Goal: Task Accomplishment & Management: Use online tool/utility

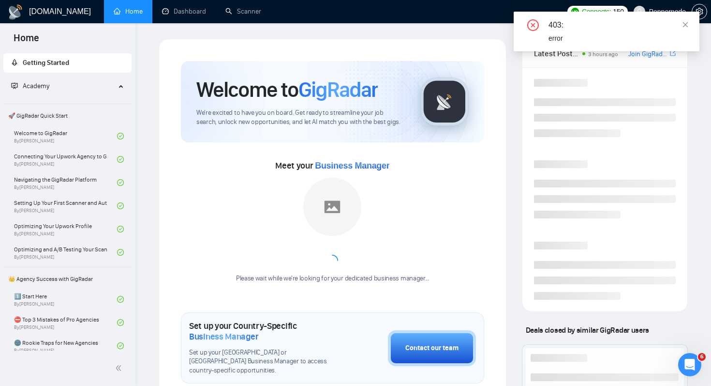
click at [689, 22] on div "403: error" at bounding box center [607, 32] width 186 height 40
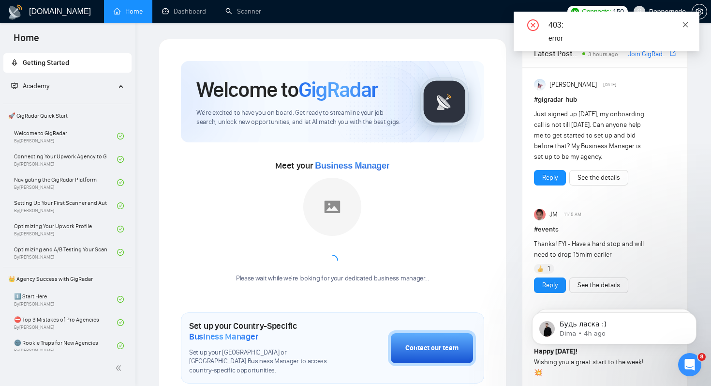
click at [685, 24] on icon "close" at bounding box center [685, 24] width 5 height 5
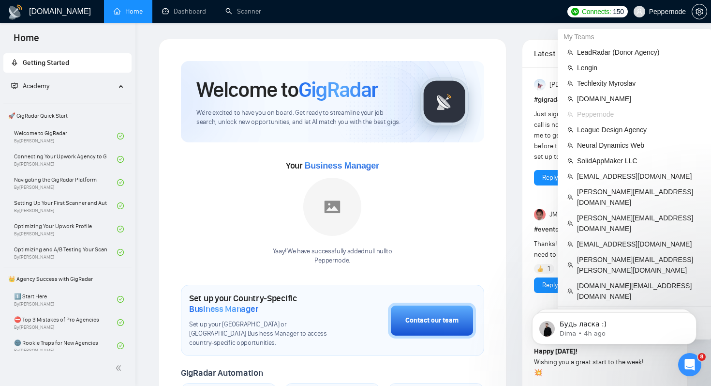
click at [671, 16] on span "Peppernode" at bounding box center [660, 11] width 64 height 31
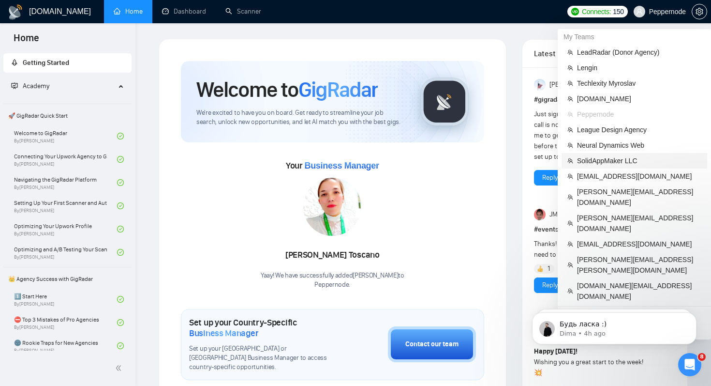
click at [623, 161] on span "SolidAppMaker LLC" at bounding box center [639, 160] width 124 height 11
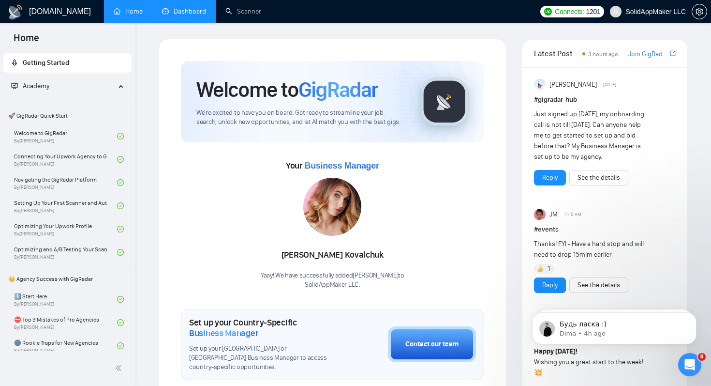
click at [206, 11] on link "Dashboard" at bounding box center [184, 11] width 44 height 8
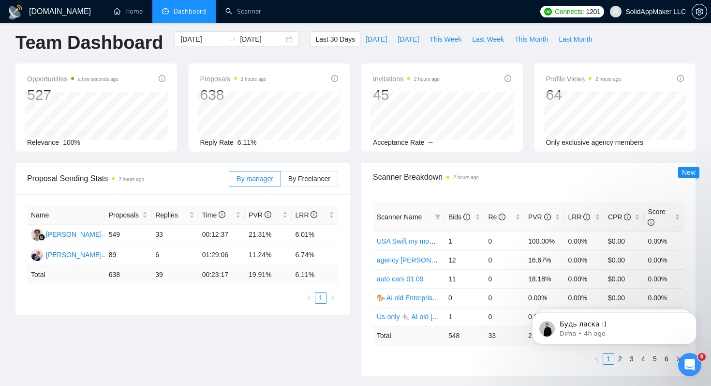
scroll to position [9, 0]
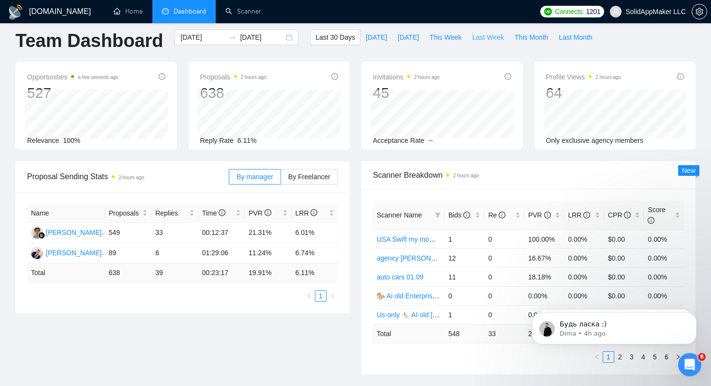
click at [469, 41] on button "Last Week" at bounding box center [488, 37] width 43 height 15
type input "2025-09-15"
type input "2025-09-21"
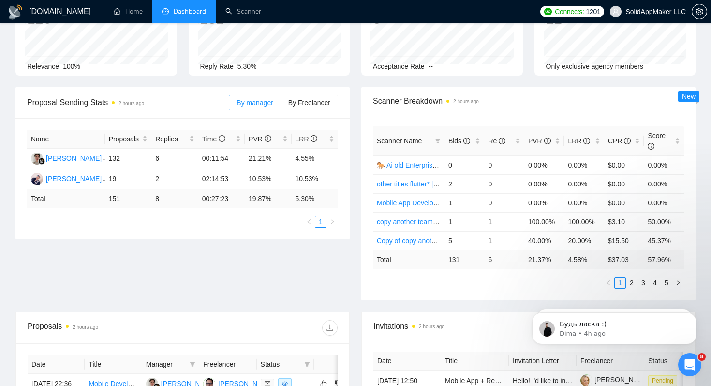
scroll to position [85, 0]
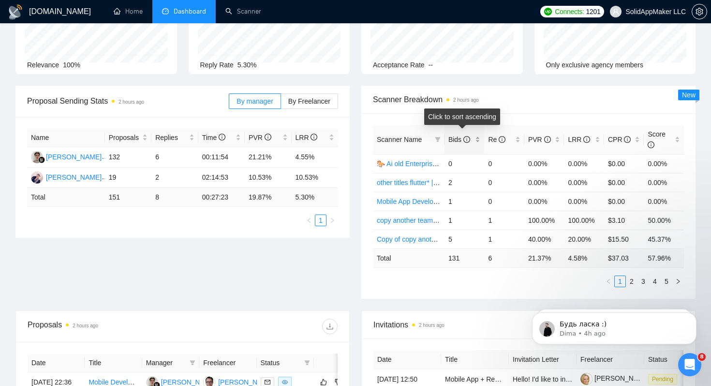
click at [454, 138] on span "Bids" at bounding box center [460, 140] width 22 height 8
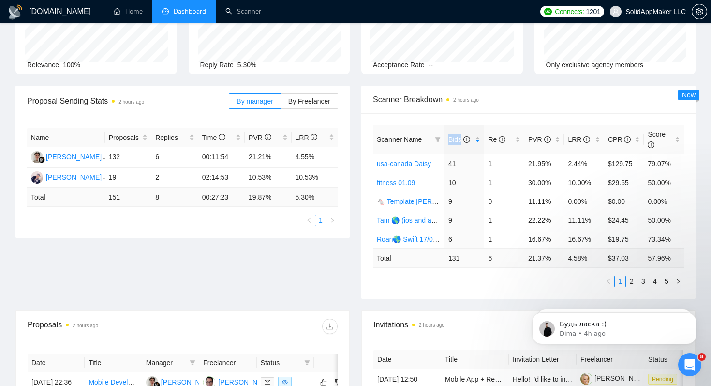
scroll to position [0, 0]
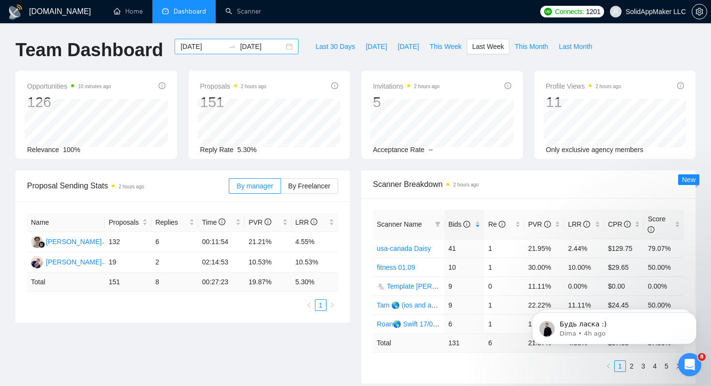
click at [192, 52] on div "2025-09-15 2025-09-21" at bounding box center [237, 46] width 124 height 15
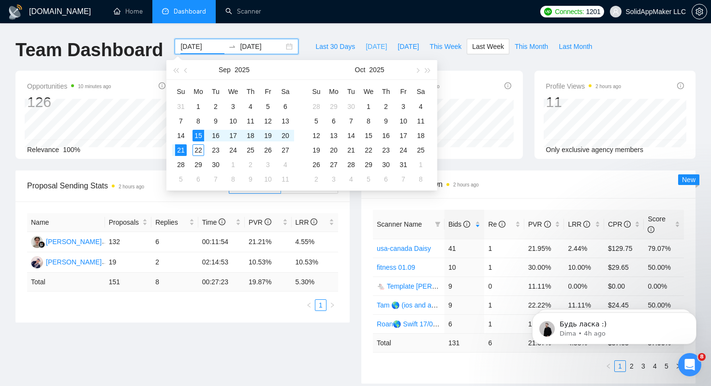
click at [370, 48] on span "Today" at bounding box center [376, 46] width 21 height 11
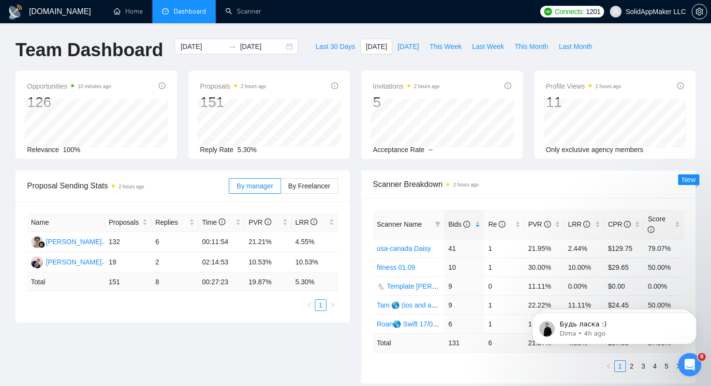
type input "2025-09-22"
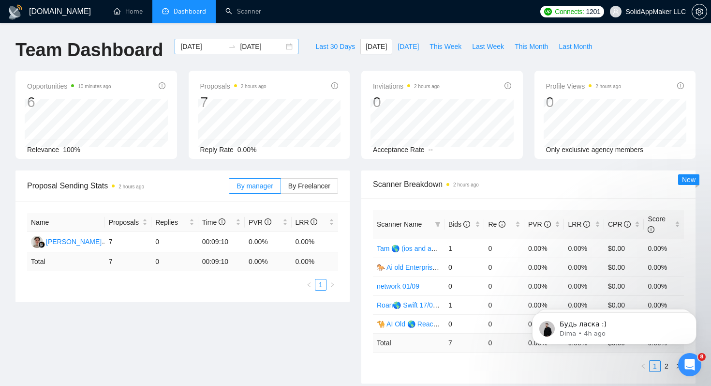
click at [193, 47] on input "2025-09-22" at bounding box center [203, 46] width 44 height 11
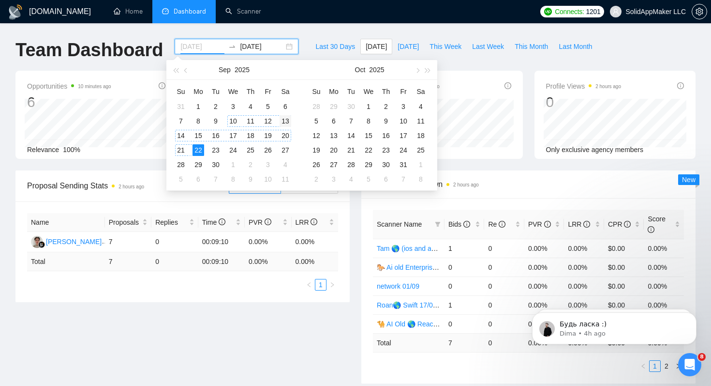
type input "2025-09-13"
click at [286, 121] on div "13" at bounding box center [286, 121] width 12 height 12
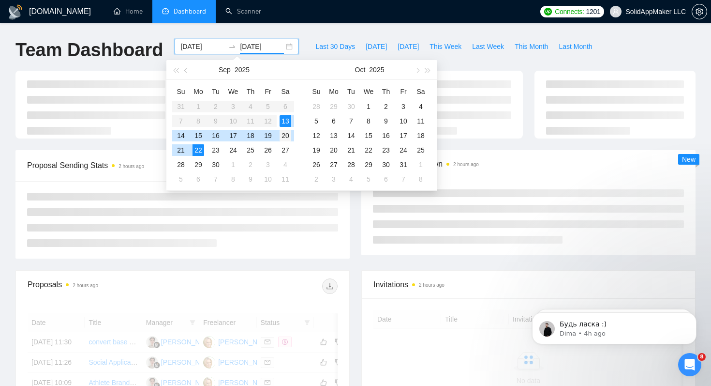
type input "2025-09-20"
click at [285, 132] on div "20" at bounding box center [286, 136] width 12 height 12
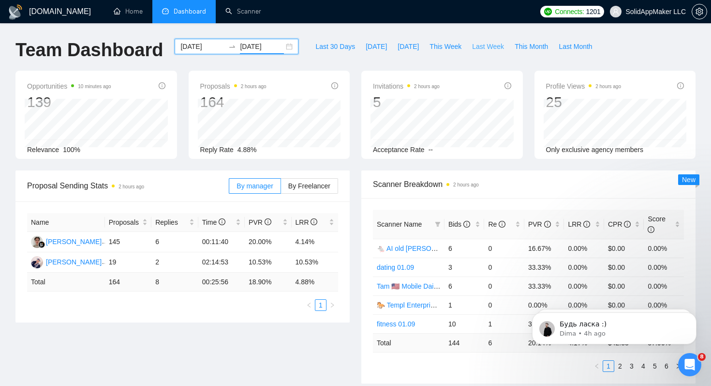
click at [493, 48] on span "Last Week" at bounding box center [488, 46] width 32 height 11
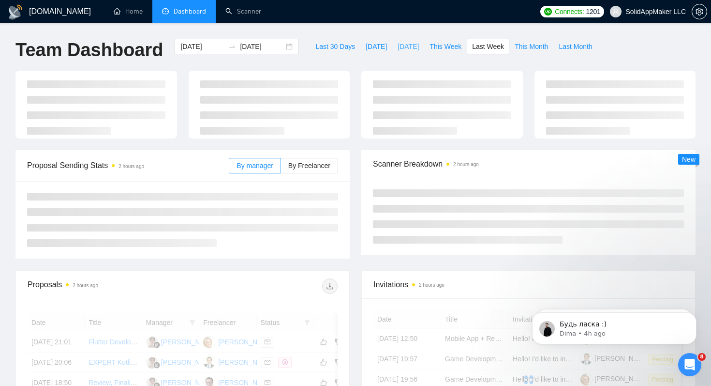
type input "2025-09-15"
type input "2025-09-21"
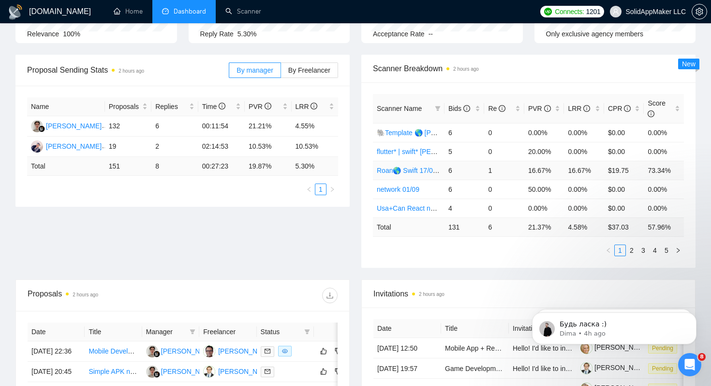
scroll to position [122, 0]
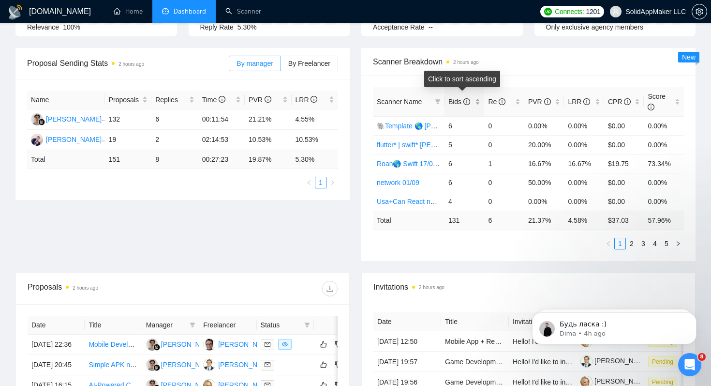
click at [453, 100] on span "Bids" at bounding box center [460, 102] width 22 height 8
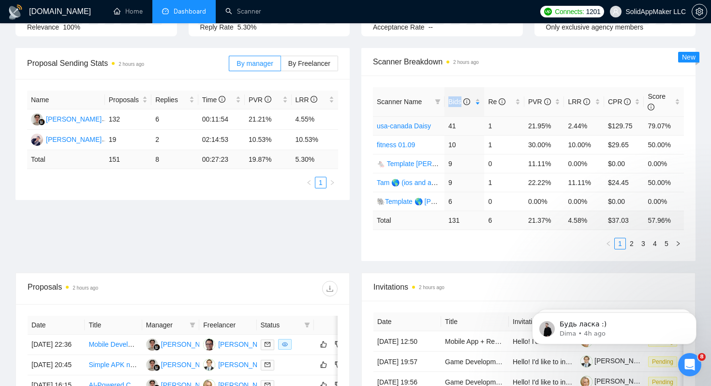
click at [419, 126] on link "usa-canada Daisy" at bounding box center [404, 126] width 54 height 8
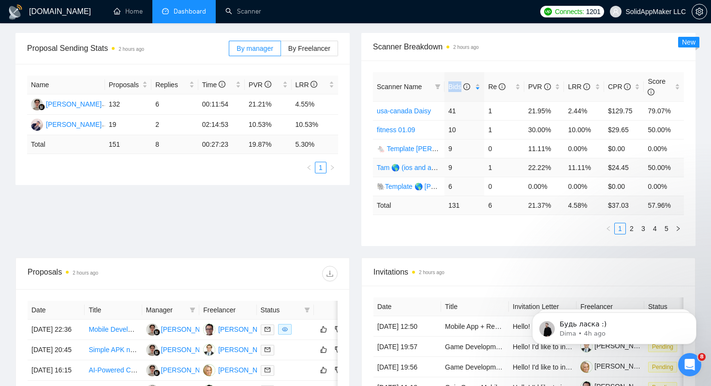
scroll to position [141, 0]
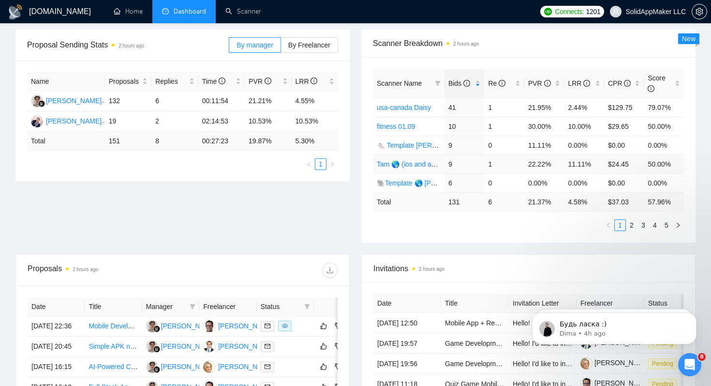
click at [451, 168] on td "9" at bounding box center [465, 163] width 40 height 19
click at [422, 163] on link "Tam 🌎 (ios and android) Daisy 19/05 (22% vie 0 rep)" at bounding box center [457, 164] width 161 height 8
click at [402, 238] on div "Scanner Name Bids Re PVR LRR CPR Score usa-canada Daisy 41 1 21.95% 2.44% $129.…" at bounding box center [529, 149] width 334 height 185
click at [438, 87] on span at bounding box center [438, 83] width 10 height 15
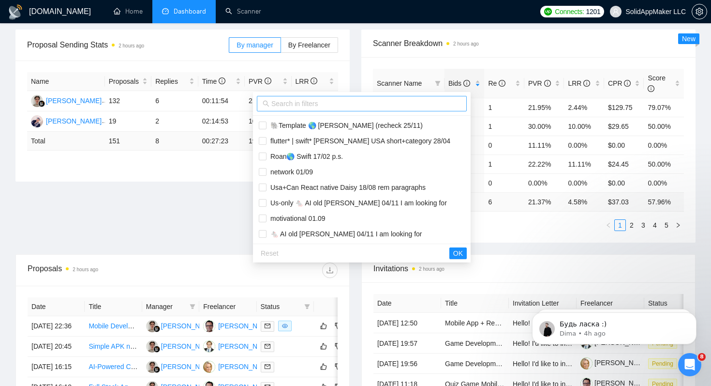
click at [371, 99] on input "text" at bounding box center [366, 103] width 190 height 11
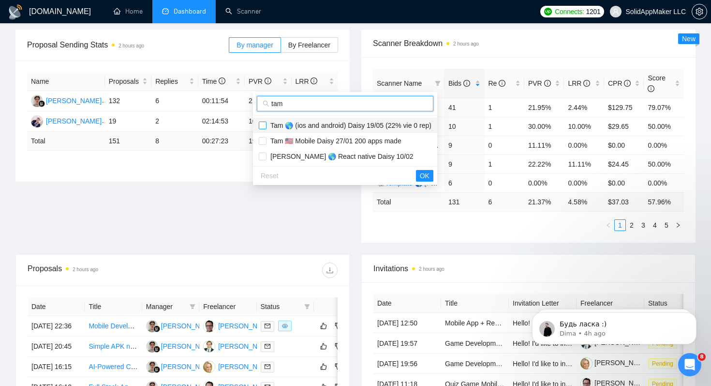
type input "tam"
click at [262, 123] on input "checkbox" at bounding box center [263, 125] width 8 height 8
checkbox input "true"
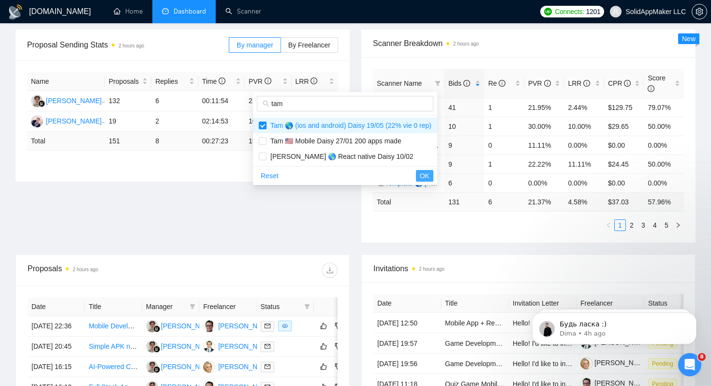
click at [430, 176] on span "OK" at bounding box center [425, 175] width 10 height 11
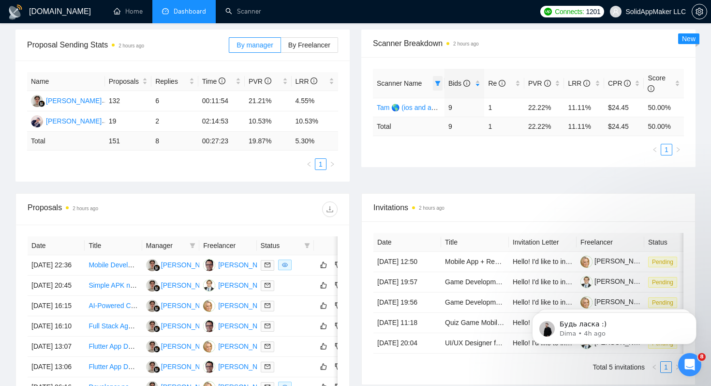
click at [437, 87] on span at bounding box center [438, 83] width 10 height 15
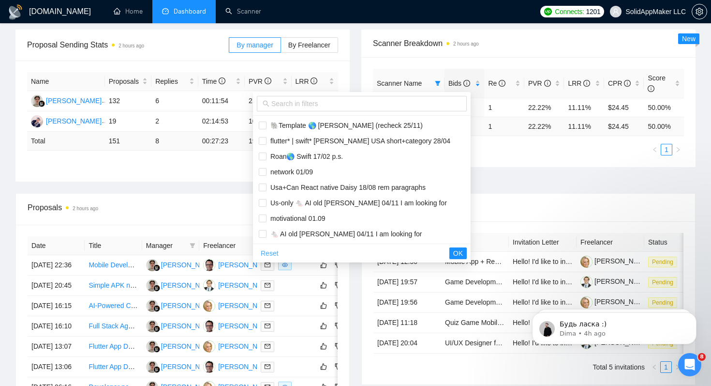
click at [276, 253] on span "Reset" at bounding box center [270, 253] width 18 height 11
checkbox input "false"
click at [453, 254] on span "OK" at bounding box center [458, 253] width 10 height 11
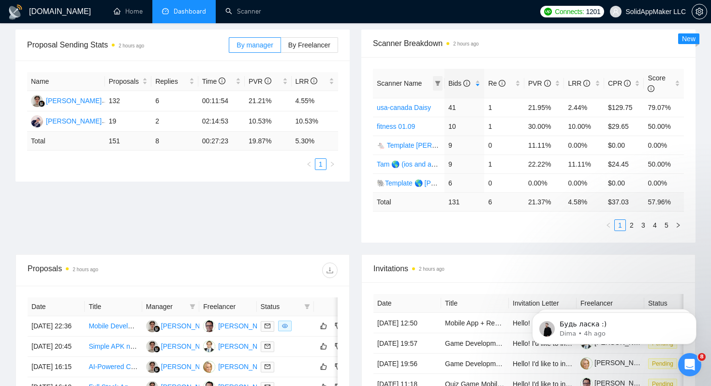
click at [437, 81] on icon "filter" at bounding box center [438, 83] width 5 height 5
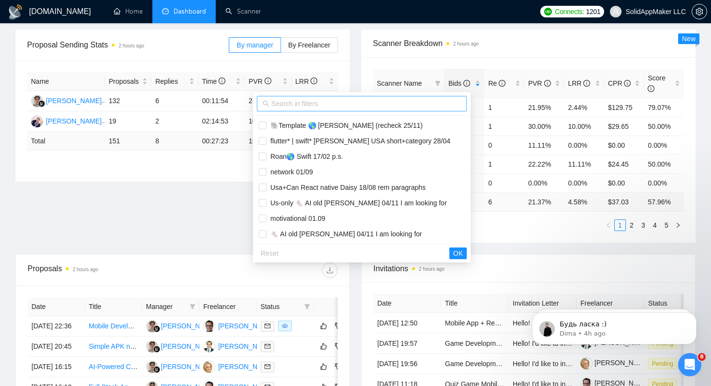
click at [350, 103] on input "text" at bounding box center [366, 103] width 190 height 11
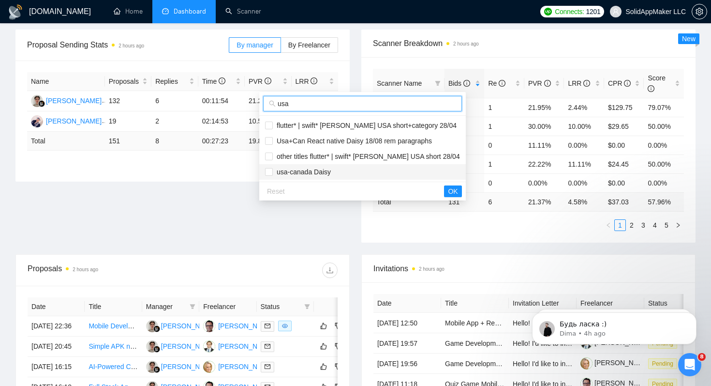
type input "usa"
click at [358, 171] on span "usa-canada Daisy" at bounding box center [362, 171] width 195 height 11
checkbox input "true"
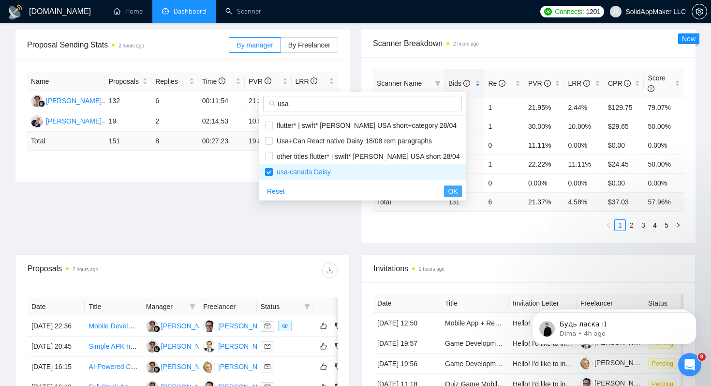
click at [448, 192] on span "OK" at bounding box center [453, 191] width 10 height 11
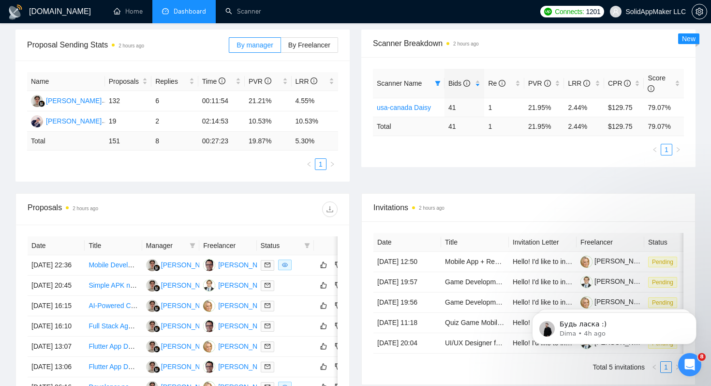
click at [458, 158] on div "Scanner Name Bids Re PVR LRR CPR Score usa-canada Daisy 41 1 21.95% 2.44% $129.…" at bounding box center [529, 112] width 334 height 110
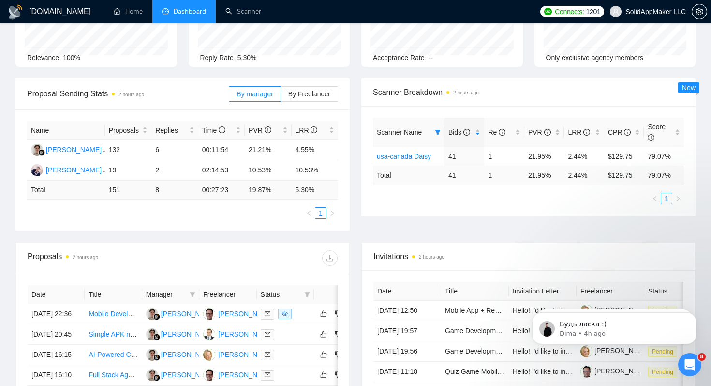
scroll to position [0, 0]
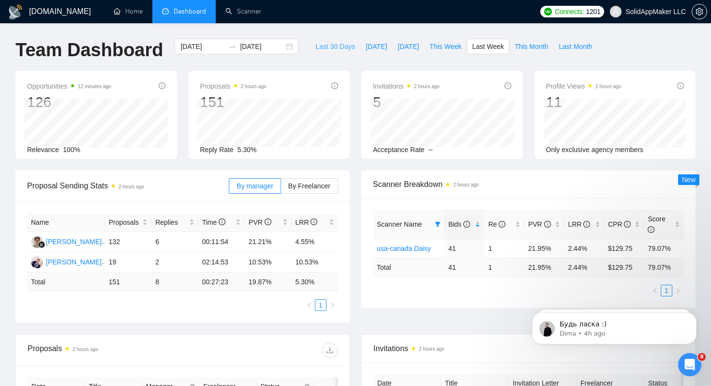
click at [329, 52] on button "Last 30 Days" at bounding box center [335, 46] width 50 height 15
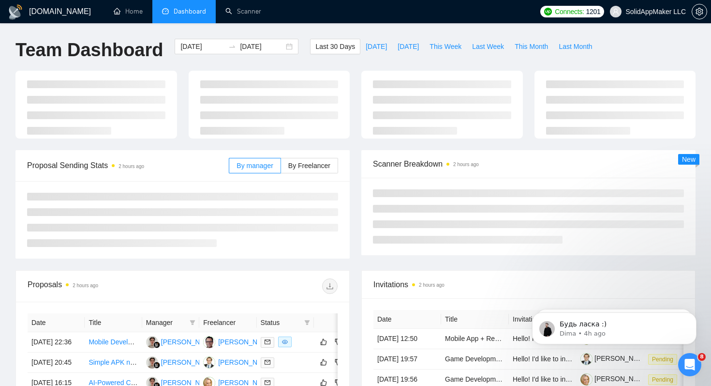
type input "[DATE]"
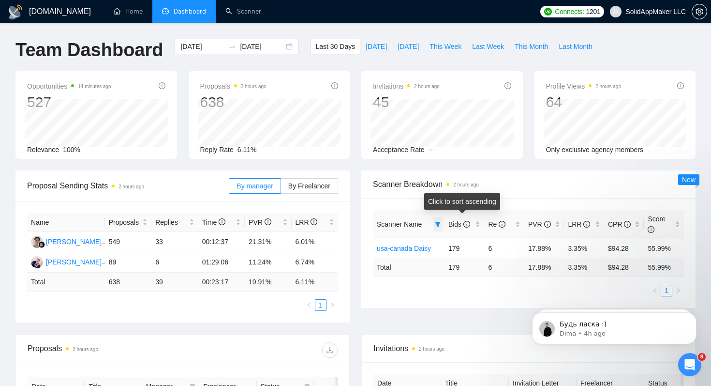
click at [436, 223] on icon "filter" at bounding box center [438, 224] width 5 height 5
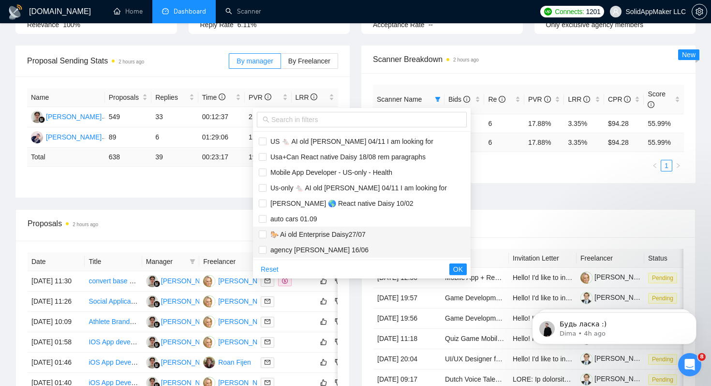
scroll to position [130, 0]
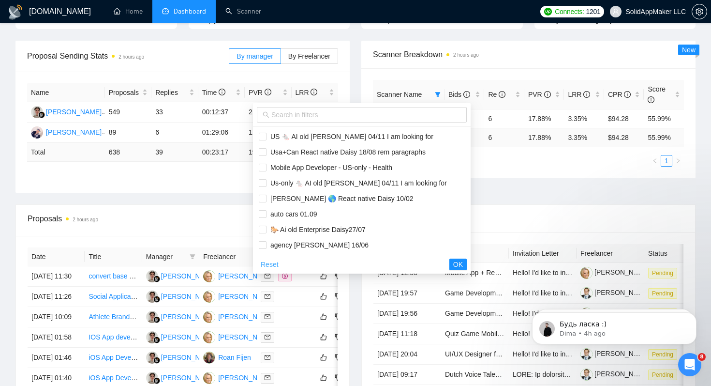
click at [270, 266] on span "Reset" at bounding box center [270, 264] width 18 height 11
checkbox input "false"
click at [453, 269] on span "OK" at bounding box center [458, 264] width 10 height 11
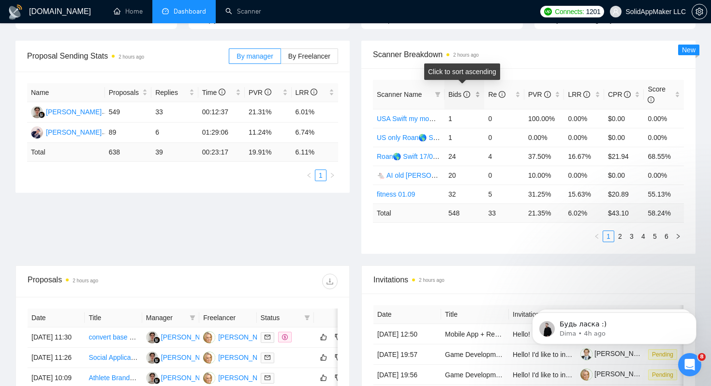
click at [455, 92] on span "Bids" at bounding box center [460, 94] width 22 height 8
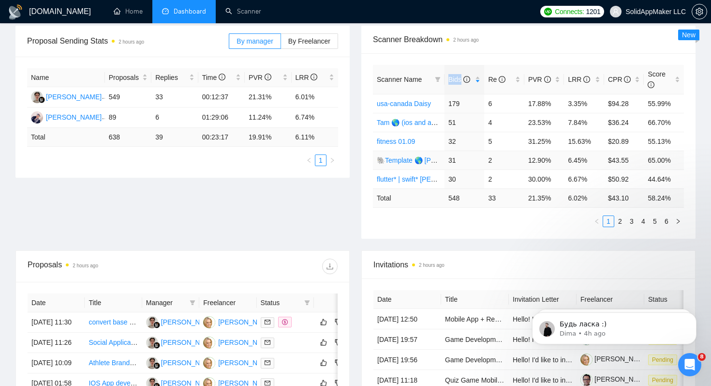
scroll to position [150, 0]
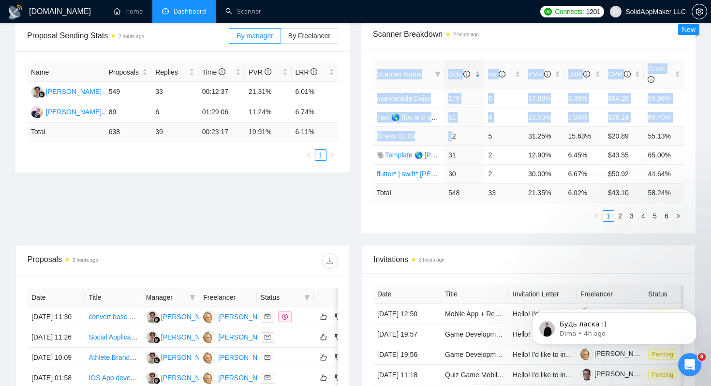
drag, startPoint x: 363, startPoint y: 136, endPoint x: 450, endPoint y: 136, distance: 87.1
click at [450, 136] on div "Scanner Name Bids Re PVR LRR CPR Score usa-canada Daisy 179 6 17.88% 3.35% $94.…" at bounding box center [529, 140] width 334 height 185
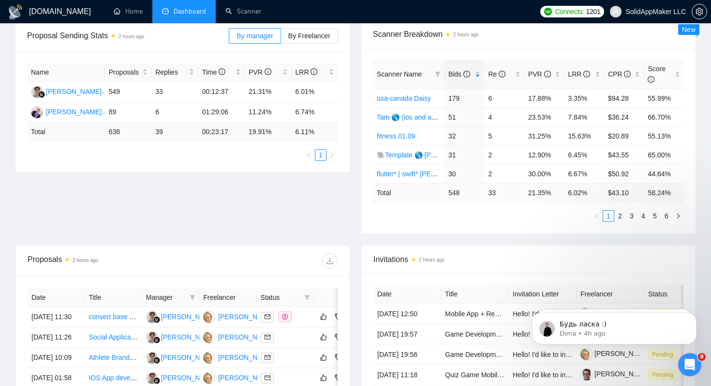
click at [485, 285] on th "Title" at bounding box center [475, 294] width 68 height 19
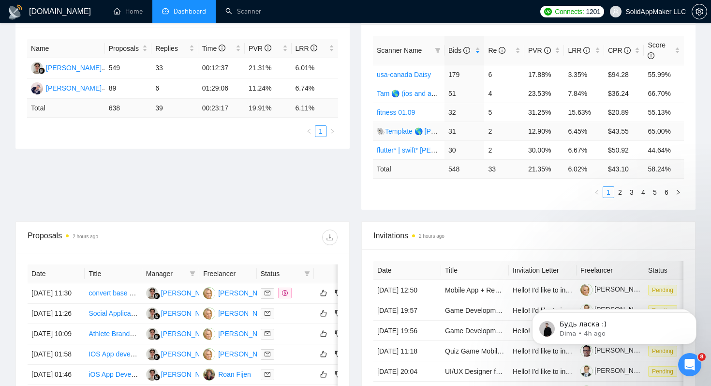
scroll to position [177, 0]
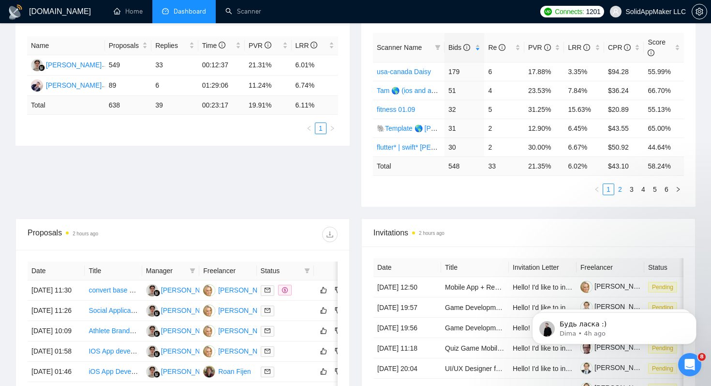
click at [620, 188] on link "2" at bounding box center [620, 189] width 11 height 11
click at [437, 46] on icon "filter" at bounding box center [438, 47] width 5 height 5
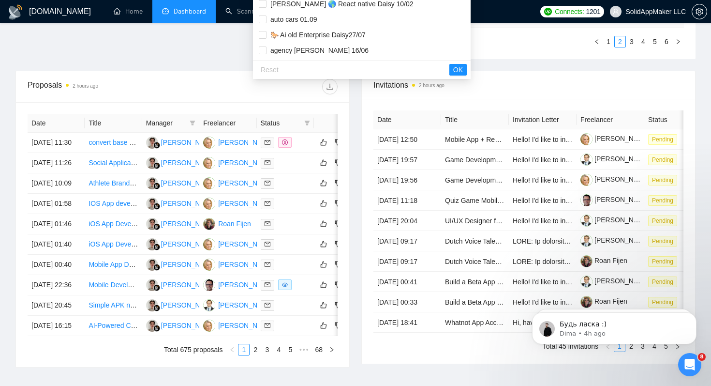
scroll to position [0, 0]
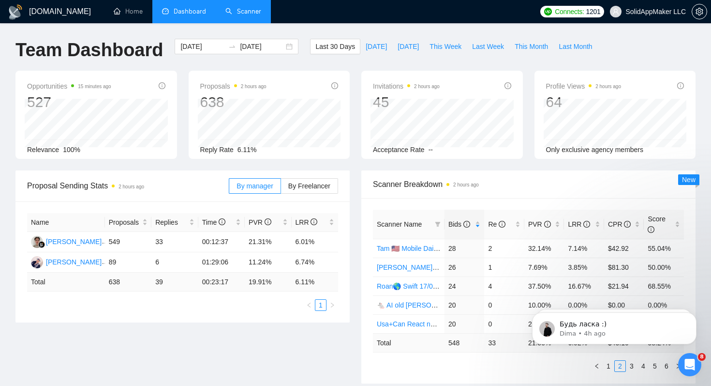
click at [249, 7] on link "Scanner" at bounding box center [244, 11] width 36 height 8
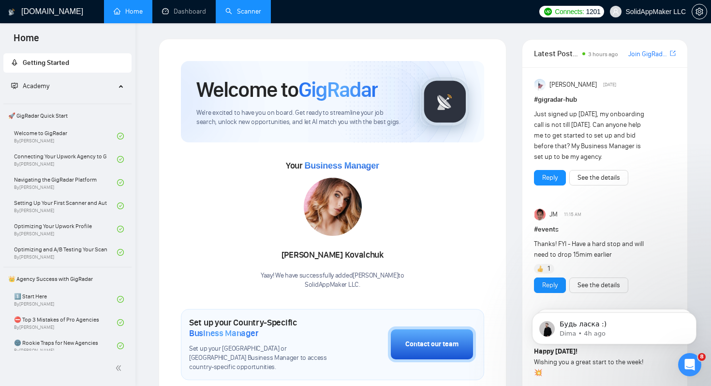
click at [261, 11] on link "Scanner" at bounding box center [244, 11] width 36 height 8
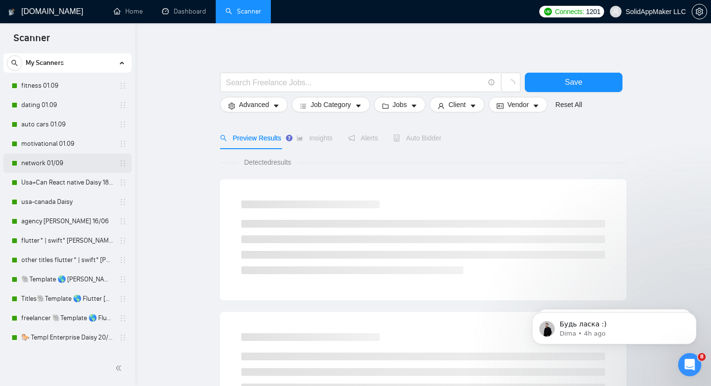
scroll to position [25, 0]
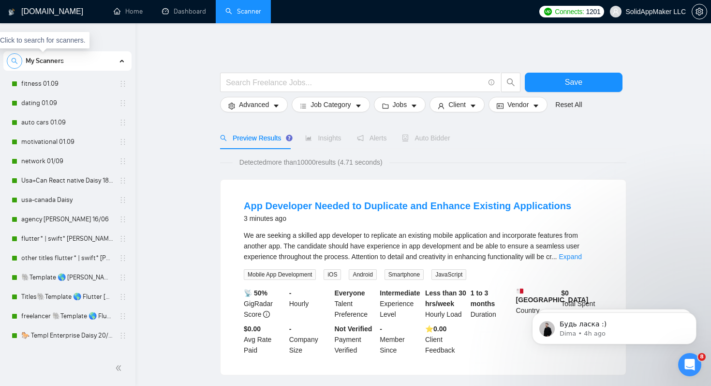
click at [15, 59] on icon "search" at bounding box center [14, 61] width 7 height 7
click at [44, 61] on input at bounding box center [67, 61] width 121 height 11
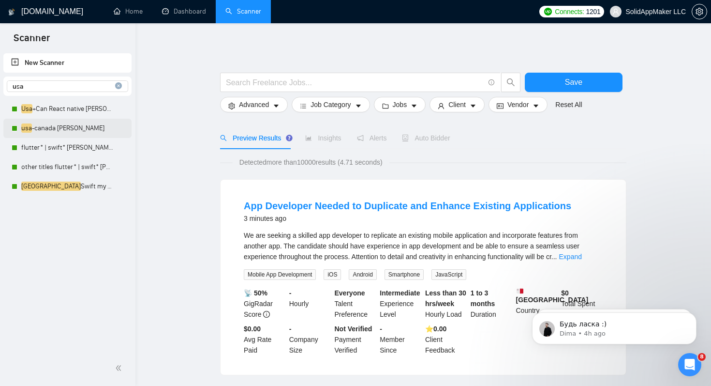
type input "usa"
click at [58, 124] on link "usa -canada Daisy" at bounding box center [67, 128] width 92 height 19
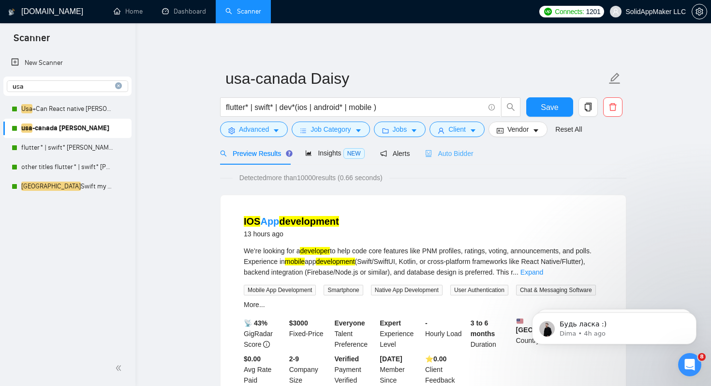
click at [451, 159] on div "Auto Bidder" at bounding box center [449, 153] width 48 height 23
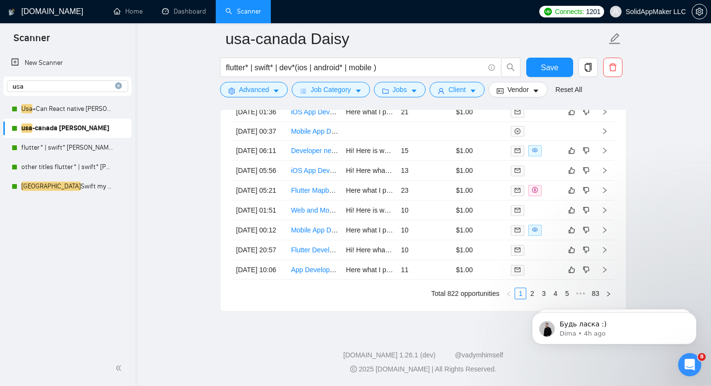
scroll to position [2632, 0]
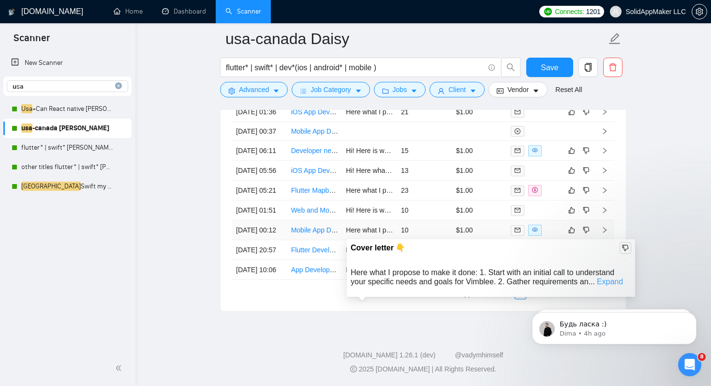
click at [609, 277] on link "Expand" at bounding box center [610, 281] width 26 height 8
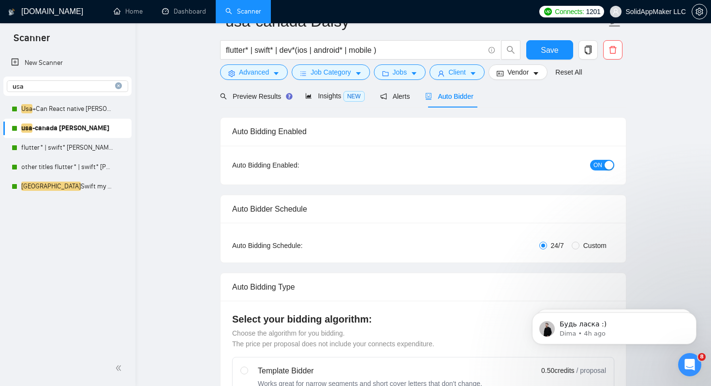
scroll to position [0, 0]
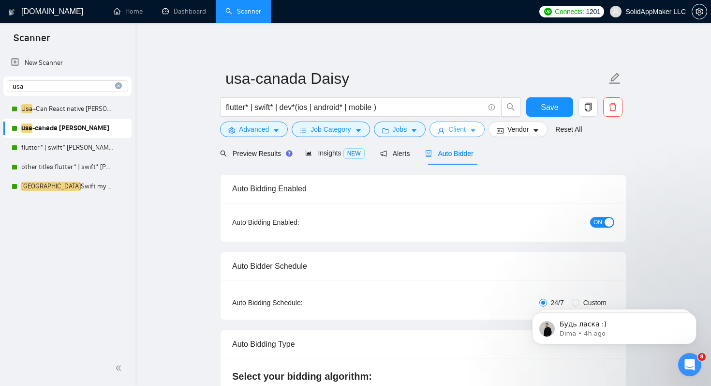
click at [456, 127] on span "Client" at bounding box center [457, 129] width 17 height 11
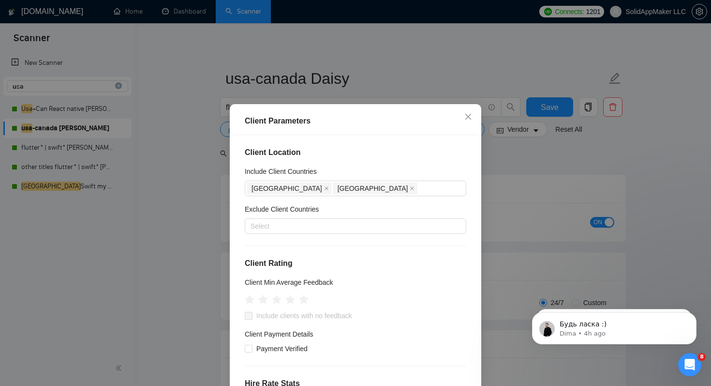
click at [605, 185] on div "Client Parameters Client Location Include Client Countries United States Canada…" at bounding box center [355, 193] width 711 height 386
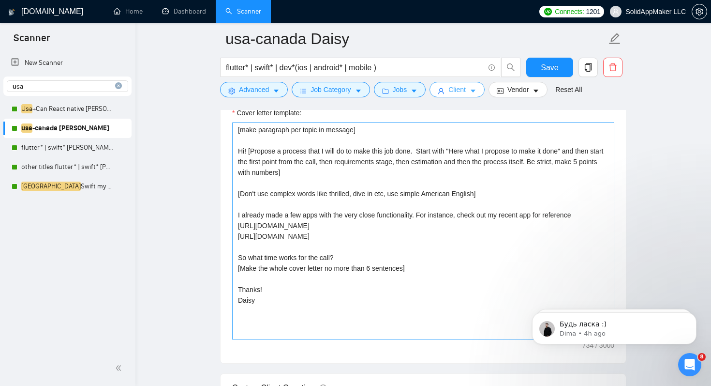
scroll to position [1133, 0]
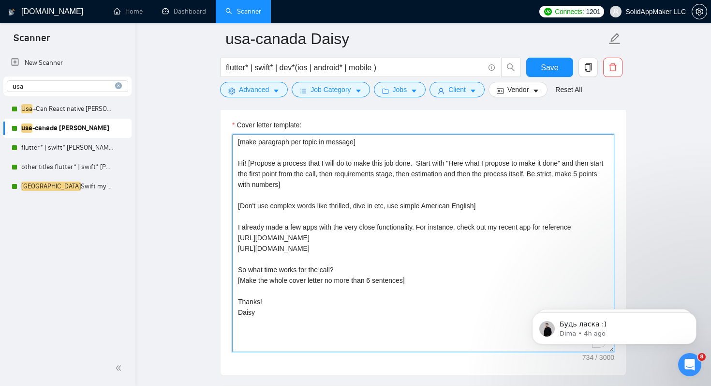
click at [285, 174] on textarea "[make paragraph per topic in message] Hi! [Propose a process that I will do to …" at bounding box center [423, 243] width 382 height 218
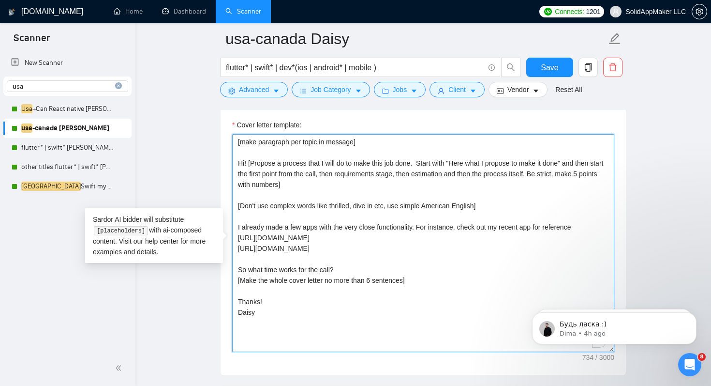
click at [250, 166] on textarea "[make paragraph per topic in message] Hi! [Propose a process that I will do to …" at bounding box center [423, 243] width 382 height 218
click at [244, 162] on textarea "[make paragraph per topic in message] Hi! [Propose a process that I will do to …" at bounding box center [423, 243] width 382 height 218
drag, startPoint x: 248, startPoint y: 160, endPoint x: 393, endPoint y: 192, distance: 148.6
click at [393, 192] on textarea "[make paragraph per topic in message] Hi! [Propose a process that I will do to …" at bounding box center [423, 243] width 382 height 218
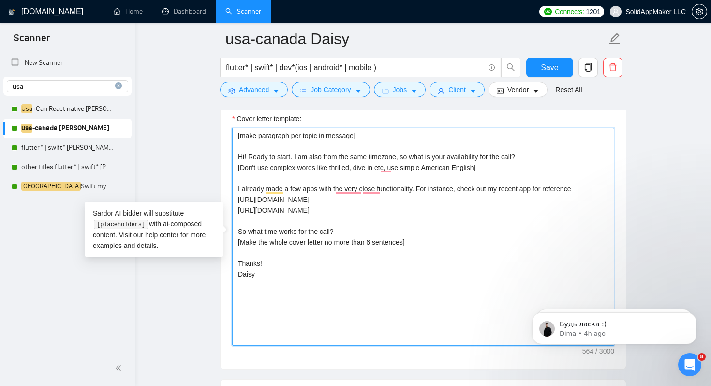
scroll to position [1141, 0]
click at [422, 168] on textarea "[make paragraph per topic in message] Hi! Ready to start. I am also from the sa…" at bounding box center [423, 235] width 382 height 218
click at [414, 250] on textarea "[make paragraph per topic in message] Hi! Ready to start. I am also from the sa…" at bounding box center [423, 235] width 382 height 218
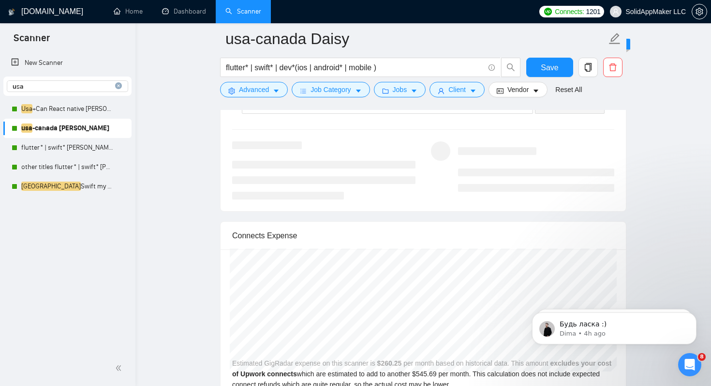
scroll to position [1941, 0]
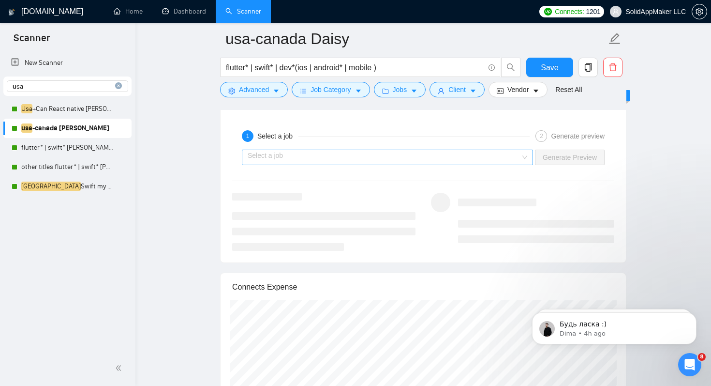
type textarea "[make paragraph per topic in message] Hi! Ready to start. I am also from the sa…"
click at [363, 158] on input "search" at bounding box center [384, 157] width 273 height 15
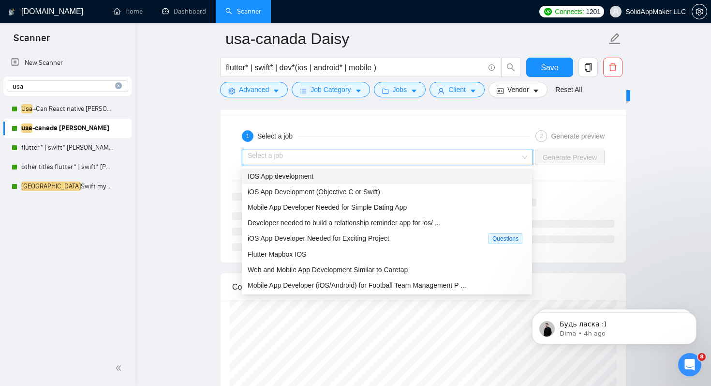
click at [346, 179] on div "IOS App development" at bounding box center [387, 176] width 279 height 11
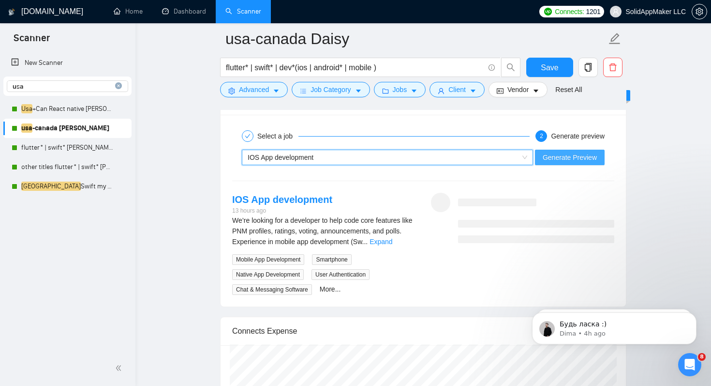
click at [585, 159] on span "Generate Preview" at bounding box center [570, 157] width 54 height 11
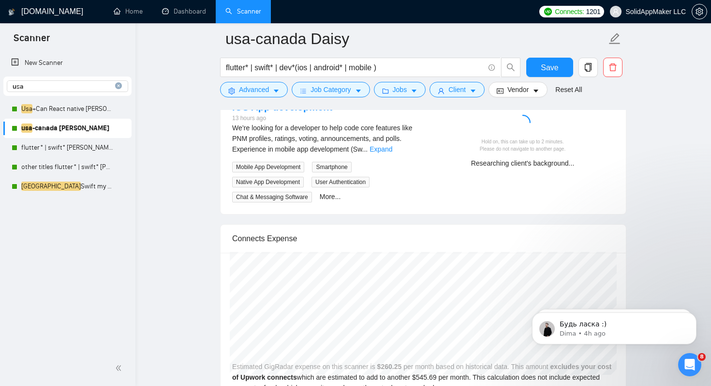
scroll to position [2031, 0]
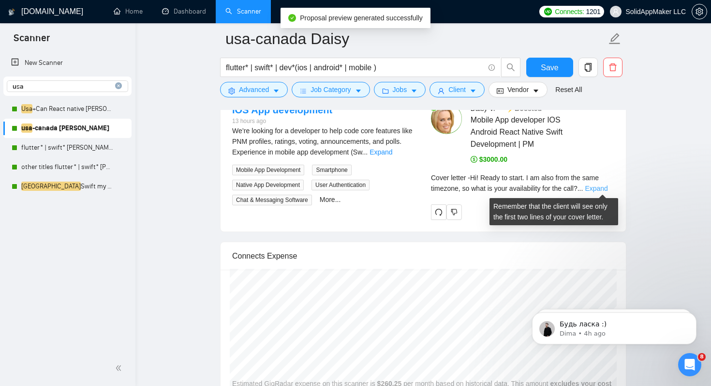
click at [608, 187] on link "Expand" at bounding box center [596, 188] width 23 height 8
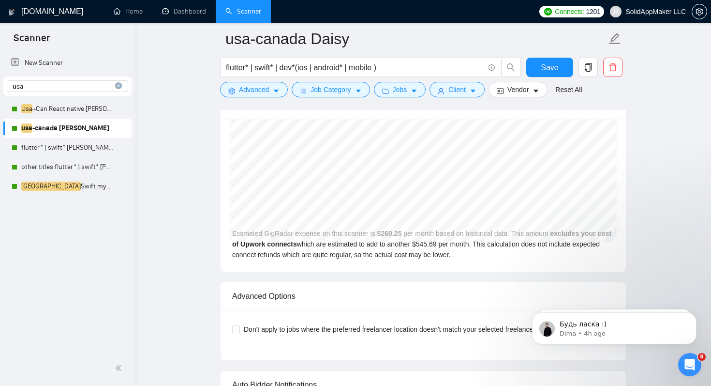
scroll to position [2313, 0]
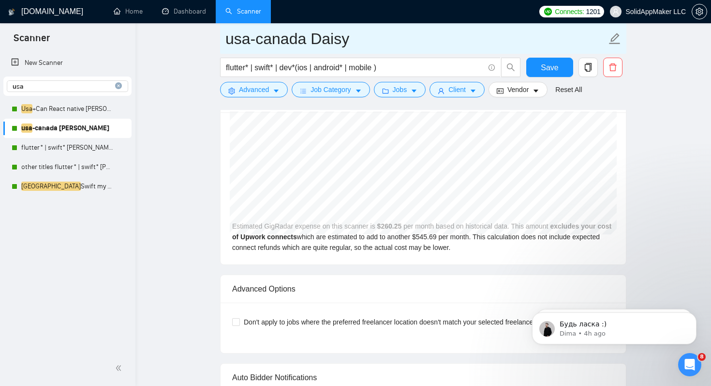
click at [369, 42] on input "usa-canada Daisy" at bounding box center [416, 39] width 381 height 24
type input "usa-canada Daisy simple 22/09"
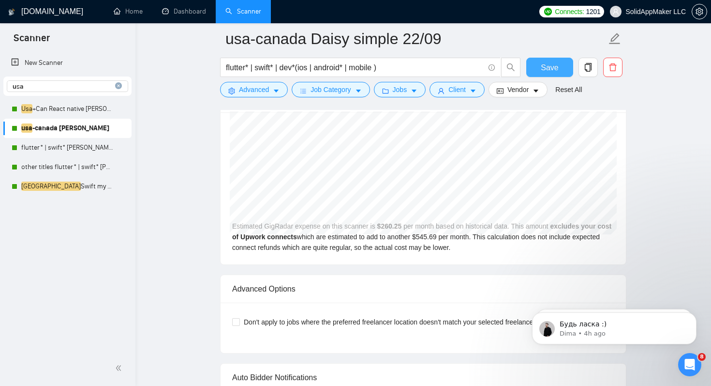
drag, startPoint x: 548, startPoint y: 70, endPoint x: 546, endPoint y: 76, distance: 6.5
click at [548, 70] on span "Save" at bounding box center [549, 67] width 17 height 12
click at [118, 12] on link "Home" at bounding box center [128, 11] width 29 height 8
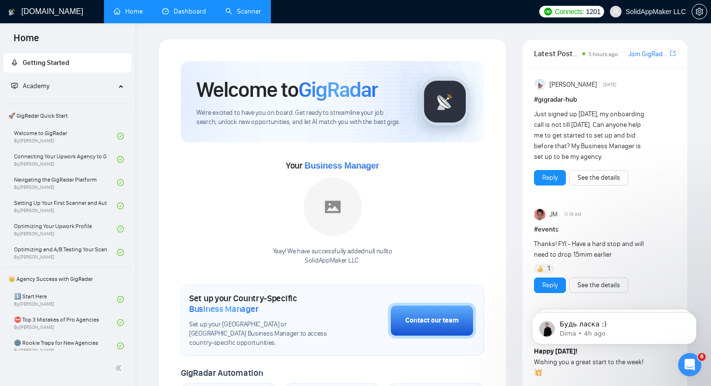
click at [185, 15] on link "Dashboard" at bounding box center [184, 11] width 44 height 8
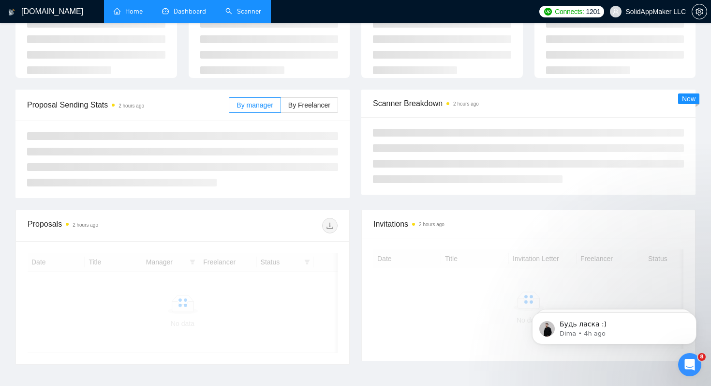
scroll to position [72, 0]
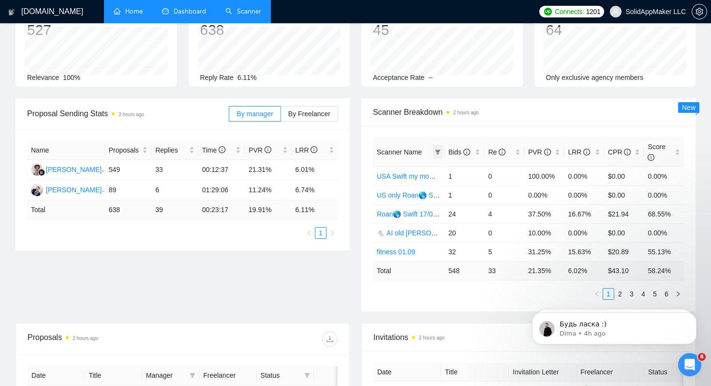
click at [441, 151] on span at bounding box center [438, 152] width 10 height 15
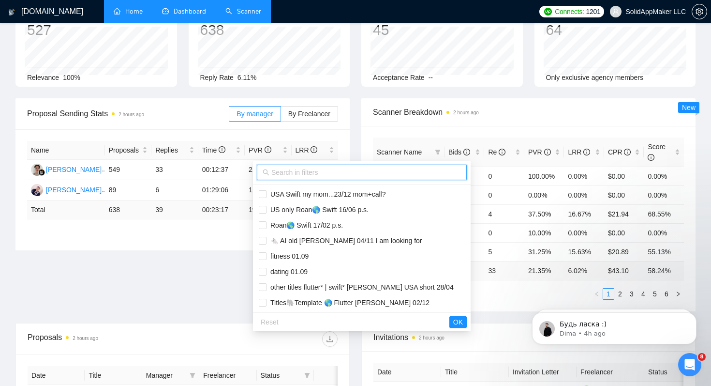
click at [385, 176] on input "text" at bounding box center [366, 172] width 190 height 11
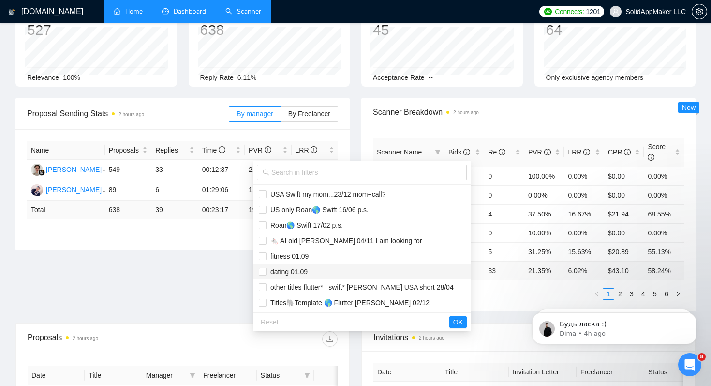
click at [348, 267] on span "dating 01.09" at bounding box center [362, 271] width 206 height 11
checkbox input "true"
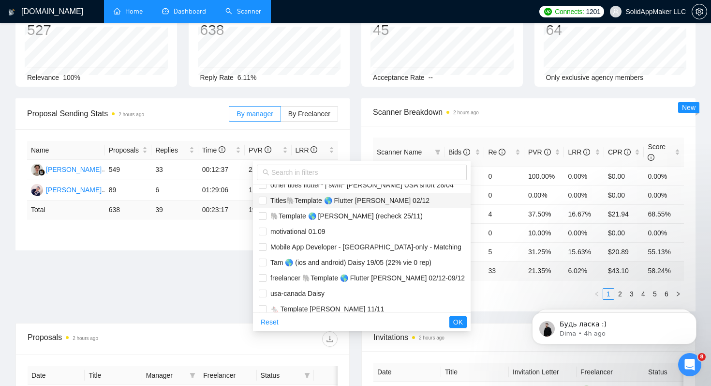
scroll to position [110, 0]
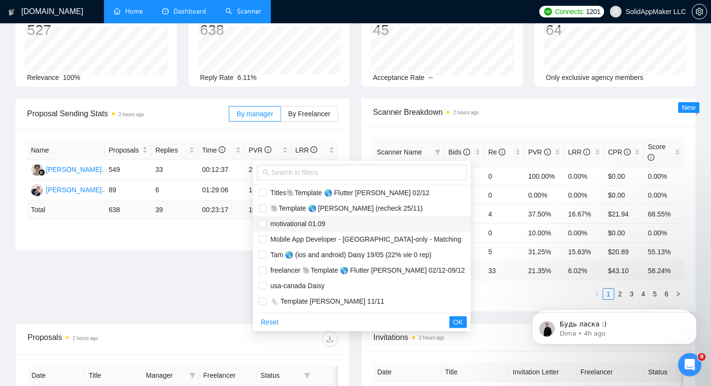
click at [344, 222] on span "motivational 01.09" at bounding box center [362, 223] width 206 height 11
checkbox input "true"
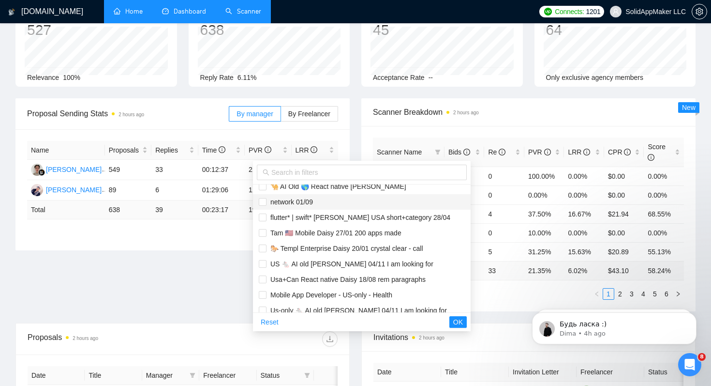
click at [345, 203] on span "network 01/09" at bounding box center [362, 201] width 206 height 11
checkbox input "true"
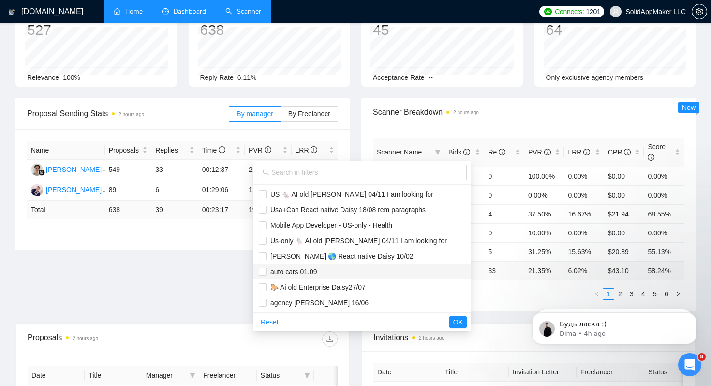
click at [335, 271] on span "auto cars 01.09" at bounding box center [362, 271] width 206 height 11
checkbox input "true"
click at [450, 319] on button "OK" at bounding box center [458, 322] width 17 height 12
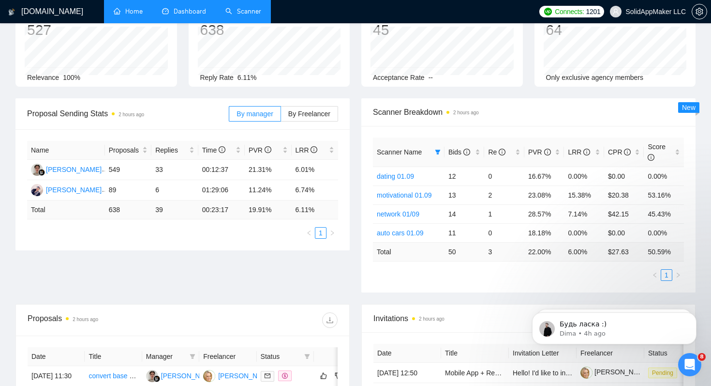
click at [518, 281] on div "Scanner Name Bids Re PVR LRR CPR Score dating 01.09 12 0 16.67% 0.00% $0.00 0.0…" at bounding box center [529, 209] width 334 height 166
drag, startPoint x: 537, startPoint y: 176, endPoint x: 552, endPoint y: 176, distance: 15.0
click at [552, 176] on td "16.67%" at bounding box center [545, 175] width 40 height 19
drag, startPoint x: 521, startPoint y: 229, endPoint x: 557, endPoint y: 228, distance: 35.8
click at [557, 228] on tr "auto cars 01.09 11 0 18.18% 0.00% $0.00 0.00%" at bounding box center [528, 232] width 311 height 19
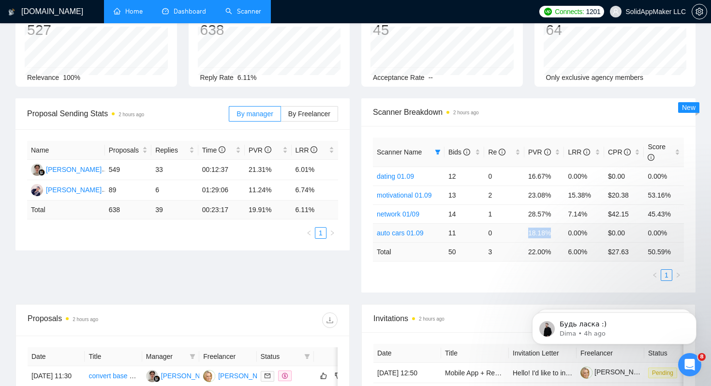
click at [407, 230] on link "auto cars 01.09" at bounding box center [400, 233] width 47 height 8
click at [404, 176] on link "dating 01.09" at bounding box center [395, 176] width 37 height 8
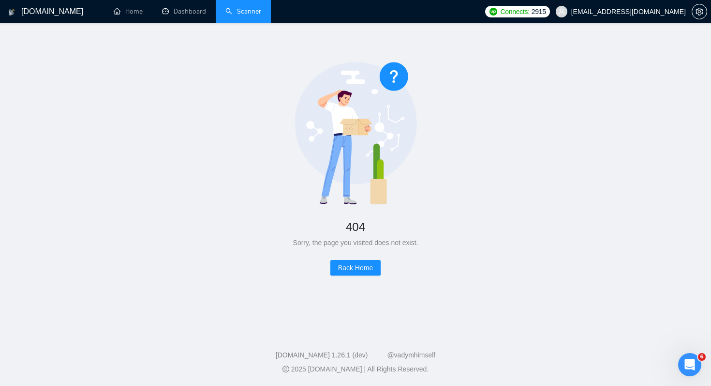
click at [255, 7] on link "Scanner" at bounding box center [244, 11] width 36 height 8
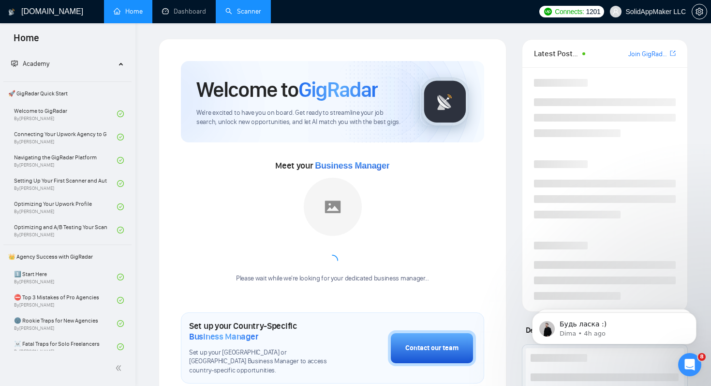
scroll to position [34, 0]
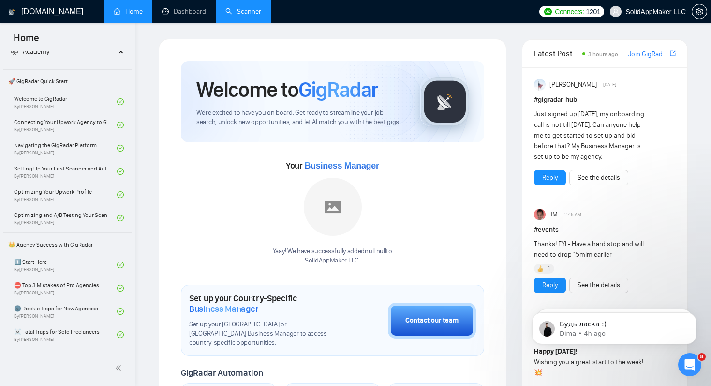
click at [246, 15] on link "Scanner" at bounding box center [244, 11] width 36 height 8
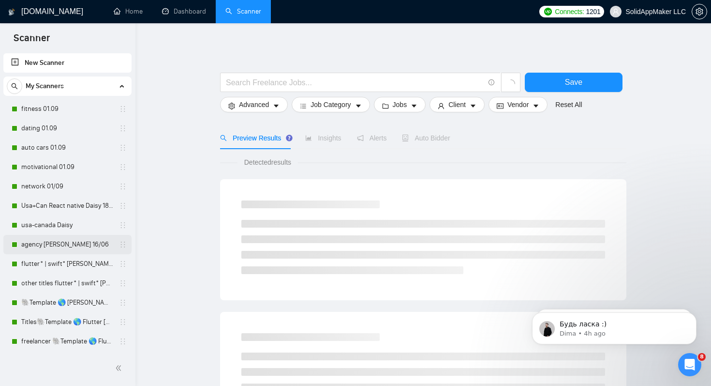
scroll to position [21, 0]
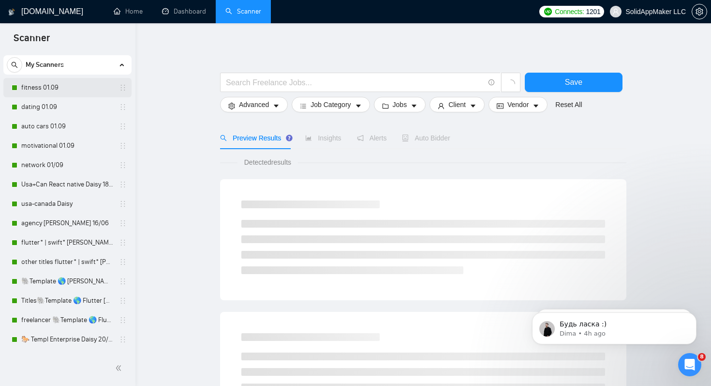
click at [61, 88] on link "fitness 01.09" at bounding box center [67, 87] width 92 height 19
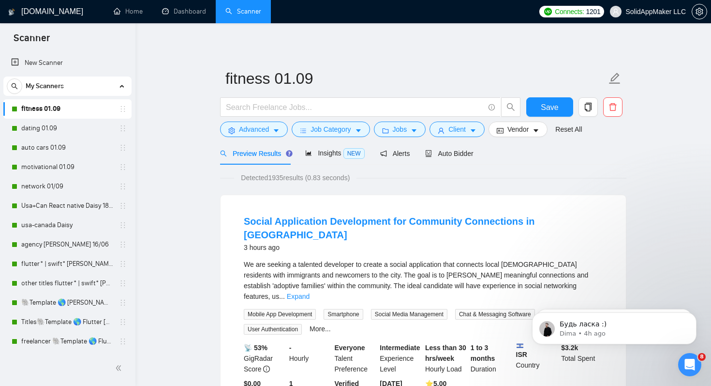
click at [65, 83] on div "My Scanners" at bounding box center [67, 85] width 121 height 19
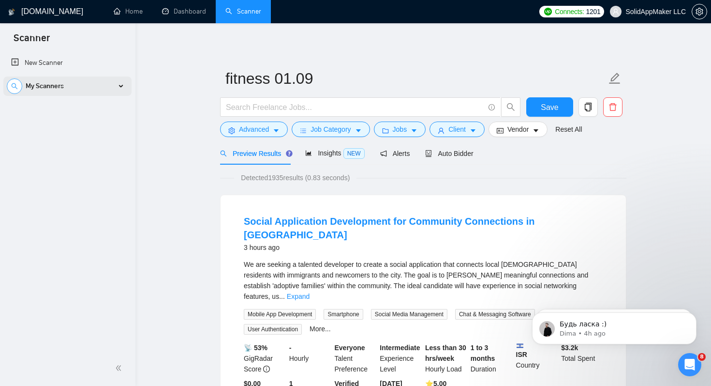
click at [20, 86] on span "search" at bounding box center [14, 86] width 15 height 7
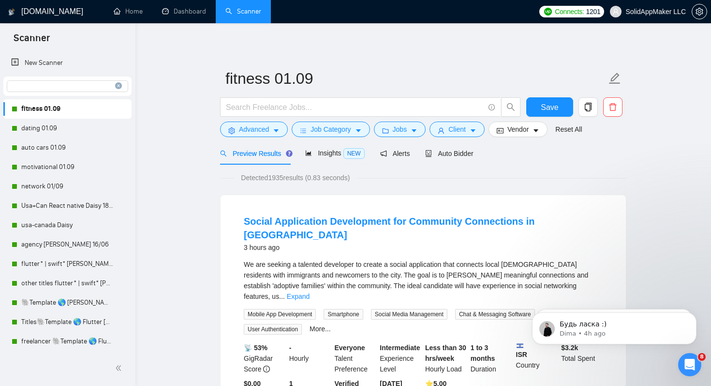
click at [20, 86] on input at bounding box center [67, 86] width 121 height 11
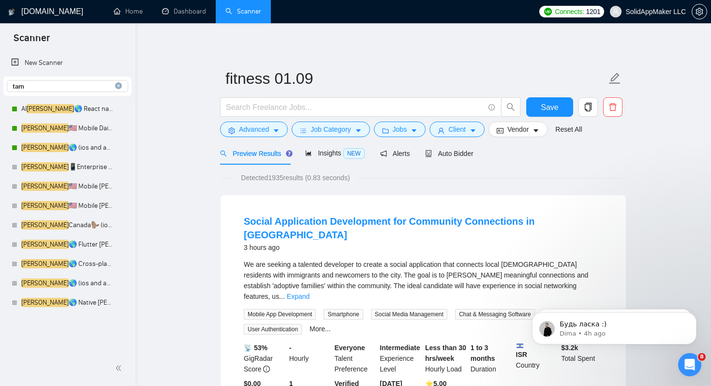
type input "tam"
click at [75, 151] on link "Tam 🌎 (ios and android) Daisy 19/05 (22% vie 0 rep)" at bounding box center [67, 147] width 92 height 19
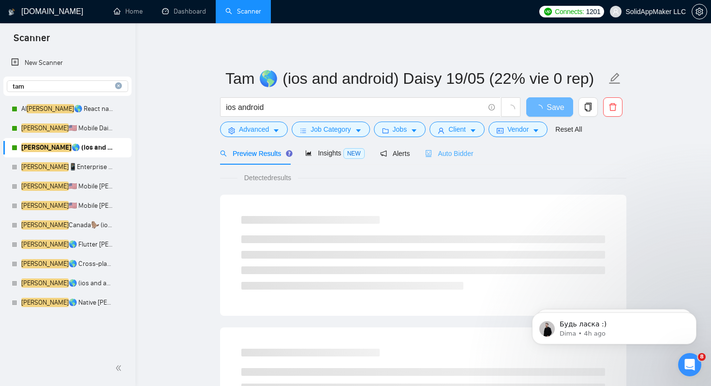
click at [459, 159] on div "Auto Bidder" at bounding box center [449, 153] width 48 height 23
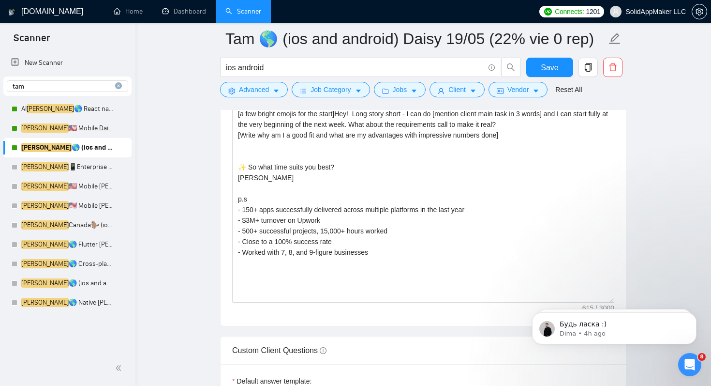
scroll to position [1154, 0]
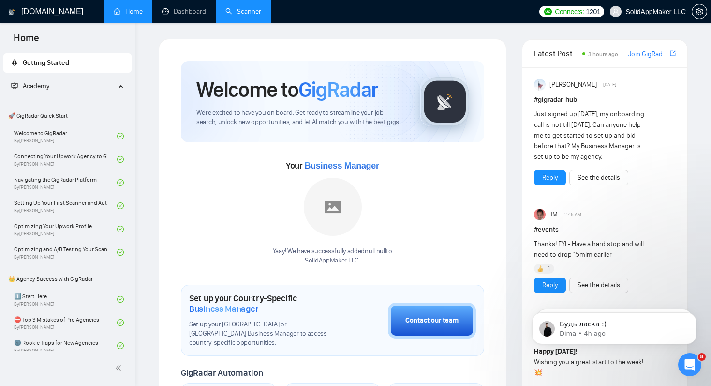
click at [241, 9] on link "Scanner" at bounding box center [244, 11] width 36 height 8
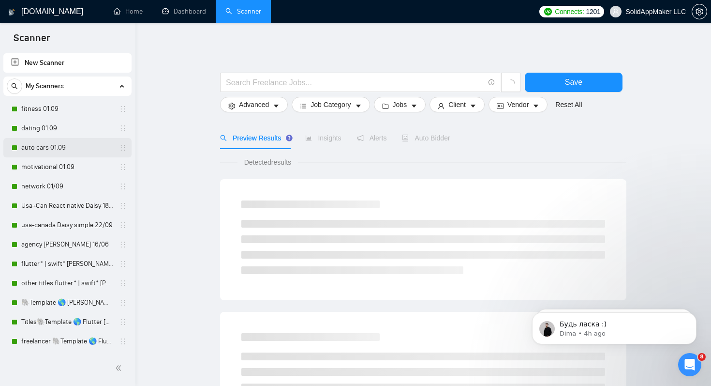
click at [61, 148] on link "auto cars 01.09" at bounding box center [67, 147] width 92 height 19
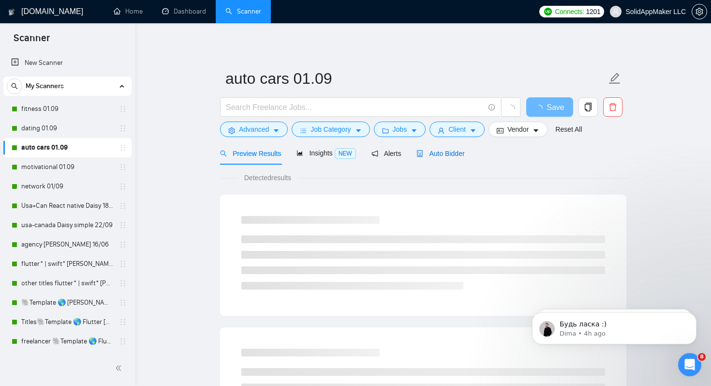
click at [442, 154] on span "Auto Bidder" at bounding box center [441, 154] width 48 height 8
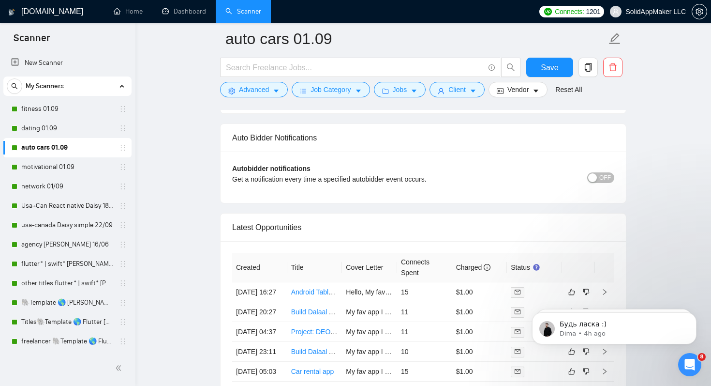
scroll to position [2313, 0]
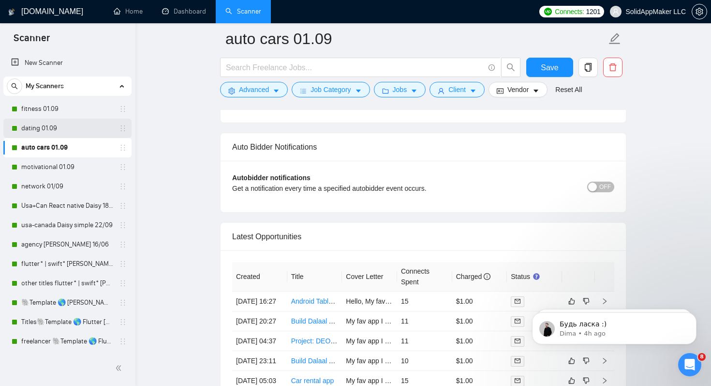
click at [52, 134] on link "dating 01.09" at bounding box center [67, 128] width 92 height 19
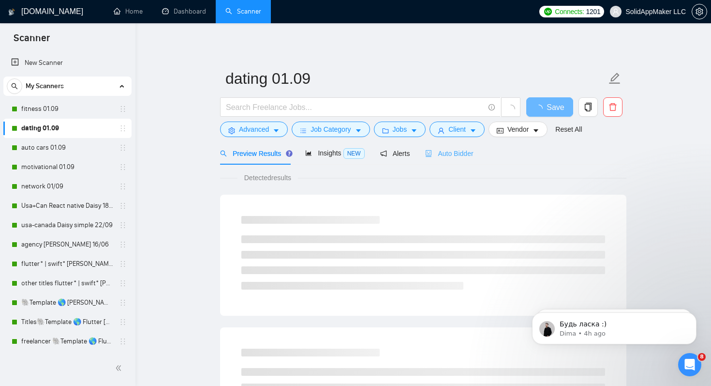
click at [468, 161] on div "Auto Bidder" at bounding box center [449, 153] width 48 height 23
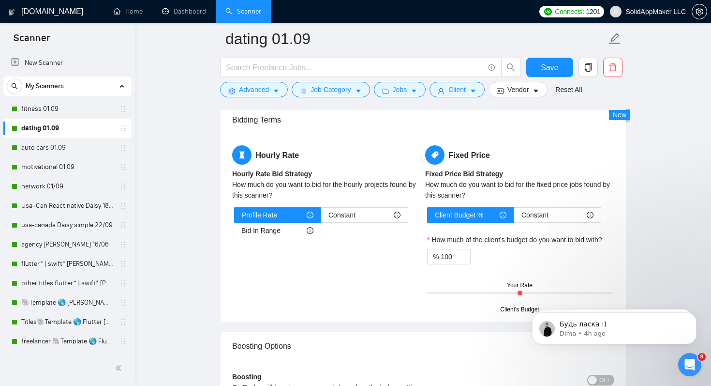
scroll to position [1537, 0]
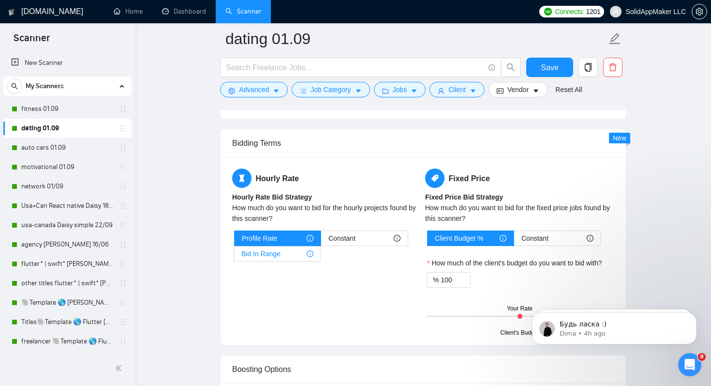
click at [283, 255] on div "Bid In Range" at bounding box center [277, 253] width 72 height 15
click at [234, 256] on input "Bid In Range" at bounding box center [234, 256] width 0 height 0
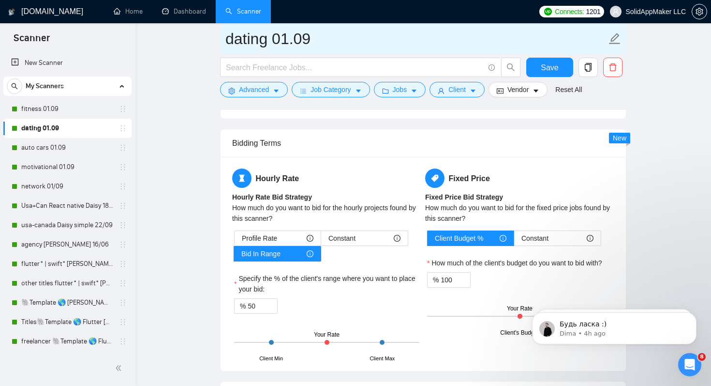
click at [371, 32] on input "dating 01.09" at bounding box center [416, 39] width 381 height 24
drag, startPoint x: 289, startPoint y: 41, endPoint x: 266, endPoint y: 41, distance: 23.2
click at [266, 41] on input "dating 01.09" at bounding box center [416, 39] width 381 height 24
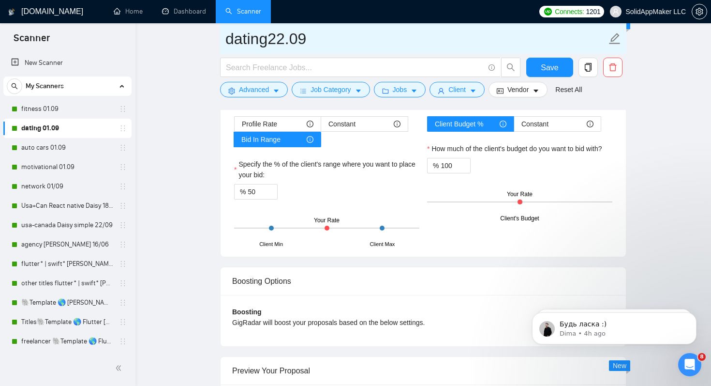
click at [352, 41] on input "dating22.09" at bounding box center [416, 39] width 381 height 24
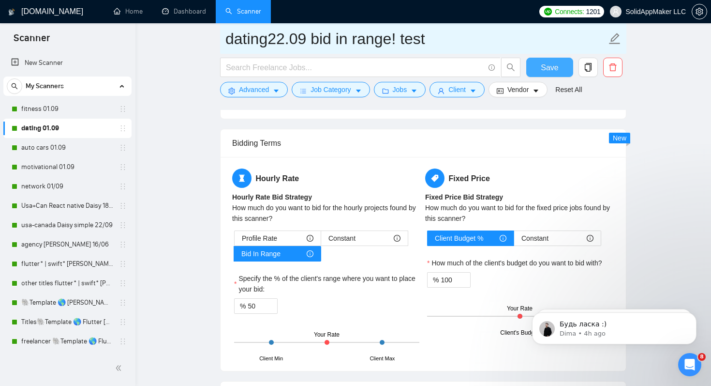
type input "dating22.09 bid in range! test"
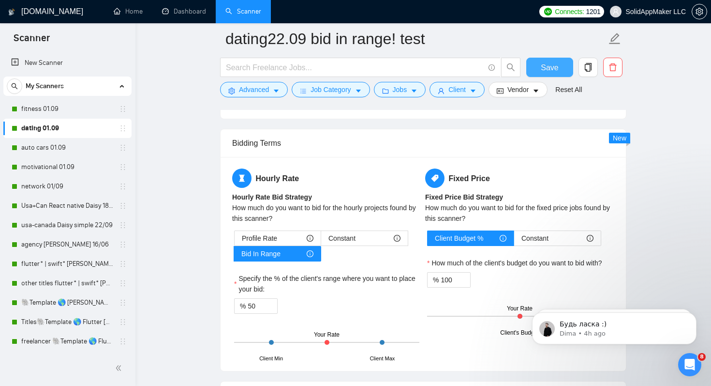
click at [562, 63] on button "Save" at bounding box center [550, 67] width 47 height 19
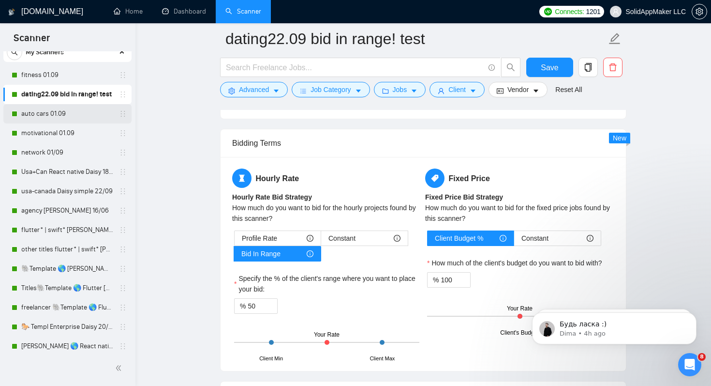
click at [67, 117] on link "auto cars 01.09" at bounding box center [67, 113] width 92 height 19
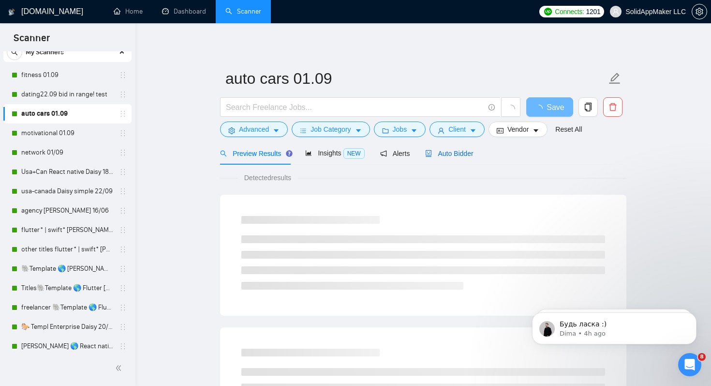
click at [467, 151] on span "Auto Bidder" at bounding box center [449, 154] width 48 height 8
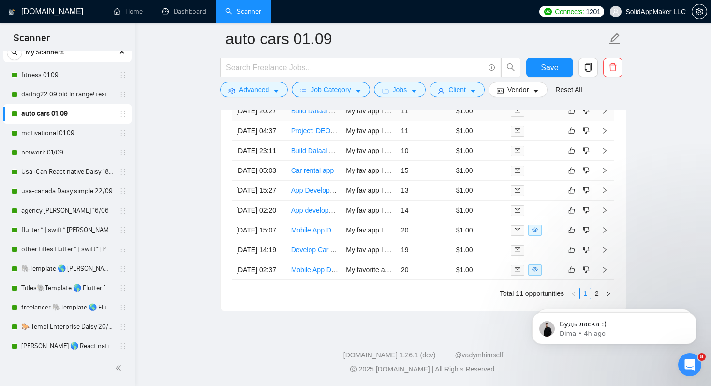
scroll to position [2620, 0]
click at [311, 226] on link "Mobile App Developer – Automotive & Transportation Telematics" at bounding box center [387, 230] width 193 height 8
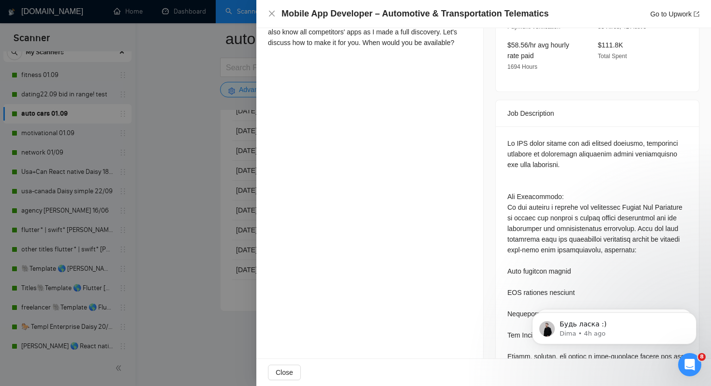
scroll to position [382, 0]
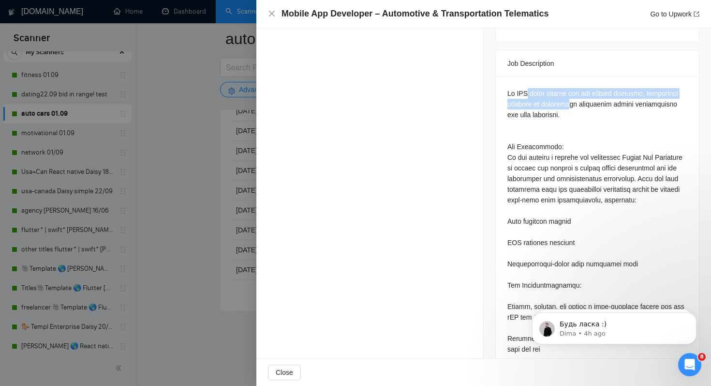
drag, startPoint x: 532, startPoint y: 70, endPoint x: 574, endPoint y: 78, distance: 42.9
click at [574, 88] on div at bounding box center [598, 343] width 180 height 511
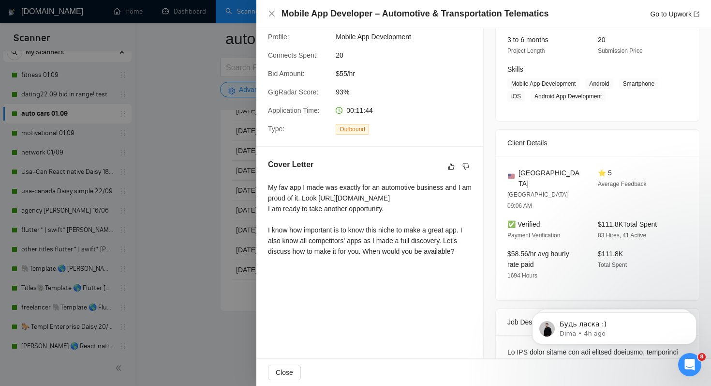
scroll to position [135, 0]
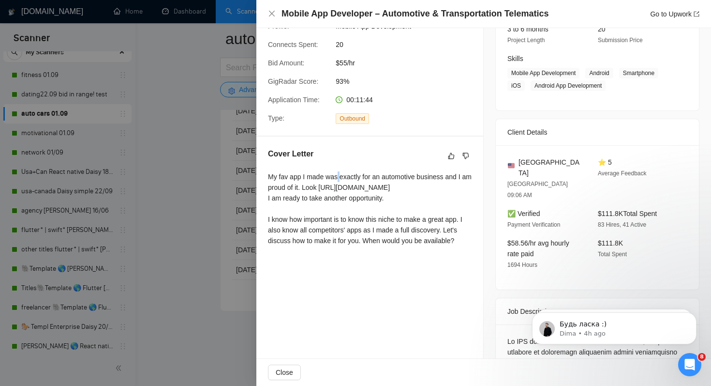
click at [341, 180] on div "My fav app I made was exactly for an automotive business and I am proud of it. …" at bounding box center [370, 208] width 204 height 75
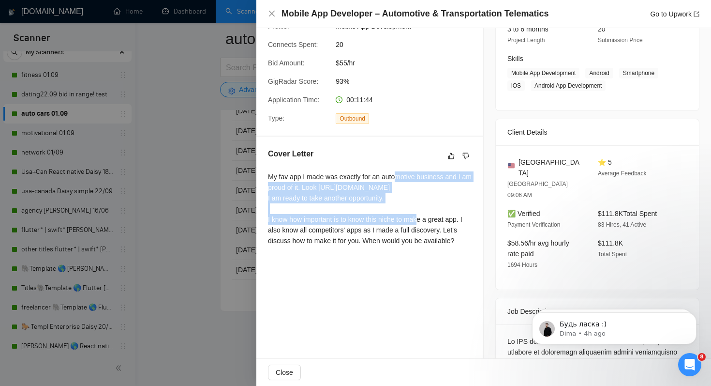
drag, startPoint x: 401, startPoint y: 173, endPoint x: 396, endPoint y: 211, distance: 39.1
click at [396, 211] on div "My fav app I made was exactly for an automotive business and I am proud of it. …" at bounding box center [370, 208] width 204 height 75
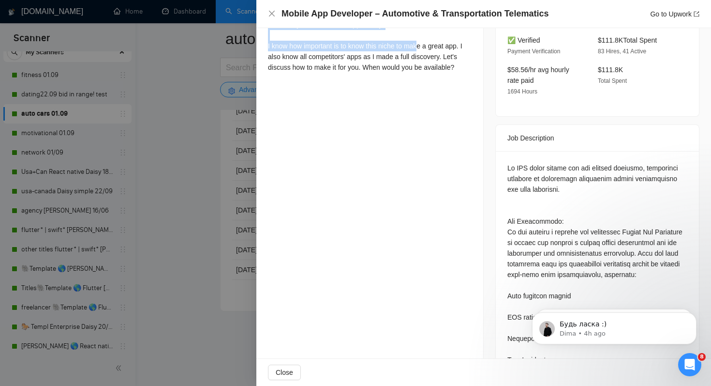
scroll to position [323, 0]
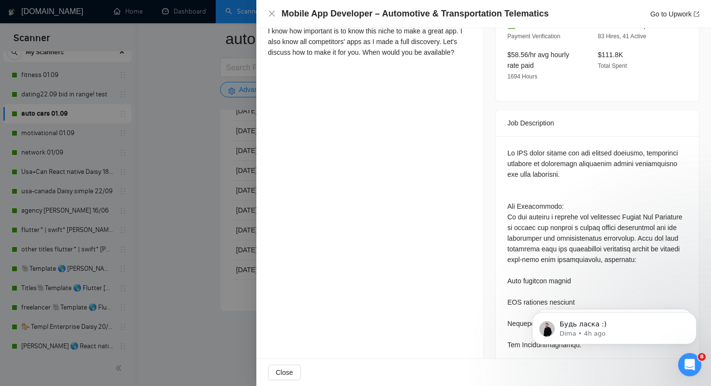
click at [223, 163] on div at bounding box center [355, 193] width 711 height 386
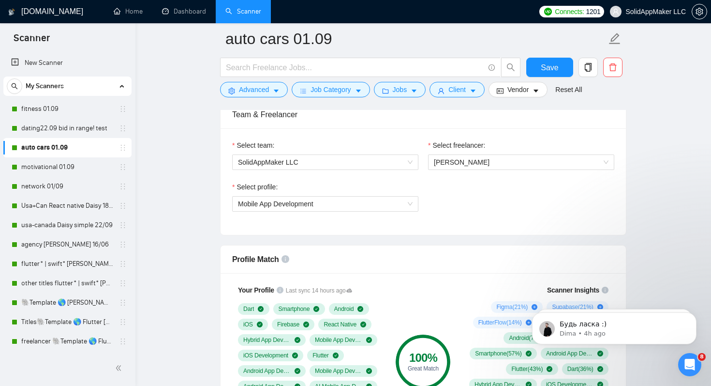
scroll to position [493, 0]
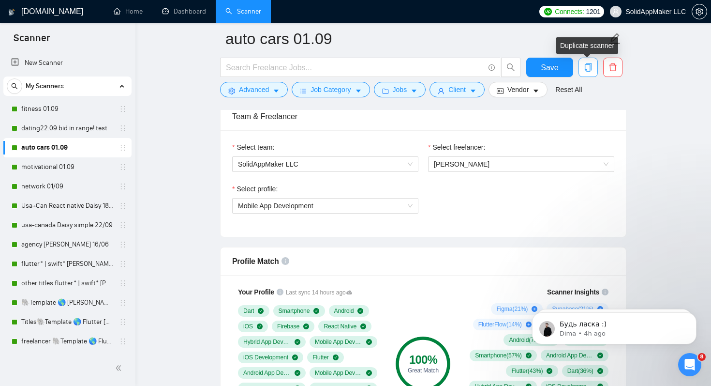
click at [587, 68] on icon "copy" at bounding box center [588, 67] width 9 height 9
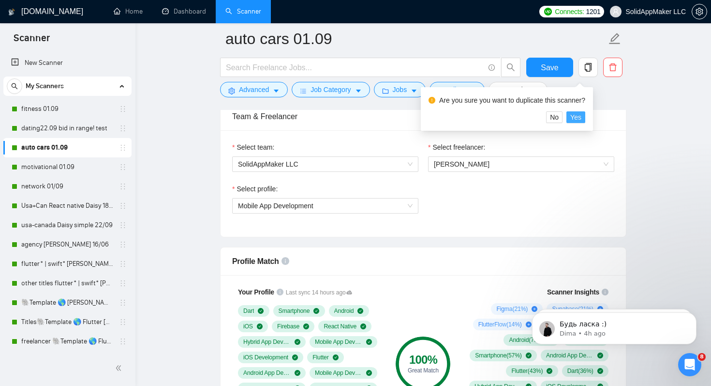
click at [582, 118] on span "Yes" at bounding box center [576, 117] width 11 height 11
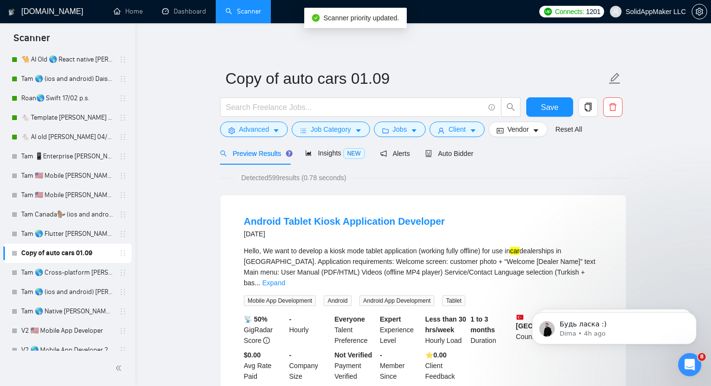
scroll to position [378, 0]
drag, startPoint x: 121, startPoint y: 249, endPoint x: 117, endPoint y: 61, distance: 188.3
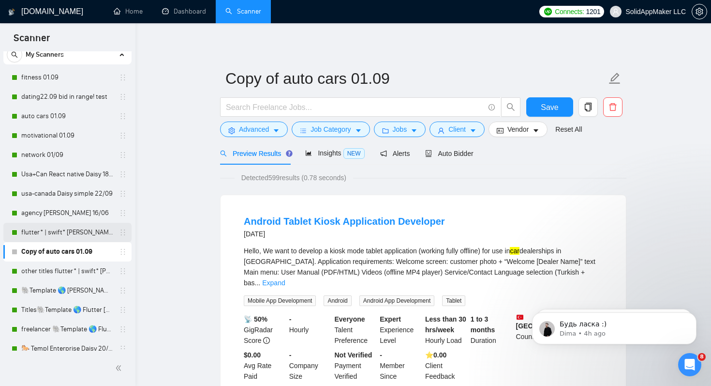
scroll to position [0, 0]
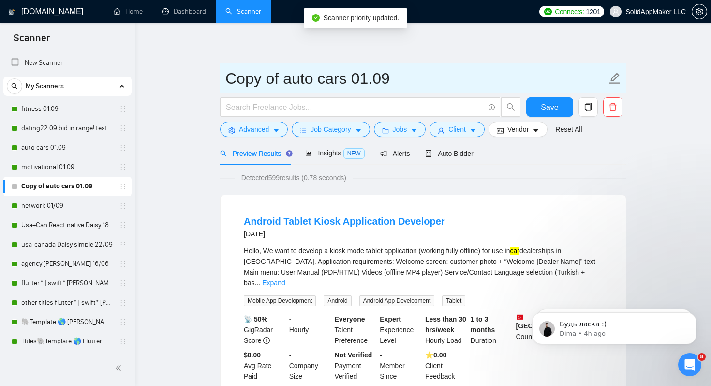
click at [317, 80] on input "Copy of auto cars 01.09" at bounding box center [416, 78] width 381 height 24
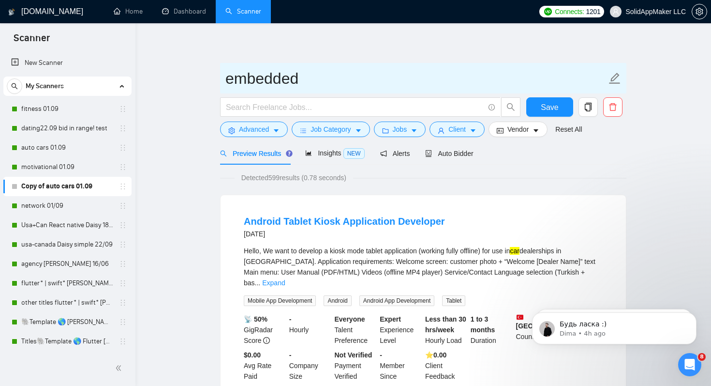
type input "embedded"
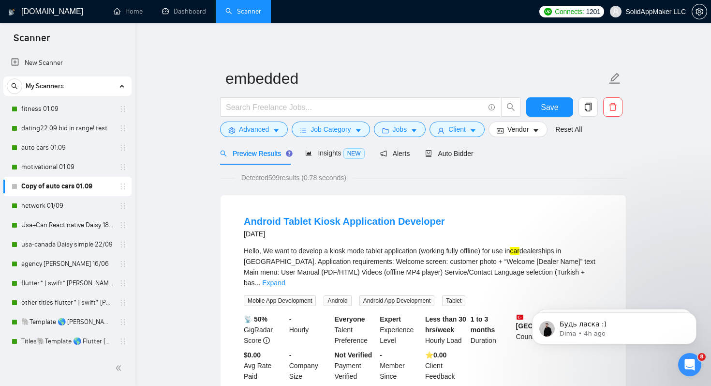
click at [350, 129] on span "Job Category" at bounding box center [331, 129] width 40 height 11
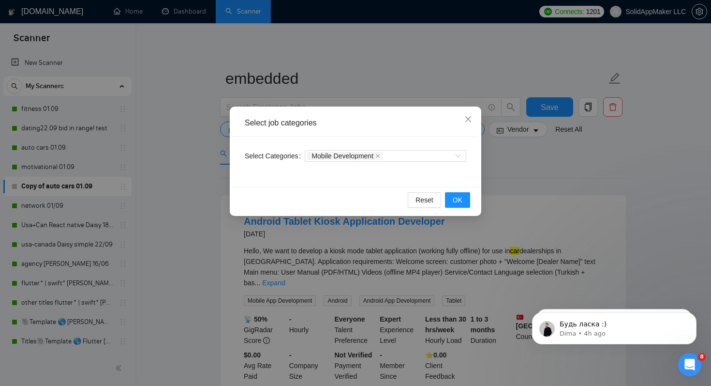
click at [603, 164] on div "Select job categories Select Categories Mobile Development Reset OK" at bounding box center [355, 193] width 711 height 386
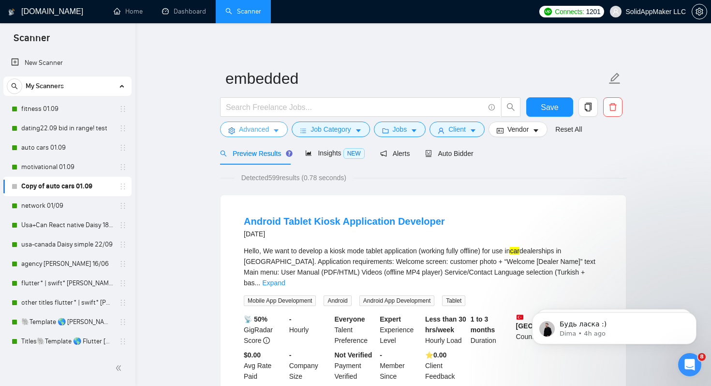
click at [260, 124] on span "Advanced" at bounding box center [254, 129] width 30 height 11
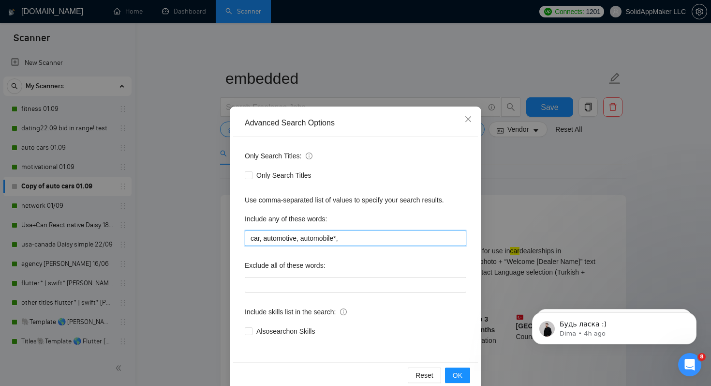
drag, startPoint x: 354, startPoint y: 241, endPoint x: 235, endPoint y: 218, distance: 121.3
click at [235, 219] on div "Only Search Titles: Only Search Titles Use comma-separated list of values to sp…" at bounding box center [355, 249] width 245 height 226
paste input "Electronics & Embedded Systems IoT (Internet of Things) Automation & Control Sy…"
click at [275, 240] on input "Electronics & Embedded Systems IoT (Internet of Things) Automation & Control Sy…" at bounding box center [356, 237] width 222 height 15
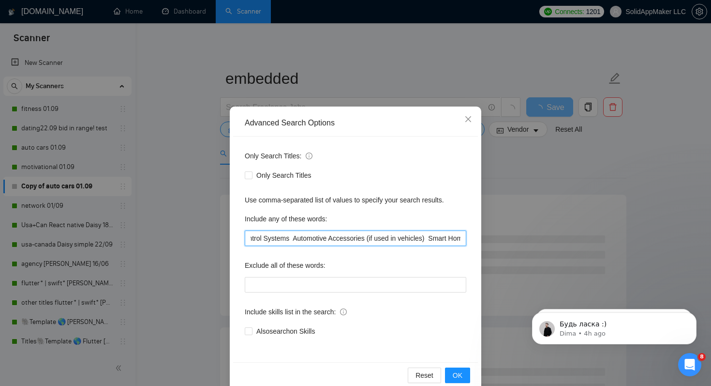
scroll to position [0, 0]
click at [283, 237] on input "Electronics & Embedded Systems IoT (Internet of Things) Automation & Control Sy…" at bounding box center [356, 237] width 222 height 15
drag, startPoint x: 286, startPoint y: 239, endPoint x: 301, endPoint y: 238, distance: 14.1
click at [301, 238] on input "Electronic*, s & Embedded Systems IoT (Internet of Things) Automation & Control…" at bounding box center [356, 237] width 222 height 15
drag, startPoint x: 320, startPoint y: 239, endPoint x: 348, endPoint y: 239, distance: 28.6
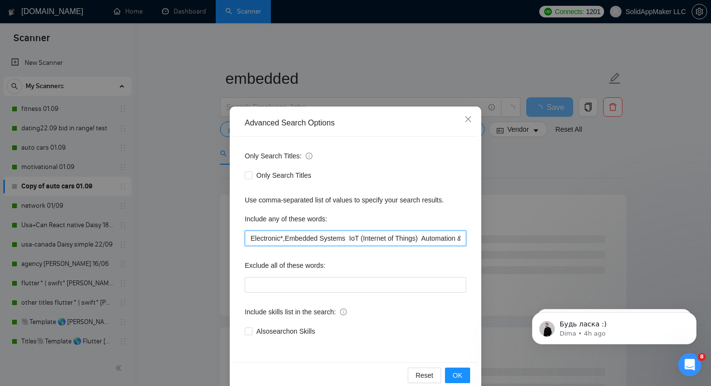
click at [349, 239] on input "Electronic*,Embedded Systems IoT (Internet of Things) Automation & Control Syst…" at bounding box center [356, 237] width 222 height 15
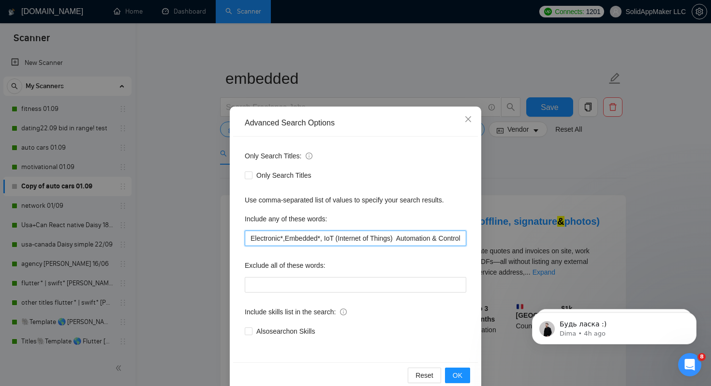
click at [335, 240] on input "Electronic*,Embedded*, IoT (Internet of Things) Automation & Control Systems Au…" at bounding box center [356, 237] width 222 height 15
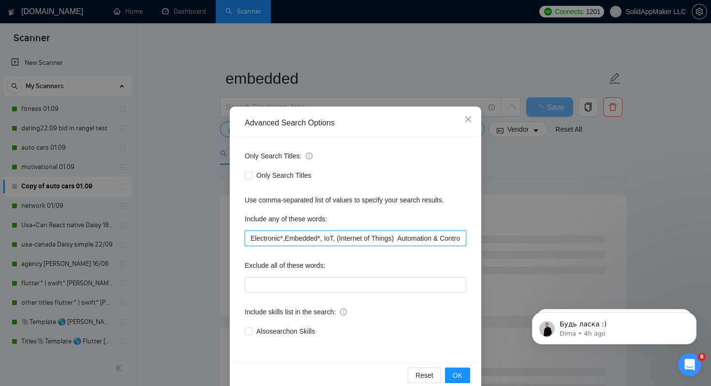
click at [341, 237] on input "Electronic*,Embedded*, IoT, (Internet of Things) Automation & Control Systems A…" at bounding box center [356, 237] width 222 height 15
click at [399, 238] on input "Electronic*,Embedded*, IoT, "Internet of Things) Automation & Control Systems A…" at bounding box center [356, 237] width 222 height 15
click at [409, 239] on input "Electronic*,Embedded*, IoT, "Internet of Things", Automation & Control Systems …" at bounding box center [356, 237] width 222 height 15
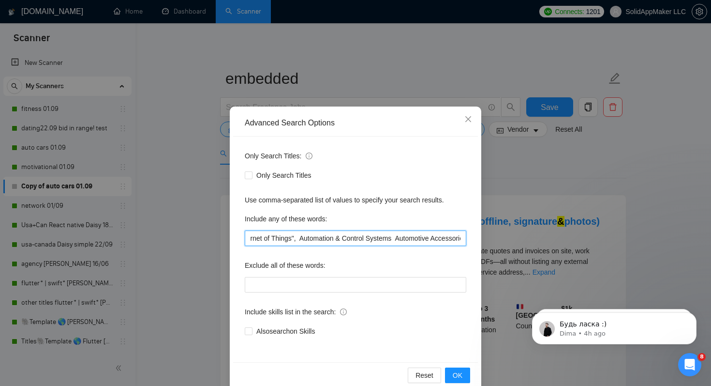
drag, startPoint x: 305, startPoint y: 240, endPoint x: 406, endPoint y: 241, distance: 101.2
click at [406, 241] on input "Electronic*,Embedded*, IoT, "Internet of Things", Automation & Control Systems …" at bounding box center [356, 237] width 222 height 15
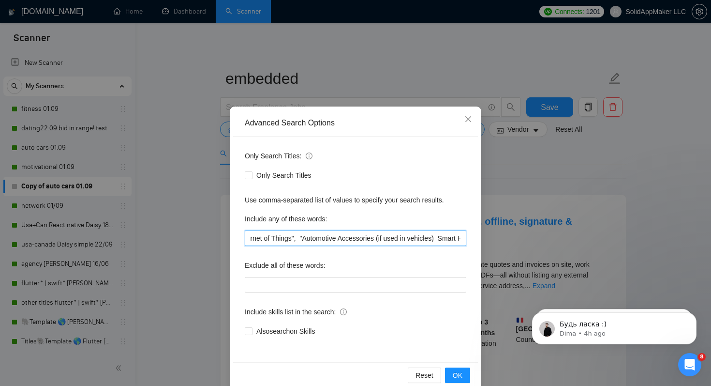
click at [346, 241] on input "Electronic*,Embedded*, IoT, "Internet of Things", "Automotive Accessories (if u…" at bounding box center [356, 237] width 222 height 15
click at [308, 233] on input "Electronic*,Embedded*, IoT, "Internet of Things", "Automotive Accessories (if u…" at bounding box center [356, 237] width 222 height 15
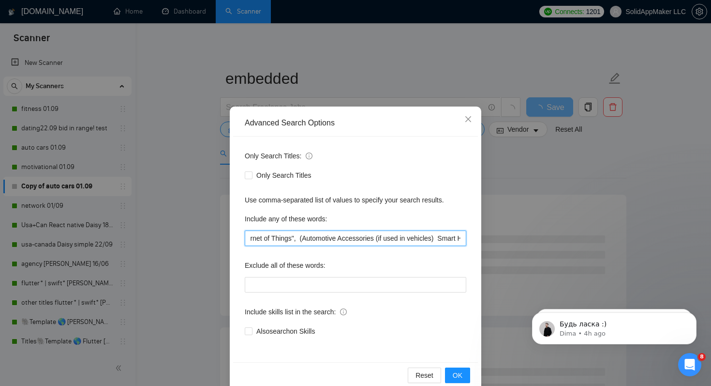
drag, startPoint x: 343, startPoint y: 238, endPoint x: 418, endPoint y: 238, distance: 75.0
click at [418, 238] on input "Electronic*,Embedded*, IoT, "Internet of Things", (Automotive Accessories (if u…" at bounding box center [356, 237] width 222 height 15
click at [371, 238] on input "Electronic*,Embedded*, IoT, "Internet of Things", (Automotive vehicles) Smart H…" at bounding box center [356, 237] width 222 height 15
click at [372, 241] on input "Electronic*,Embedded*, IoT, "Internet of Things", (Automotive vehicle*) Smart H…" at bounding box center [356, 237] width 222 height 15
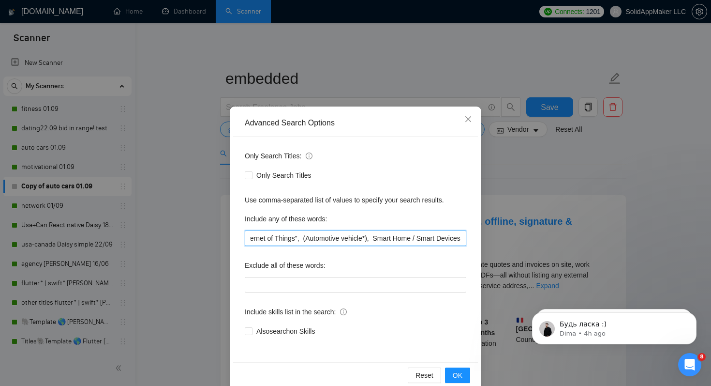
click at [382, 239] on input "Electronic*,Embedded*, IoT, "Internet of Things", (Automotive vehicle*), Smart …" at bounding box center [356, 237] width 222 height 15
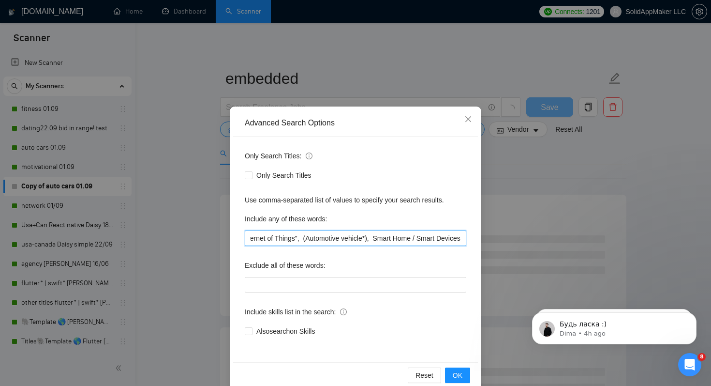
scroll to position [0, 107]
click at [370, 239] on input "Electronic*,Embedded*, IoT, "Internet of Things", (Automotive vehicle*), Smart …" at bounding box center [356, 237] width 222 height 15
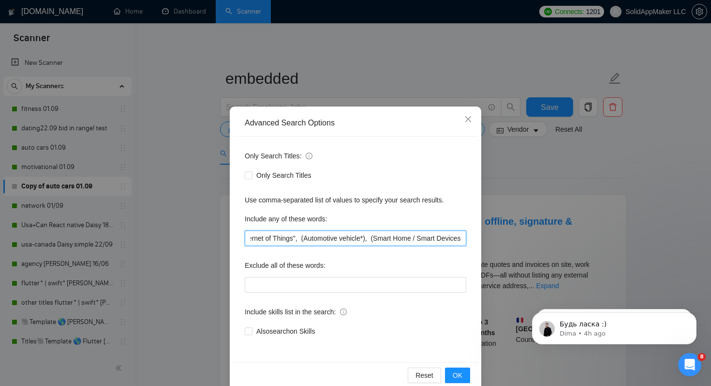
click at [412, 240] on input "Electronic*,Embedded*, IoT, "Internet of Things", (Automotive vehicle*), (Smart…" at bounding box center [356, 237] width 222 height 15
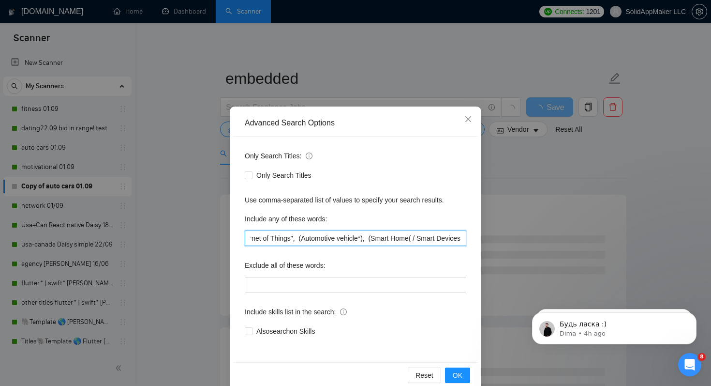
click at [420, 239] on input "Electronic*,Embedded*, IoT, "Internet of Things", (Automotive vehicle*), (Smart…" at bounding box center [356, 237] width 222 height 15
click at [460, 240] on input "Electronic*,Embedded*, IoT, "Internet of Things", (Automotive vehicle*), (Smart…" at bounding box center [356, 237] width 222 height 15
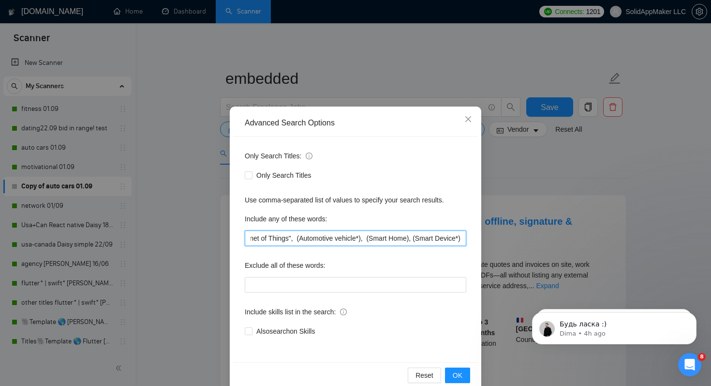
scroll to position [17, 0]
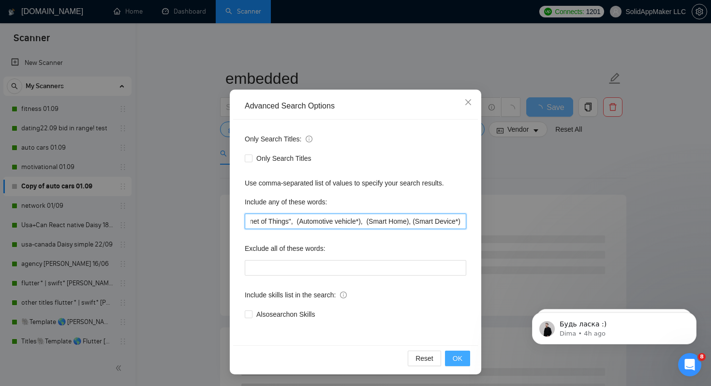
type input "Electronic*,Embedded*, IoT, "Internet of Things", (Automotive vehicle*), (Smart…"
click at [464, 351] on button "OK" at bounding box center [457, 357] width 25 height 15
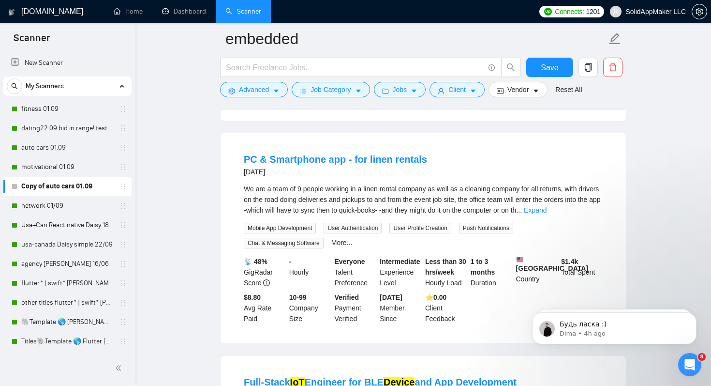
scroll to position [513, 0]
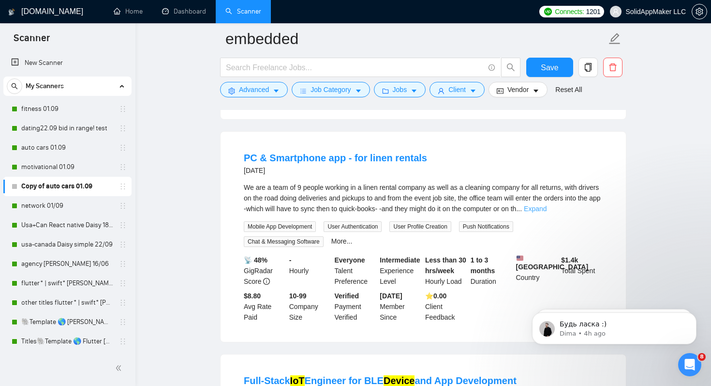
click at [547, 205] on link "Expand" at bounding box center [535, 209] width 23 height 8
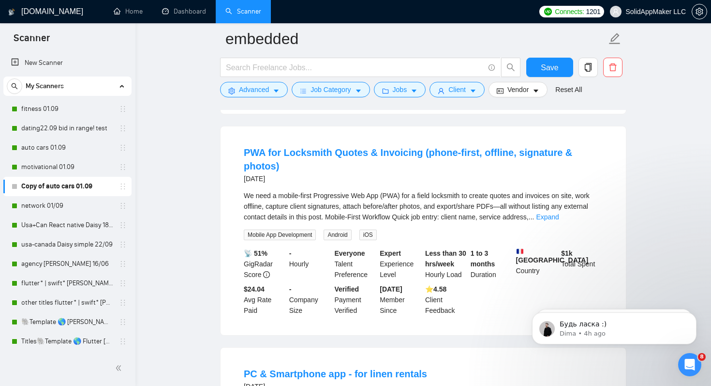
scroll to position [0, 0]
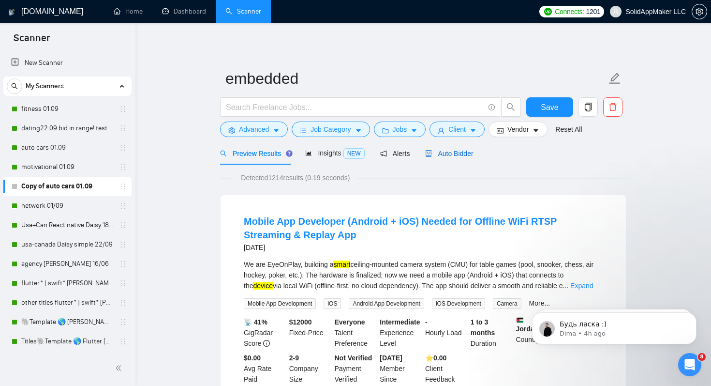
click at [466, 157] on span "Auto Bidder" at bounding box center [449, 154] width 48 height 8
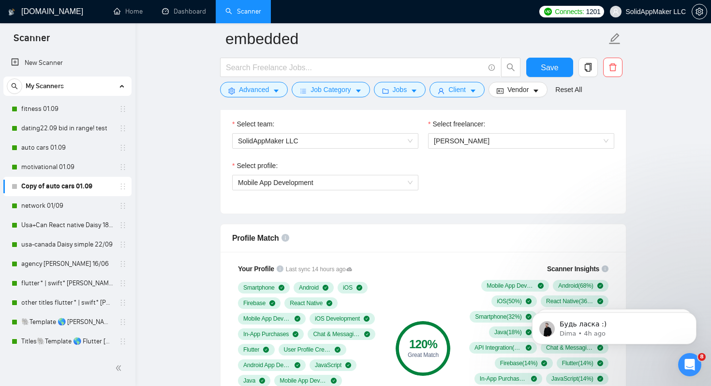
scroll to position [506, 0]
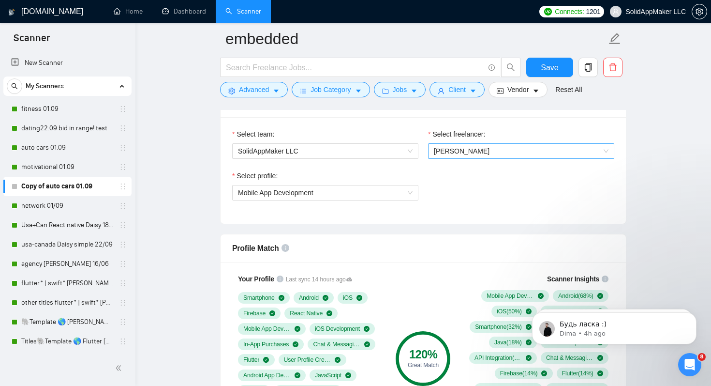
click at [473, 154] on span "[PERSON_NAME]" at bounding box center [462, 151] width 56 height 8
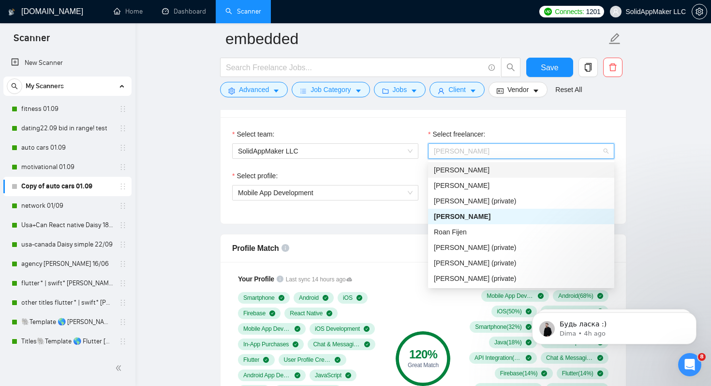
click at [466, 169] on span "[PERSON_NAME]" at bounding box center [462, 170] width 56 height 8
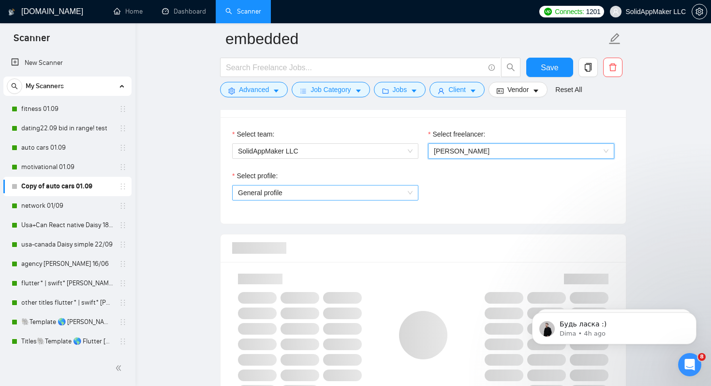
click at [390, 195] on span "General profile" at bounding box center [325, 192] width 175 height 15
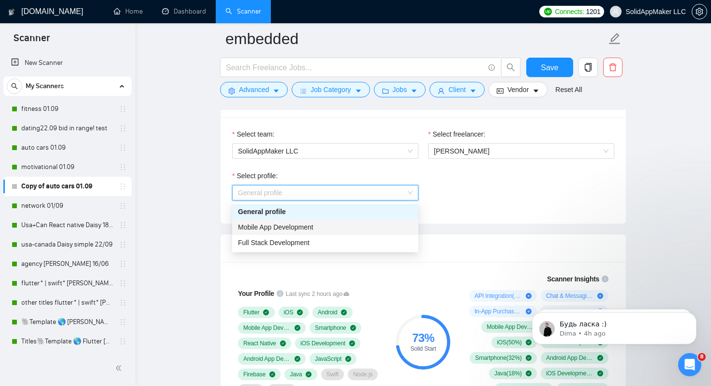
click at [382, 229] on div "Mobile App Development" at bounding box center [325, 227] width 175 height 11
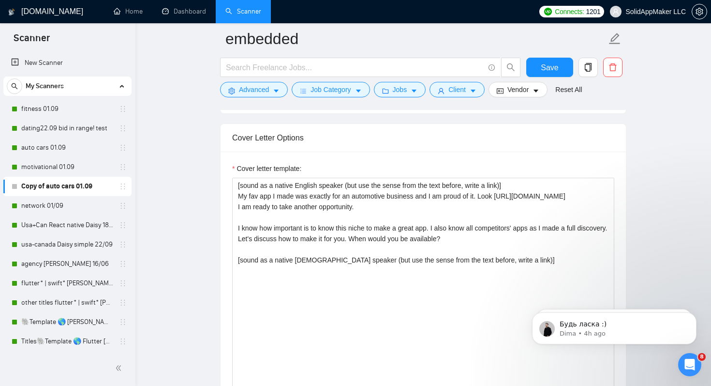
scroll to position [1107, 0]
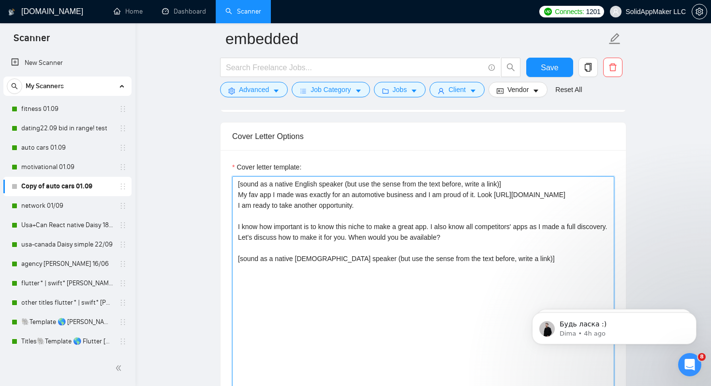
click at [426, 217] on textarea "[sound as a native English speaker (but use the sense from the text before, wri…" at bounding box center [423, 285] width 382 height 218
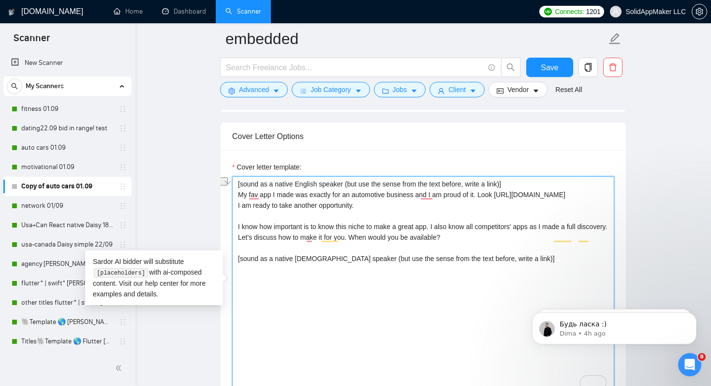
drag, startPoint x: 346, startPoint y: 196, endPoint x: 391, endPoint y: 196, distance: 45.0
click at [391, 196] on textarea "[sound as a native English speaker (but use the sense from the text before, wri…" at bounding box center [423, 285] width 382 height 218
click at [391, 194] on textarea "[sound as a native English speaker (but use the sense from the text before, wri…" at bounding box center [423, 285] width 382 height 218
click at [478, 204] on textarea "[sound as a native English speaker (but use the sense from the text before, wri…" at bounding box center [423, 285] width 382 height 218
drag, startPoint x: 238, startPoint y: 204, endPoint x: 472, endPoint y: 205, distance: 233.7
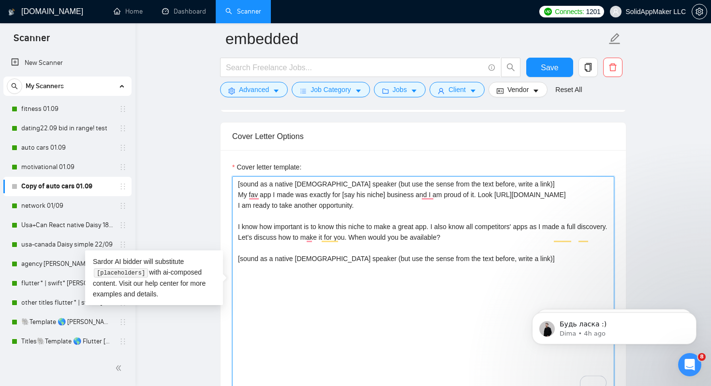
click at [472, 205] on textarea "[sound as a native English speaker (but use the sense from the text before, wri…" at bounding box center [423, 285] width 382 height 218
paste textarea "apkpure.com/gama-electronics/com.gammaelectornics About Gama Electronics Add Bl…"
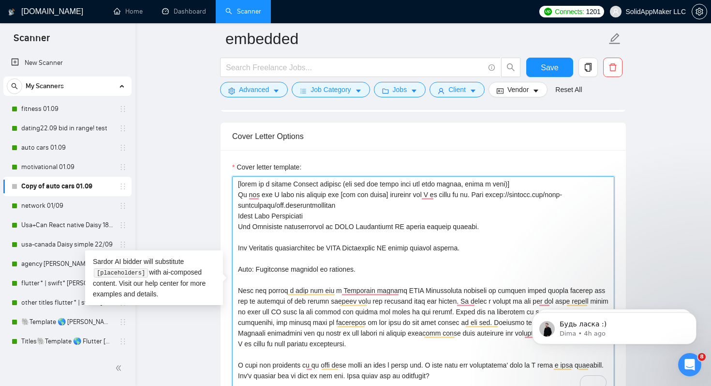
scroll to position [11, 0]
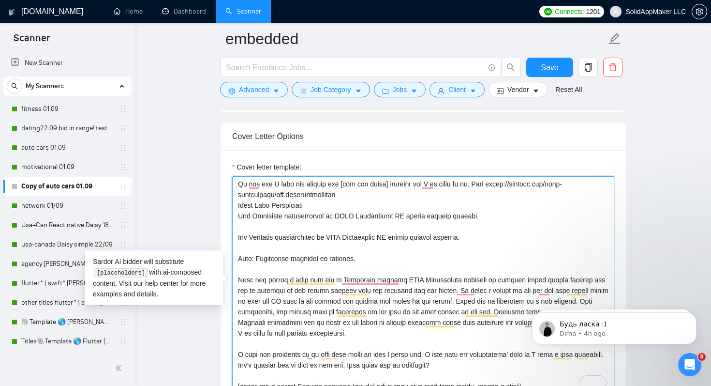
click at [350, 201] on textarea "Cover letter template:" at bounding box center [423, 285] width 382 height 218
click at [234, 204] on textarea "Cover letter template:" at bounding box center [423, 285] width 382 height 218
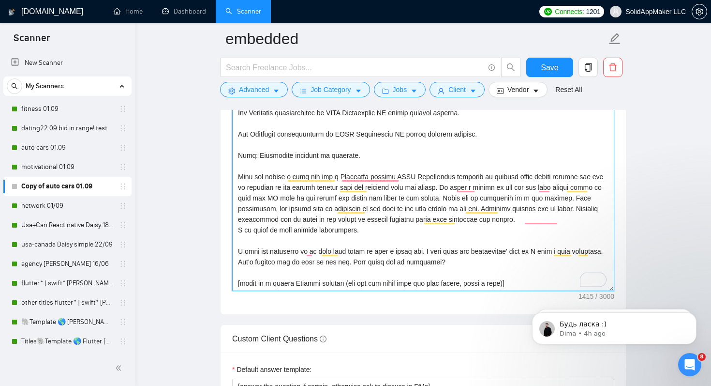
scroll to position [1221, 0]
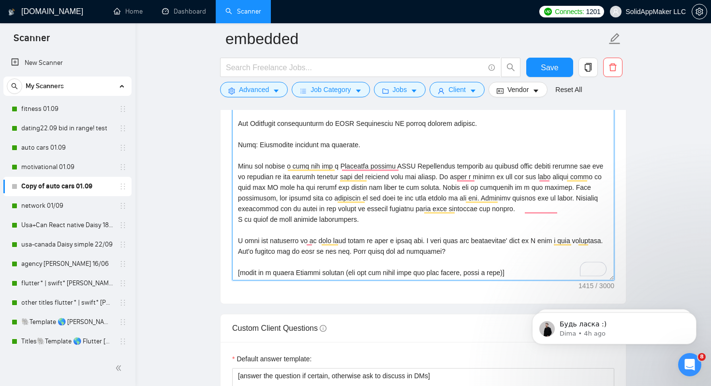
click at [403, 224] on textarea "Cover letter template:" at bounding box center [423, 171] width 382 height 218
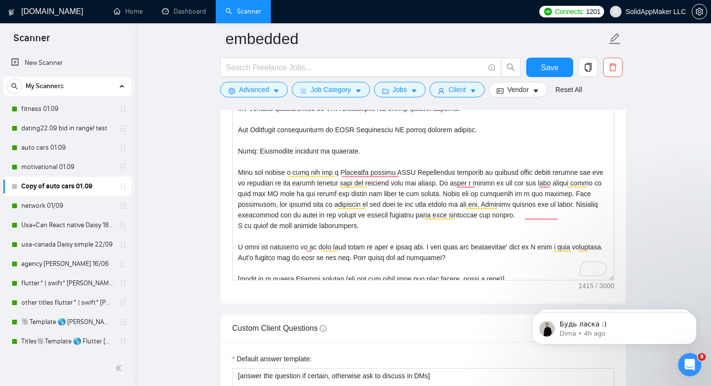
scroll to position [0, 0]
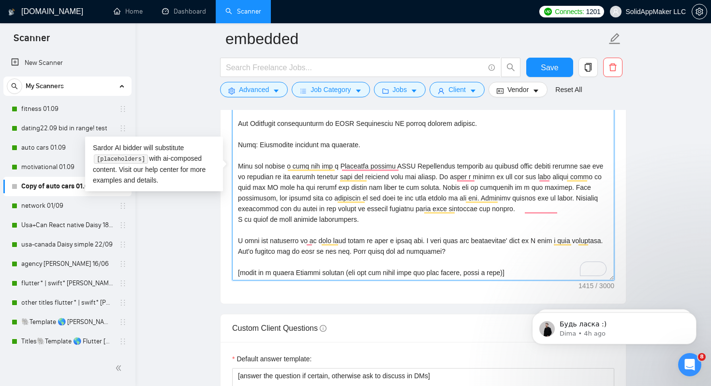
click at [562, 208] on textarea "Cover letter template:" at bounding box center [423, 171] width 382 height 218
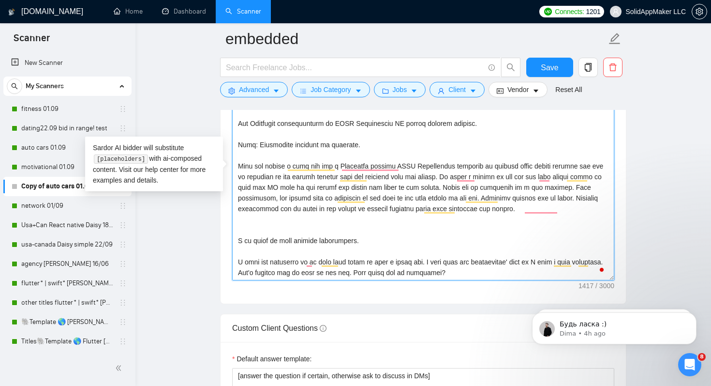
click at [531, 220] on textarea "Cover letter template:" at bounding box center [423, 171] width 382 height 218
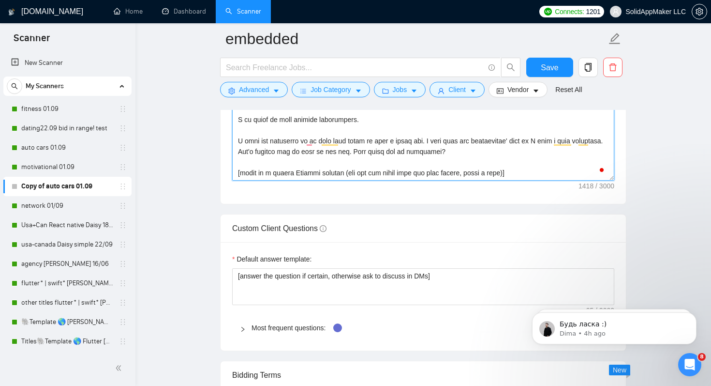
scroll to position [1322, 0]
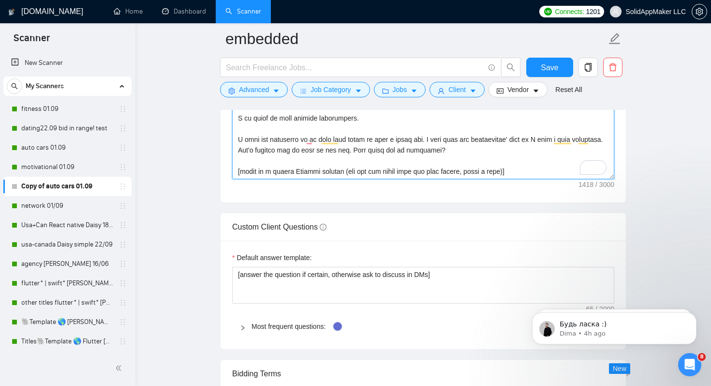
drag, startPoint x: 385, startPoint y: 150, endPoint x: 214, endPoint y: 138, distance: 171.2
click at [214, 138] on main "embedded Save Advanced Job Category Jobs Client Vendor Reset All Preview Result…" at bounding box center [423, 54] width 545 height 2674
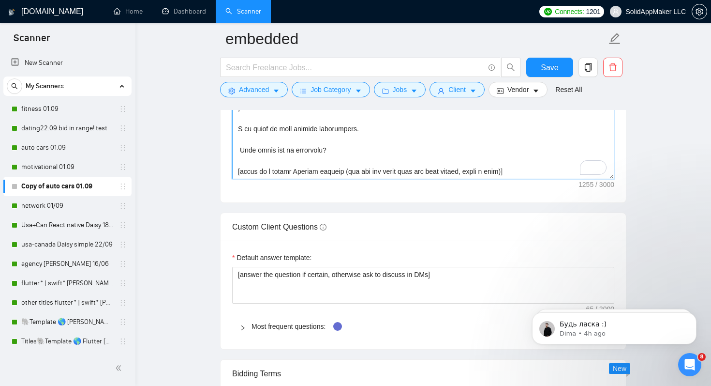
scroll to position [43, 0]
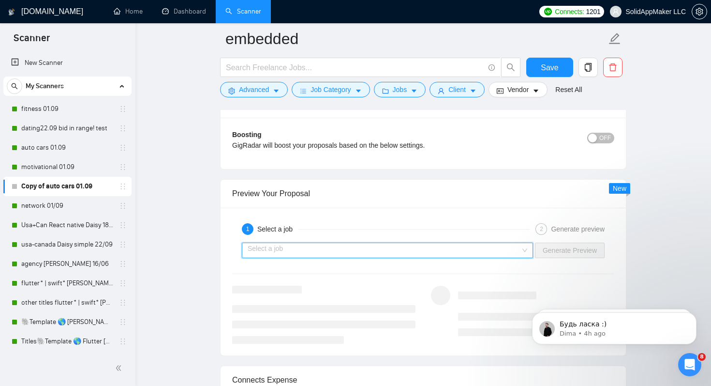
click at [323, 245] on input "search" at bounding box center [384, 250] width 273 height 15
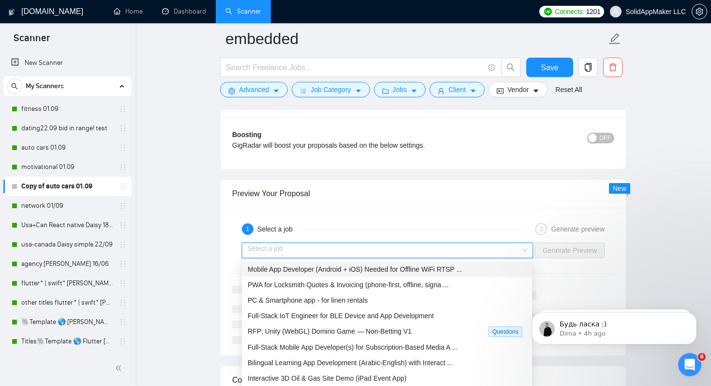
click at [323, 270] on span "Mobile App Developer (Android + iOS) Needed for Offline WiFi RTSP ..." at bounding box center [355, 269] width 214 height 8
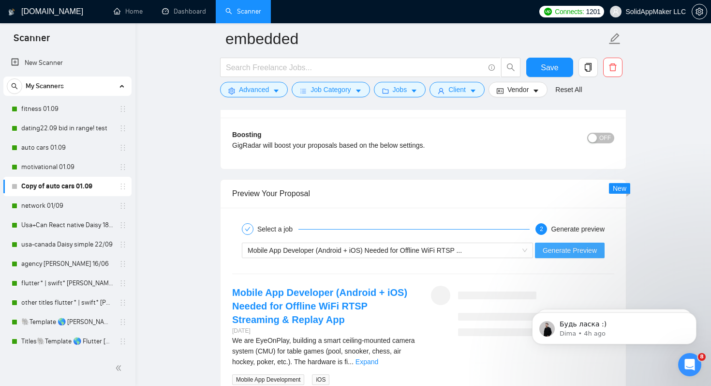
click at [571, 249] on span "Generate Preview" at bounding box center [570, 250] width 54 height 11
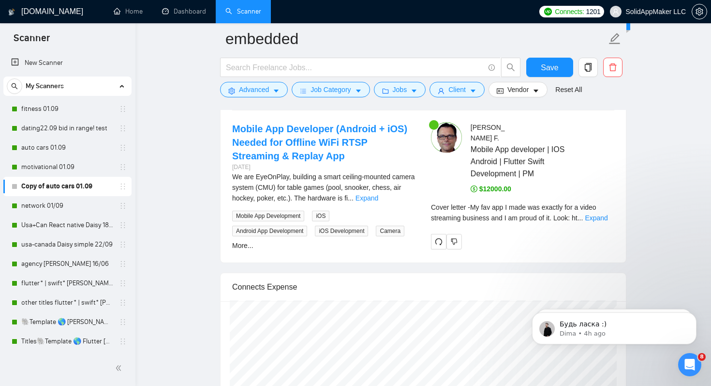
scroll to position [1983, 0]
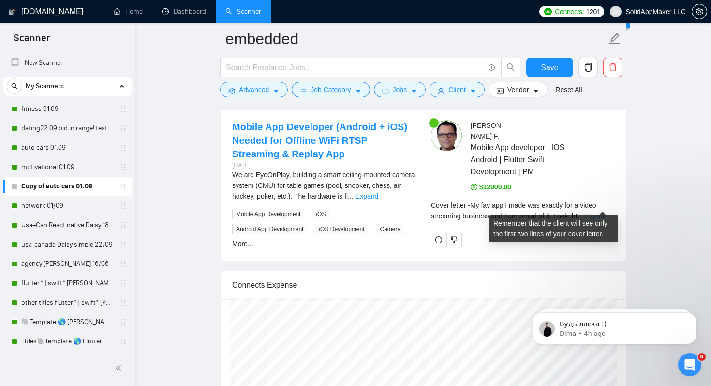
click at [603, 212] on link "Expand" at bounding box center [596, 216] width 23 height 8
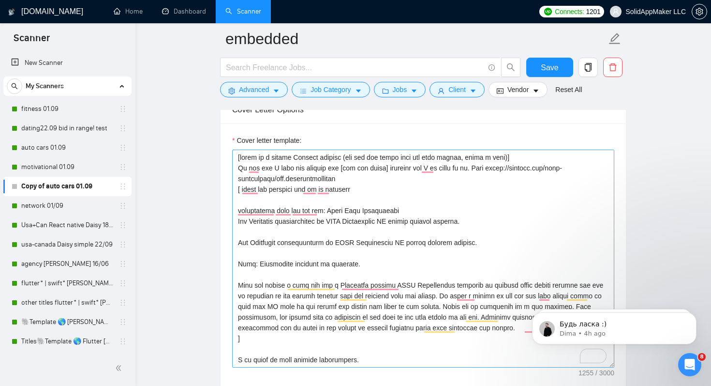
scroll to position [1124, 0]
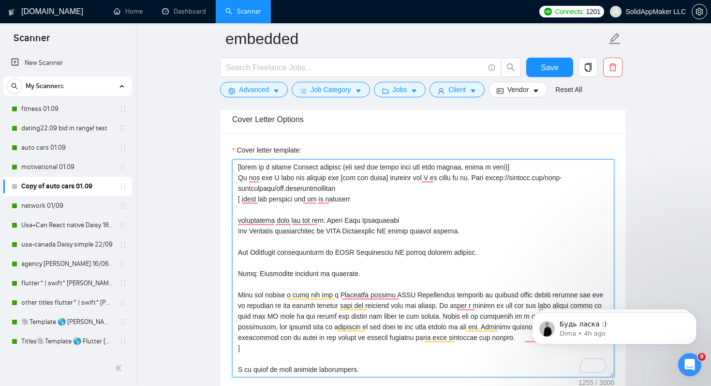
click at [388, 179] on textarea "Cover letter template:" at bounding box center [423, 268] width 382 height 218
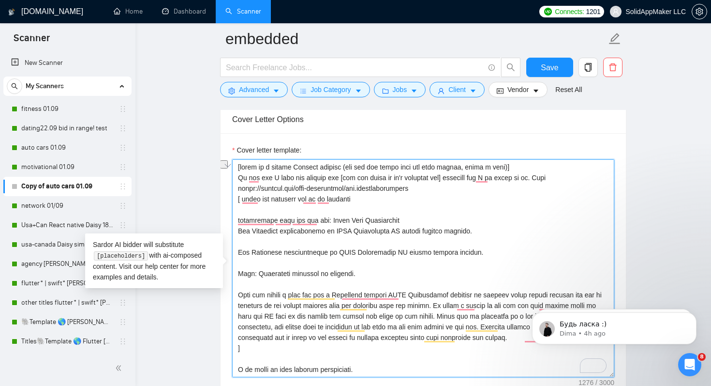
drag, startPoint x: 344, startPoint y: 178, endPoint x: 442, endPoint y: 175, distance: 98.3
click at [442, 175] on textarea "Cover letter template:" at bounding box center [423, 268] width 382 height 218
click at [443, 175] on textarea "Cover letter template:" at bounding box center [423, 268] width 382 height 218
drag, startPoint x: 443, startPoint y: 175, endPoint x: 347, endPoint y: 173, distance: 96.8
click at [345, 173] on textarea "Cover letter template:" at bounding box center [423, 268] width 382 height 218
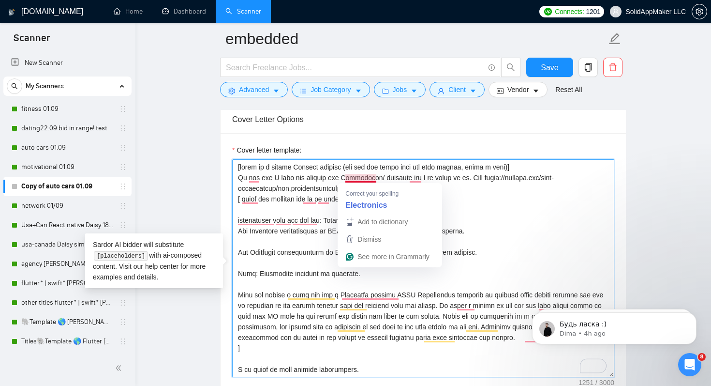
click at [351, 177] on textarea "Cover letter template:" at bounding box center [423, 268] width 382 height 218
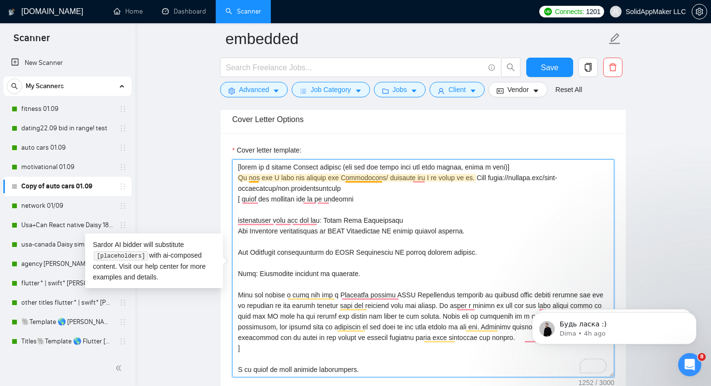
click at [381, 179] on textarea "Cover letter template:" at bounding box center [423, 268] width 382 height 218
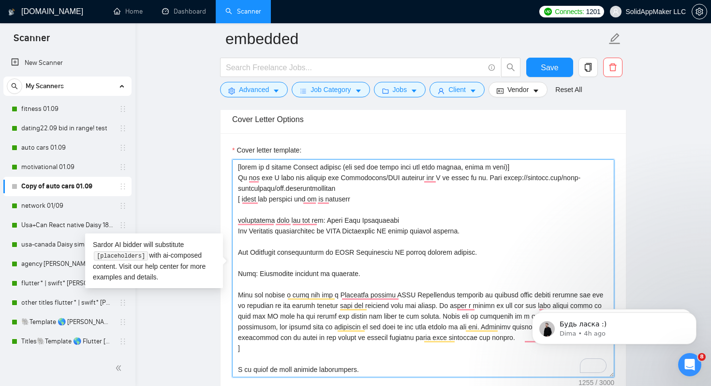
click at [434, 283] on textarea "Cover letter template:" at bounding box center [423, 268] width 382 height 218
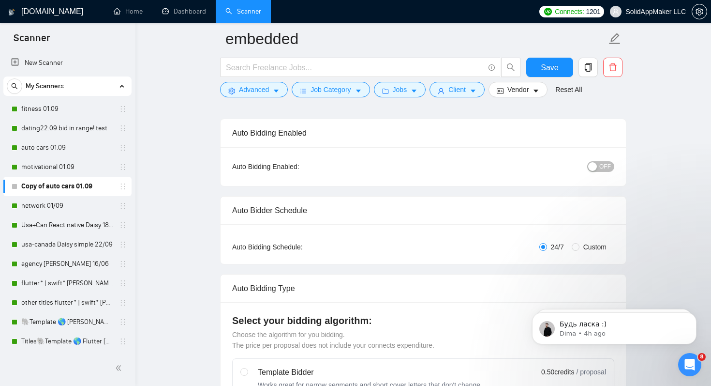
scroll to position [51, 0]
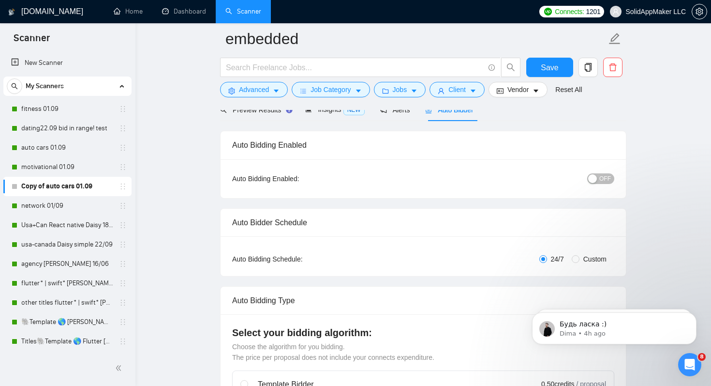
type textarea "[sound as a native English speaker (but use the sense from the text before, wri…"
click at [605, 175] on span "OFF" at bounding box center [606, 178] width 12 height 11
click at [557, 66] on span "Save" at bounding box center [549, 67] width 17 height 12
click at [60, 151] on link "auto cars 01.09" at bounding box center [67, 147] width 92 height 19
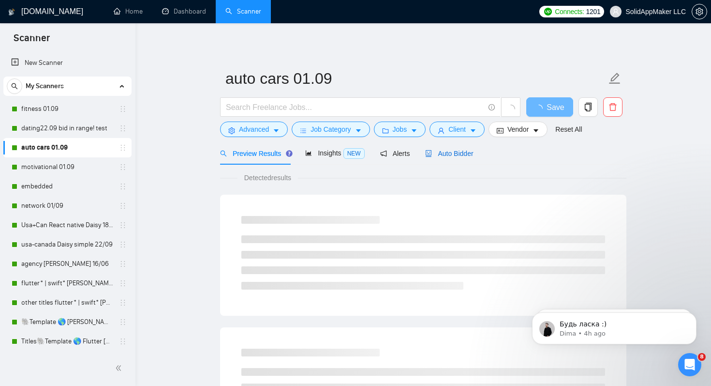
click at [470, 154] on span "Auto Bidder" at bounding box center [449, 154] width 48 height 8
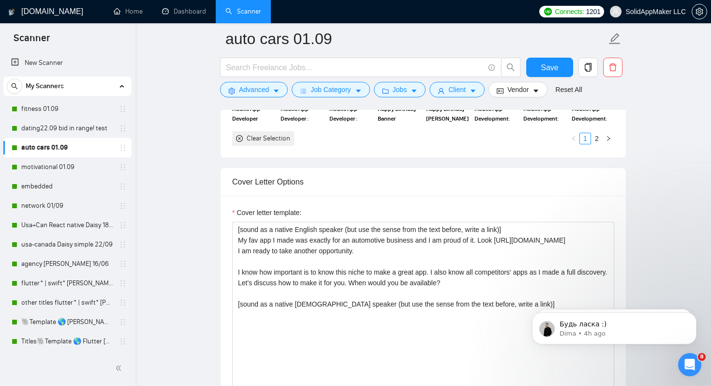
scroll to position [1050, 0]
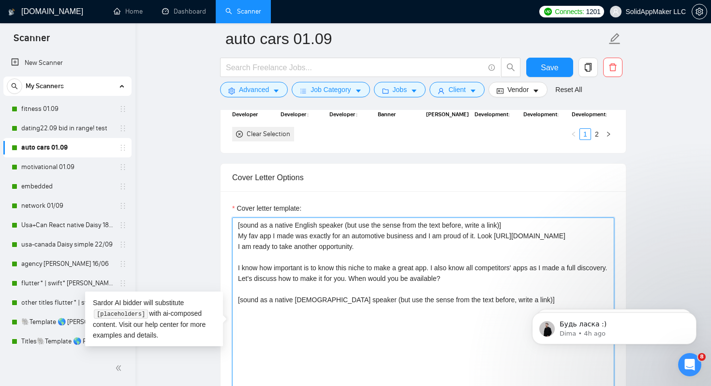
click at [399, 245] on textarea "[sound as a native English speaker (but use the sense from the text before, wri…" at bounding box center [423, 326] width 382 height 218
click at [451, 275] on textarea "[sound as a native English speaker (but use the sense from the text before, wri…" at bounding box center [423, 326] width 382 height 218
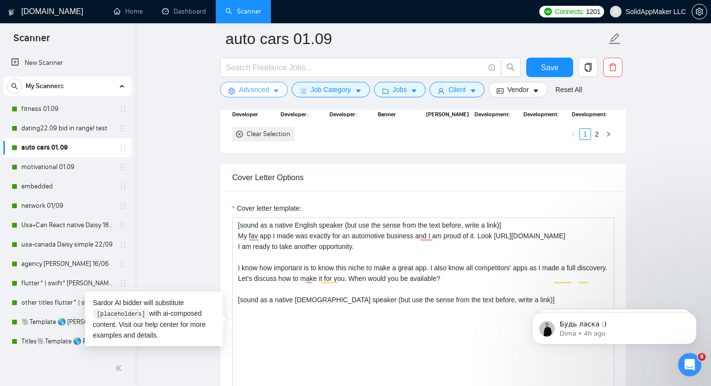
click at [238, 86] on button "Advanced" at bounding box center [254, 89] width 68 height 15
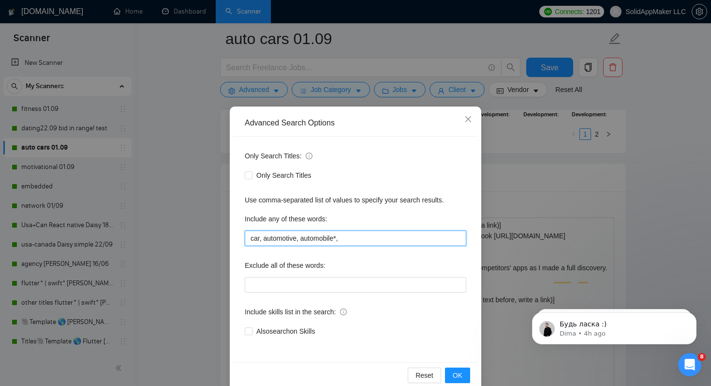
click at [355, 237] on input "car, automotive, automobile*," at bounding box center [356, 237] width 222 height 15
paste input "vehicle"
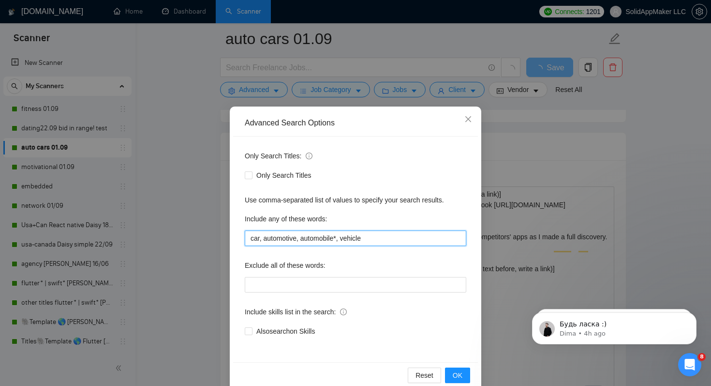
drag, startPoint x: 301, startPoint y: 240, endPoint x: 264, endPoint y: 238, distance: 36.8
click at [264, 238] on input "car, automotive, automobile*, vehicle" at bounding box center [356, 237] width 222 height 15
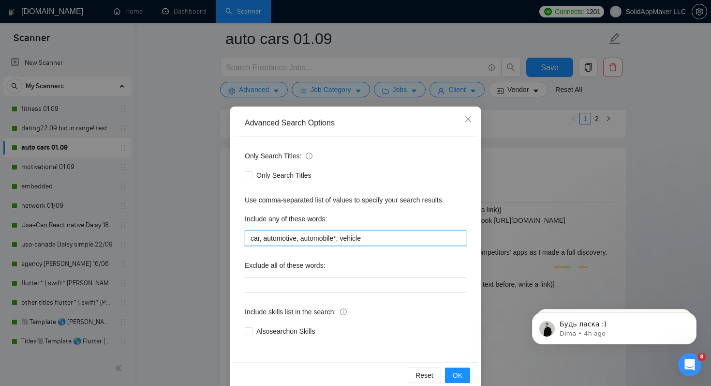
click at [264, 238] on input "car, automotive, automobile*, vehicle" at bounding box center [356, 237] width 222 height 15
drag, startPoint x: 296, startPoint y: 238, endPoint x: 281, endPoint y: 238, distance: 15.0
click at [281, 238] on input "car, automotive, automobile*, vehicle" at bounding box center [356, 237] width 222 height 15
drag, startPoint x: 297, startPoint y: 238, endPoint x: 263, endPoint y: 239, distance: 33.9
click at [263, 239] on input "car, automotive, automobile*, vehicle" at bounding box center [356, 237] width 222 height 15
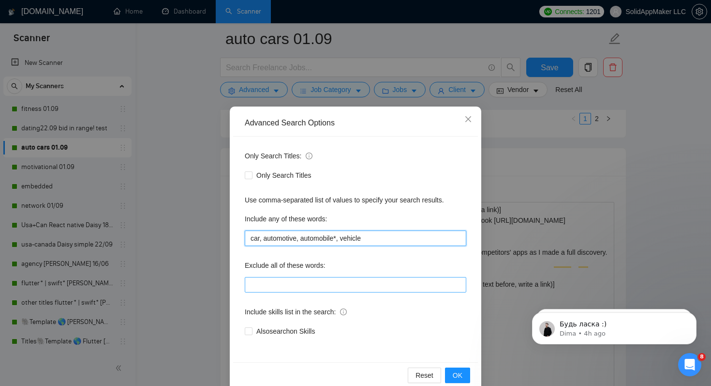
type input "car, automotive, automobile*, vehicle"
click at [291, 286] on input "text" at bounding box center [356, 284] width 222 height 15
paste input "automotive"
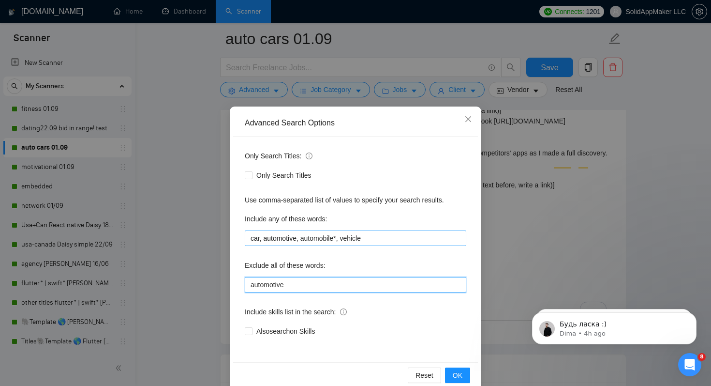
type input "automotive"
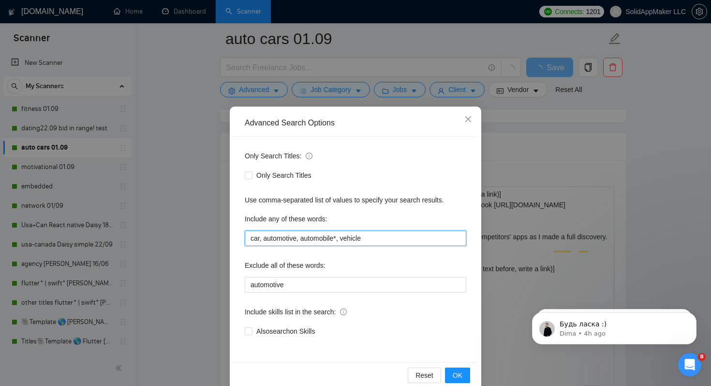
drag, startPoint x: 302, startPoint y: 237, endPoint x: 263, endPoint y: 237, distance: 39.2
click at [263, 237] on input "car, automotive, automobile*, vehicle" at bounding box center [356, 237] width 222 height 15
type input "car, automobile*, vehicle"
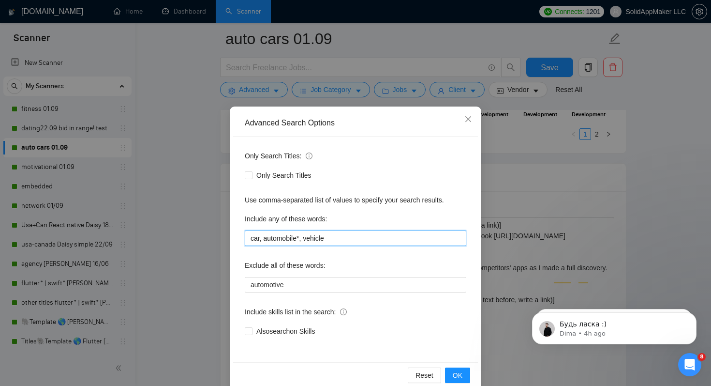
click at [347, 242] on input "car, automobile*, vehicle" at bounding box center [356, 237] width 222 height 15
type input "car, automobile*, vehicleб"
paste input "car app automobile app vehicle app auto app car tracking app car maintenance ap…"
type input "car, automobile*, vehicle*, car app automobile app vehicle app auto app car tra…"
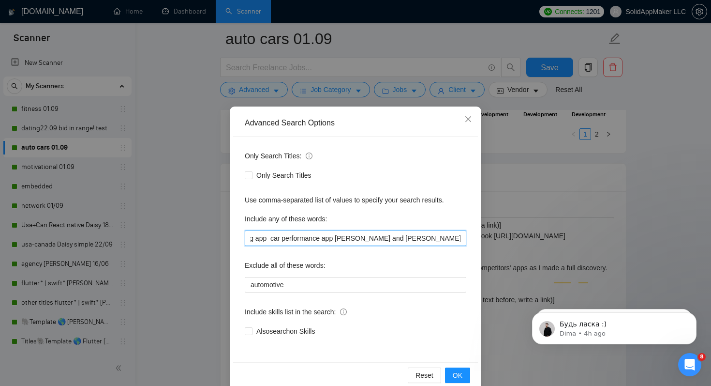
click at [320, 242] on input "car, automobile*, vehicle*, car app automobile app vehicle app auto app car tra…" at bounding box center [356, 237] width 222 height 15
drag, startPoint x: 376, startPoint y: 238, endPoint x: 555, endPoint y: 245, distance: 179.2
click at [555, 245] on div "Advanced Search Options Only Search Titles: Only Search Titles Use comma-separa…" at bounding box center [355, 193] width 711 height 386
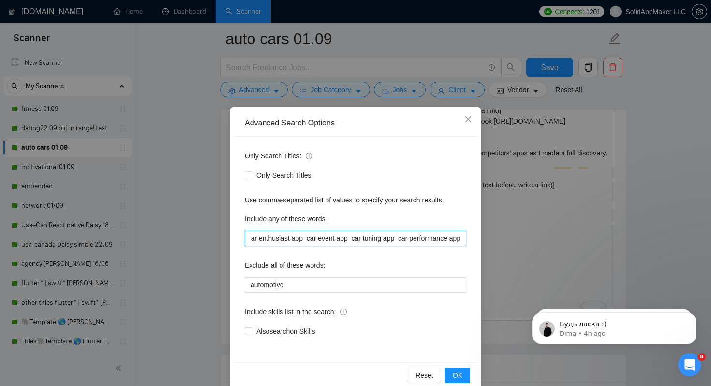
scroll to position [0, 919]
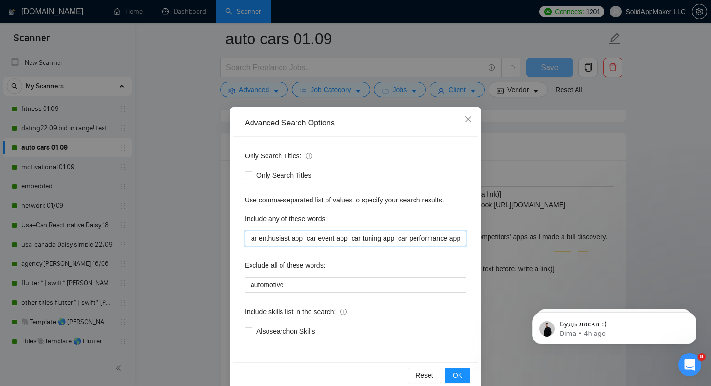
click at [452, 235] on input "car, automobile*, vehicle*, car app automobile app vehicle app auto app car tra…" at bounding box center [356, 237] width 222 height 15
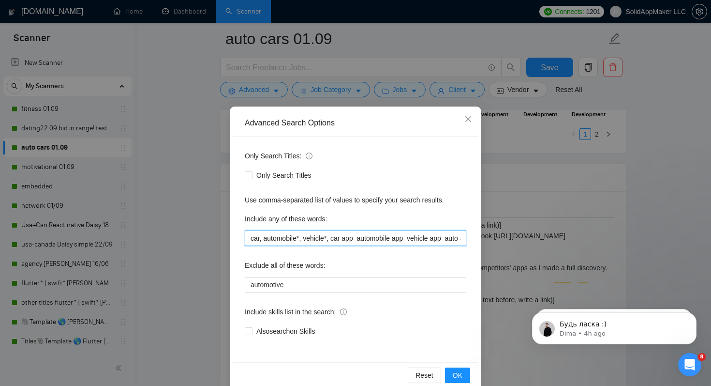
click at [332, 237] on input "car, automobile*, vehicle*, car app automobile app vehicle app auto app car tra…" at bounding box center [356, 237] width 222 height 15
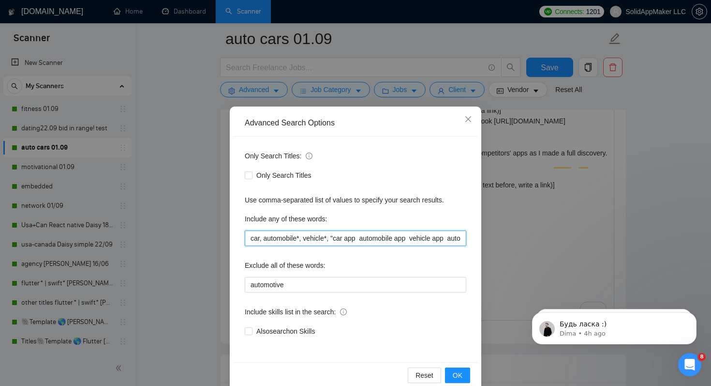
click at [361, 240] on input "car, automobile*, vehicle*, "car app automobile app vehicle app auto app car tr…" at bounding box center [356, 237] width 222 height 15
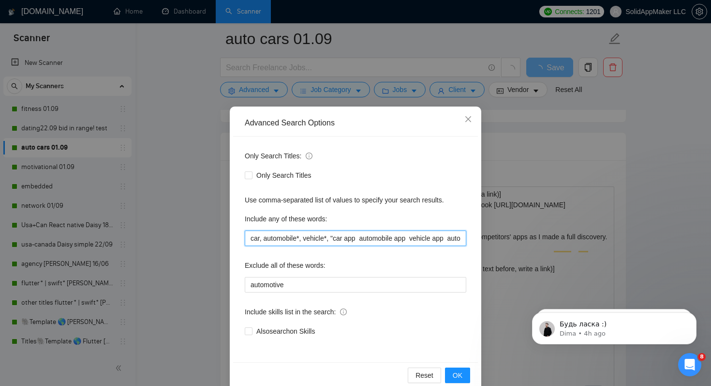
click at [359, 239] on input "car, automobile*, vehicle*, "car app automobile app vehicle app auto app car tr…" at bounding box center [356, 237] width 222 height 15
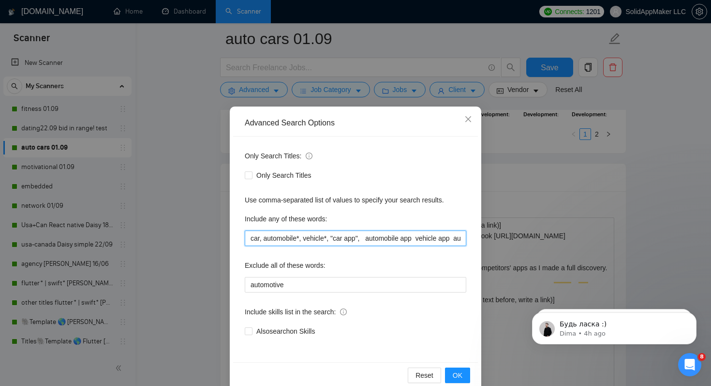
click at [370, 238] on input "car, automobile*, vehicle*, "car app", automobile app vehicle app auto app car …" at bounding box center [356, 237] width 222 height 15
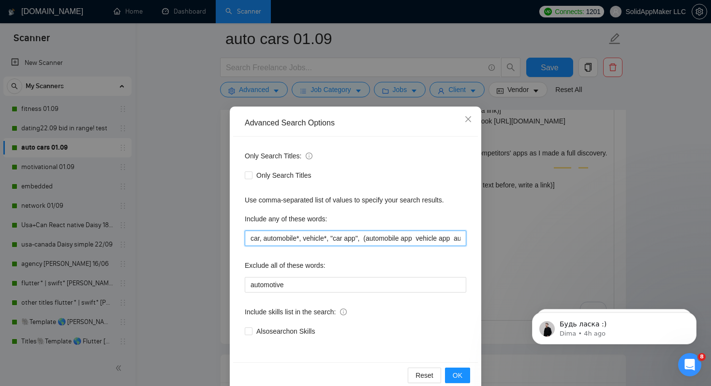
click at [416, 241] on input "car, automobile*, vehicle*, "car app", (automobile app vehicle app auto app car…" at bounding box center [356, 237] width 222 height 15
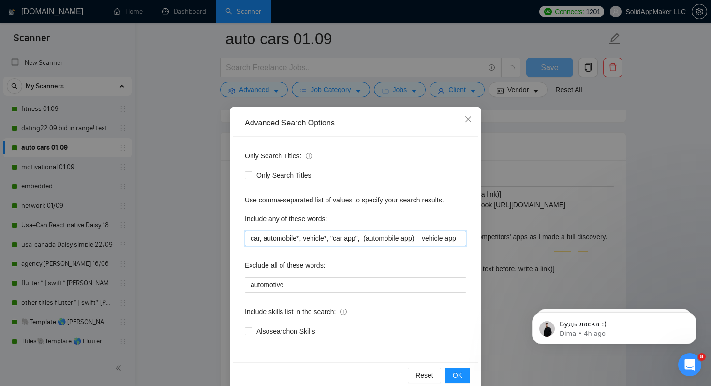
click at [402, 239] on input "car, automobile*, vehicle*, "car app", (automobile app), vehicle app auto app c…" at bounding box center [356, 237] width 222 height 15
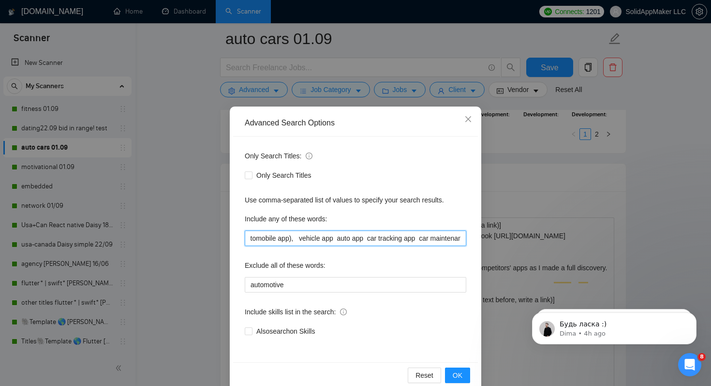
drag, startPoint x: 301, startPoint y: 241, endPoint x: 346, endPoint y: 241, distance: 44.5
click at [346, 241] on input "car, automobile*, vehicle*, "car app", (automobile app), vehicle app auto app c…" at bounding box center [356, 237] width 222 height 15
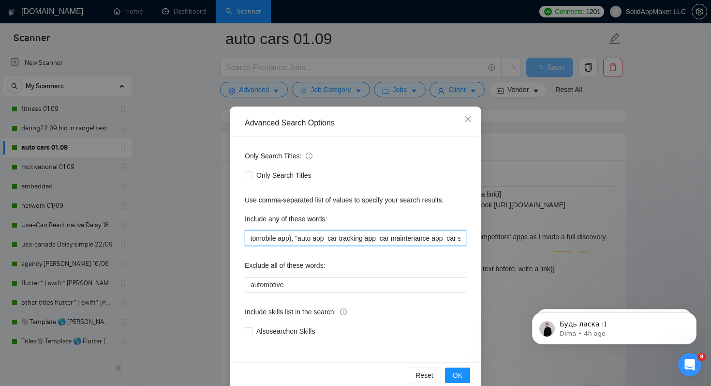
click at [328, 238] on input "car, automobile*, vehicle*, "car app", (automobile app), "auto app car tracking…" at bounding box center [356, 237] width 222 height 15
click at [332, 239] on input "car, automobile*, vehicle*, "car app", (automobile app), "auto app car tracking…" at bounding box center [356, 237] width 222 height 15
drag, startPoint x: 377, startPoint y: 240, endPoint x: 393, endPoint y: 239, distance: 15.5
click at [393, 240] on input "car, automobile*, vehicle*, "car app", (automobile app), "auto app", "car track…" at bounding box center [356, 237] width 222 height 15
click at [385, 241] on input "car, automobile*, vehicle*, "car app", (automobile app), "auto app", "car track…" at bounding box center [356, 237] width 222 height 15
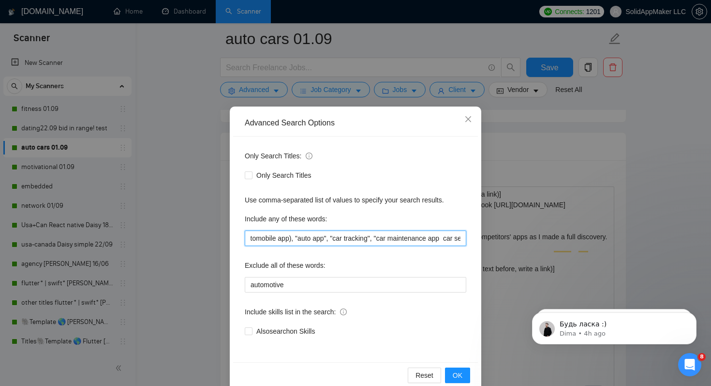
click at [413, 238] on input "car, automobile*, vehicle*, "car app", (automobile app), "auto app", "car track…" at bounding box center [356, 237] width 222 height 15
drag, startPoint x: 311, startPoint y: 240, endPoint x: 328, endPoint y: 241, distance: 17.5
click at [328, 241] on input "car, automobile*, vehicle*, "car app", (automobile app), "auto app", "car track…" at bounding box center [356, 237] width 222 height 15
drag, startPoint x: 356, startPoint y: 237, endPoint x: 374, endPoint y: 236, distance: 17.9
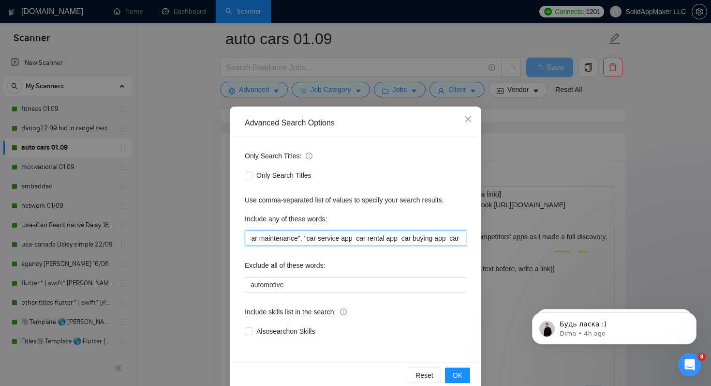
click at [374, 236] on input "car, automobile*, vehicle*, "car app", (automobile app), "auto app", "car track…" at bounding box center [356, 237] width 222 height 15
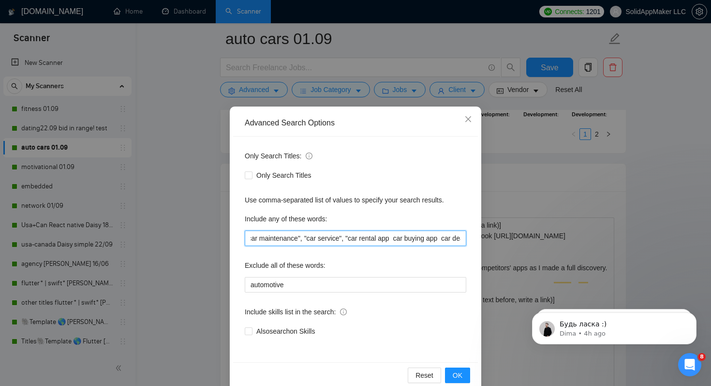
click at [387, 238] on input "car, automobile*, vehicle*, "car app", (automobile app), "auto app", "car track…" at bounding box center [356, 237] width 222 height 15
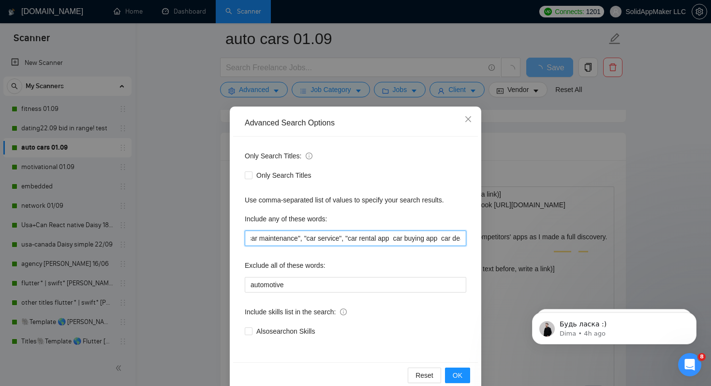
drag, startPoint x: 396, startPoint y: 239, endPoint x: 407, endPoint y: 239, distance: 11.6
click at [407, 239] on input "car, automobile*, vehicle*, "car app", (automobile app), "auto app", "car track…" at bounding box center [356, 237] width 222 height 15
drag, startPoint x: 437, startPoint y: 239, endPoint x: 454, endPoint y: 239, distance: 16.9
click at [454, 239] on input "car, automobile*, vehicle*, "car app", (automobile app), "auto app", "car track…" at bounding box center [356, 237] width 222 height 15
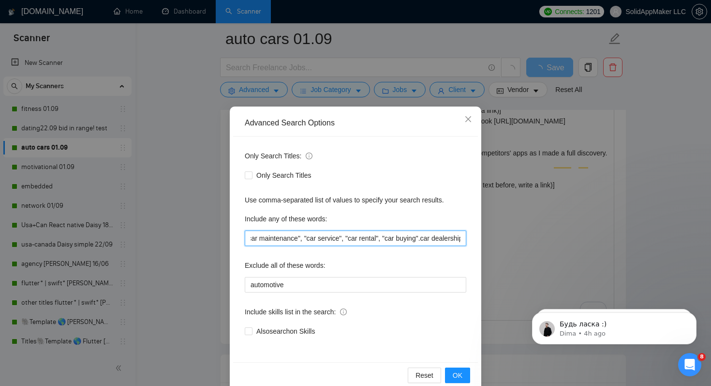
type input "car, automobile*, vehicle*, "car app", (automobile app), "auto app", "car track…"
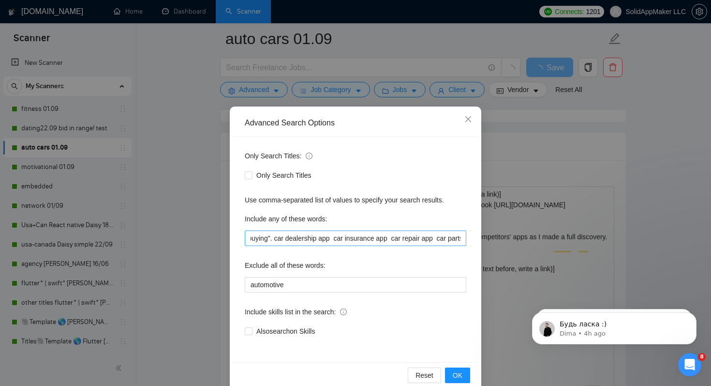
scroll to position [0, 401]
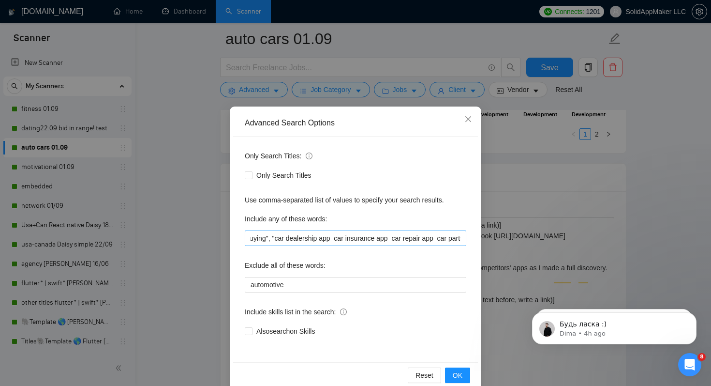
click at [322, 241] on input "car, automobile*, vehicle*, "car app", (automobile app), "auto app", "car track…" at bounding box center [356, 237] width 222 height 15
drag, startPoint x: 339, startPoint y: 239, endPoint x: 360, endPoint y: 239, distance: 20.8
click at [360, 239] on input "car, automobile*, vehicle*, "car app", (automobile app), "auto app", "car track…" at bounding box center [356, 237] width 222 height 15
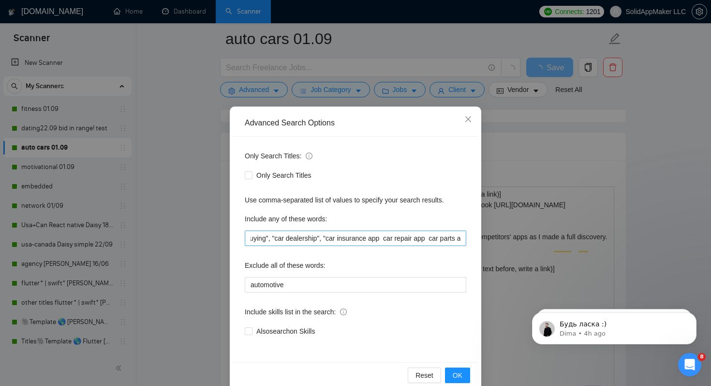
drag, startPoint x: 392, startPoint y: 237, endPoint x: 406, endPoint y: 238, distance: 13.6
click at [406, 238] on input "car, automobile*, vehicle*, "car app", (automobile app), "auto app", "car track…" at bounding box center [356, 237] width 222 height 15
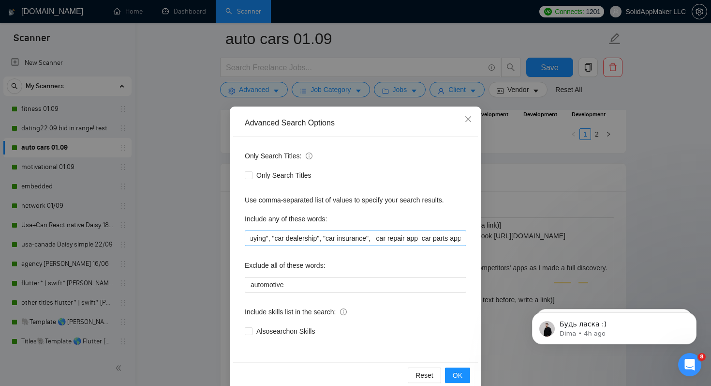
click at [411, 238] on input "car, automobile*, vehicle*, "car app", (automobile app), "auto app", "car track…" at bounding box center [356, 237] width 222 height 15
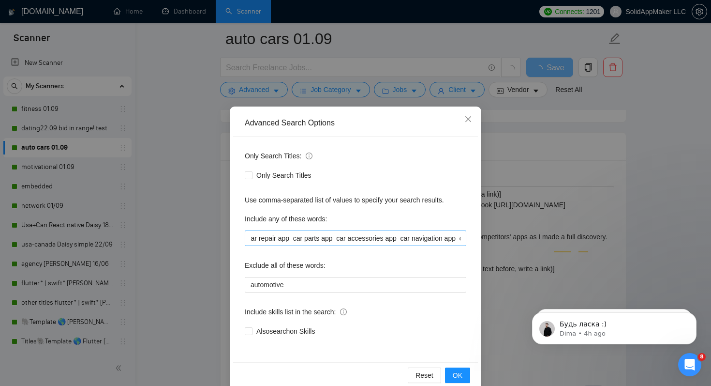
scroll to position [0, 532]
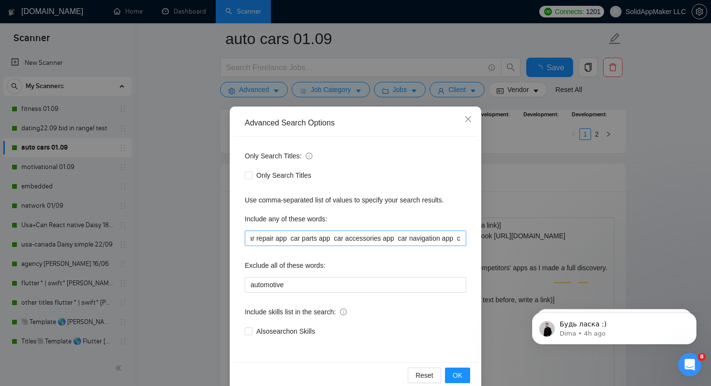
click at [402, 241] on input "car, automobile*, vehicle*, "car app", (automobile app), "auto app", "car track…" at bounding box center [356, 237] width 222 height 15
click at [423, 241] on input "car, automobile*, vehicle*, "car app", (automobile app), "auto app", "car track…" at bounding box center [356, 237] width 222 height 15
click at [390, 236] on input "car, automobile*, vehicle*, "car app", (automobile app), "auto app", "car track…" at bounding box center [356, 237] width 222 height 15
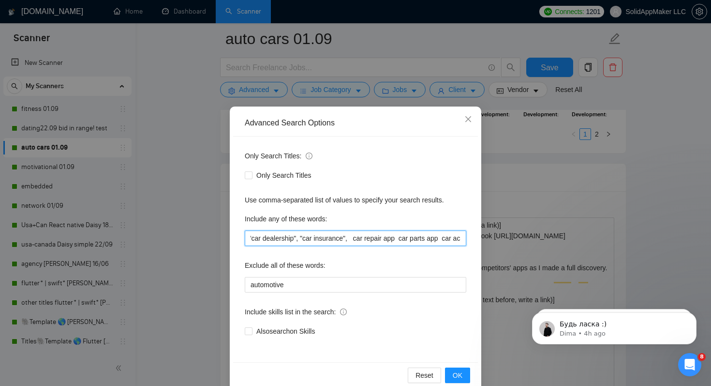
click at [377, 238] on input "car, automobile*, vehicle*, "car app", (automobile app), "auto app", "car track…" at bounding box center [356, 237] width 222 height 15
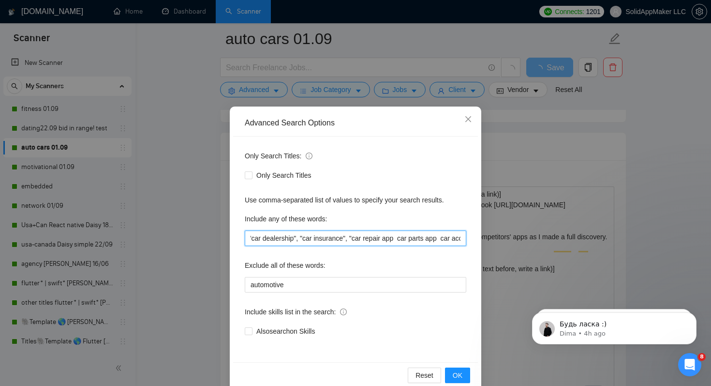
drag, startPoint x: 406, startPoint y: 237, endPoint x: 414, endPoint y: 237, distance: 8.2
click at [414, 237] on input "car, automobile*, vehicle*, "car app", (automobile app), "auto app", "car track…" at bounding box center [356, 237] width 222 height 15
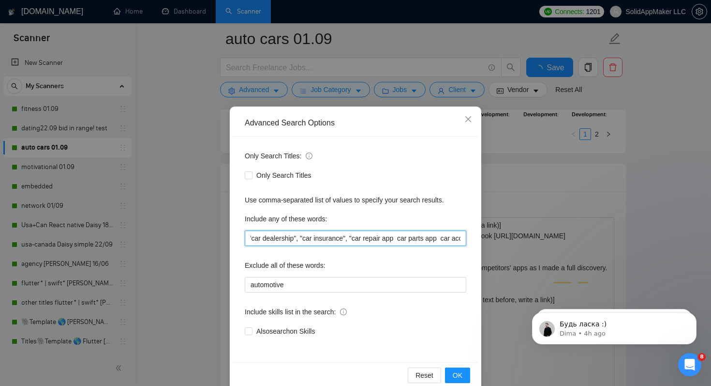
scroll to position [0, 0]
click at [415, 236] on input "car, automobile*, vehicle*, "car app", (automobile app), "auto app", "car track…" at bounding box center [356, 237] width 222 height 15
drag, startPoint x: 317, startPoint y: 240, endPoint x: 334, endPoint y: 241, distance: 17.9
click at [334, 241] on input "car, automobile*, vehicle*, "car app", (automobile app), "auto app", "car track…" at bounding box center [356, 237] width 222 height 15
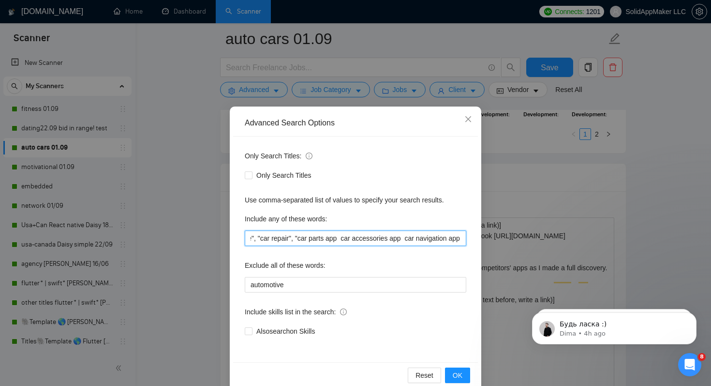
click at [353, 235] on input "car, automobile*, vehicle*, "car app", (automobile app), "auto app", "car track…" at bounding box center [356, 237] width 222 height 15
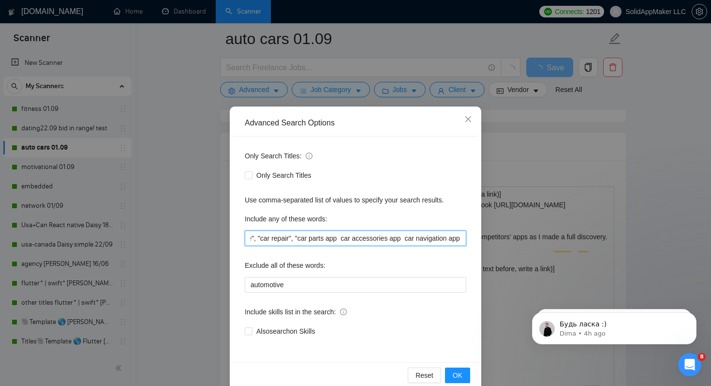
drag, startPoint x: 353, startPoint y: 237, endPoint x: 372, endPoint y: 238, distance: 18.9
click at [372, 238] on input "car, automobile*, vehicle*, "car app", (automobile app), "auto app", "car track…" at bounding box center [356, 237] width 222 height 15
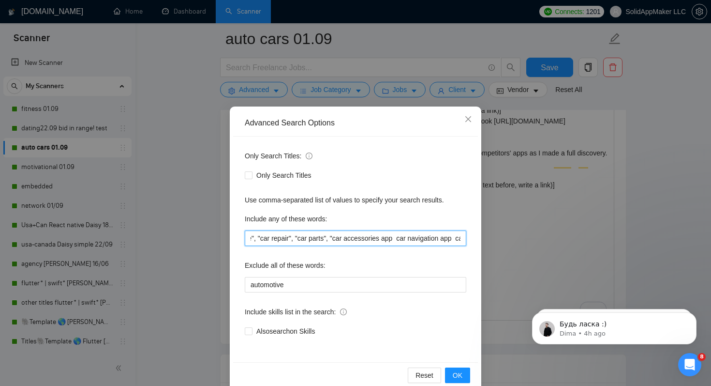
click at [385, 237] on input "car, automobile*, vehicle*, "car app", (automobile app), "auto app", "car track…" at bounding box center [356, 237] width 222 height 15
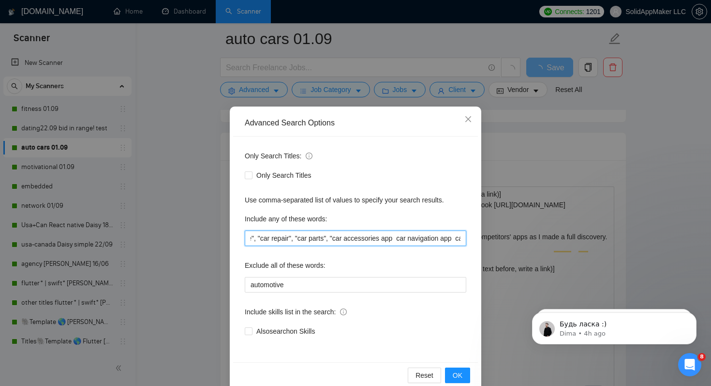
drag, startPoint x: 412, startPoint y: 238, endPoint x: 427, endPoint y: 238, distance: 14.5
click at [427, 238] on input "car, automobile*, vehicle*, "car app", (automobile app), "auto app", "car track…" at bounding box center [356, 237] width 222 height 15
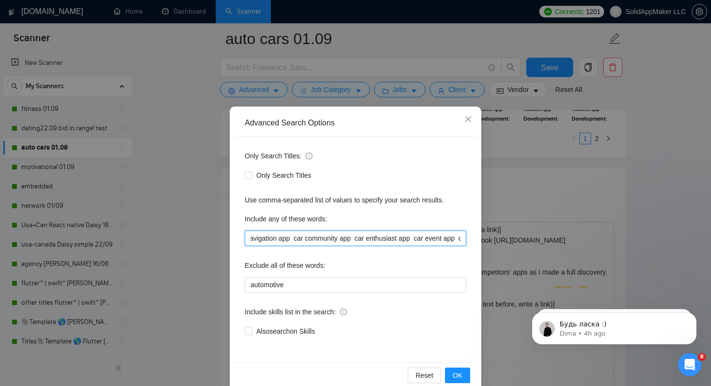
click at [286, 244] on input "car, automobile*, vehicle*, "car app", (automobile app), "auto app", "car track…" at bounding box center [356, 237] width 222 height 15
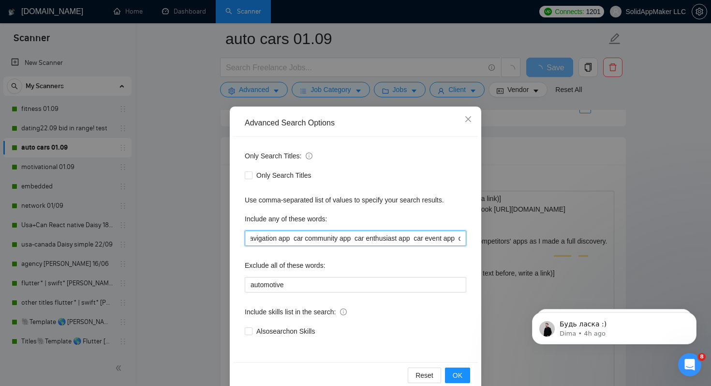
drag, startPoint x: 313, startPoint y: 239, endPoint x: 331, endPoint y: 238, distance: 17.9
click at [331, 238] on input "car, automobile*, vehicle*, "car app", (automobile app), "auto app", "car track…" at bounding box center [356, 237] width 222 height 15
drag, startPoint x: 367, startPoint y: 240, endPoint x: 386, endPoint y: 240, distance: 18.9
click at [386, 240] on input "car, automobile*, vehicle*, "car app", (automobile app), "auto app", "car track…" at bounding box center [356, 237] width 222 height 15
click at [415, 240] on input "car, automobile*, vehicle*, "car app", (automobile app), "auto app", "car track…" at bounding box center [356, 237] width 222 height 15
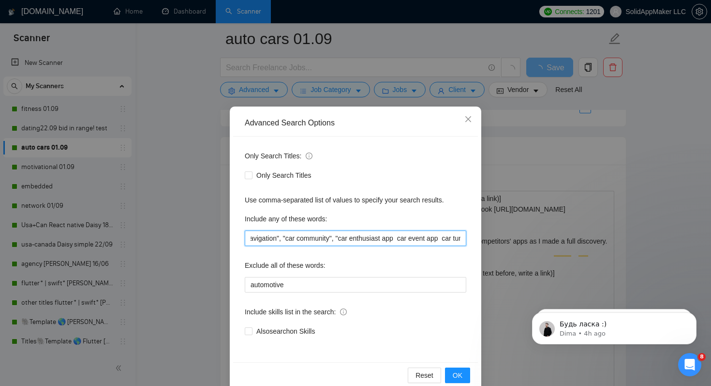
drag, startPoint x: 421, startPoint y: 240, endPoint x: 438, endPoint y: 239, distance: 17.4
click at [438, 239] on input "car, automobile*, vehicle*, "car app", (automobile app), "auto app", "car track…" at bounding box center [356, 237] width 222 height 15
drag, startPoint x: 332, startPoint y: 237, endPoint x: 351, endPoint y: 237, distance: 18.9
click at [351, 237] on input "car, automobile*, vehicle*, "car app", (automobile app), "auto app", "car track…" at bounding box center [356, 237] width 222 height 15
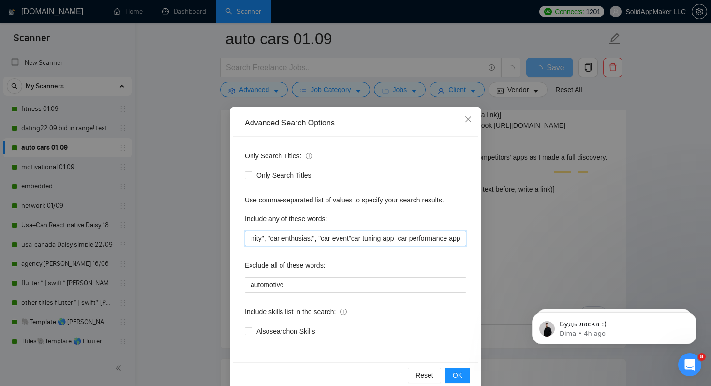
scroll to position [0, 786]
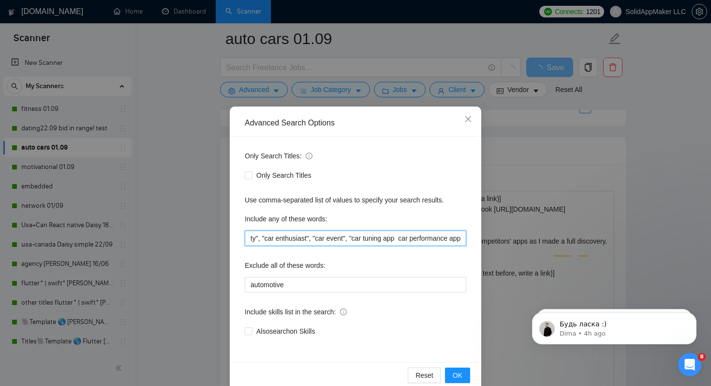
drag, startPoint x: 385, startPoint y: 240, endPoint x: 403, endPoint y: 239, distance: 17.9
click at [403, 239] on input "car, automobile*, vehicle*, "car app", (automobile app), "auto app", "car track…" at bounding box center [356, 237] width 222 height 15
drag, startPoint x: 403, startPoint y: 239, endPoint x: 384, endPoint y: 239, distance: 18.9
click at [384, 239] on input "car, automobile*, vehicle*, "car app", (automobile app), "auto app", "car track…" at bounding box center [356, 237] width 222 height 15
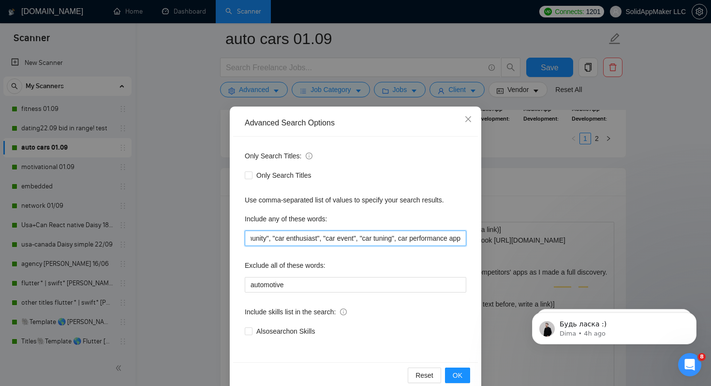
scroll to position [0, 781]
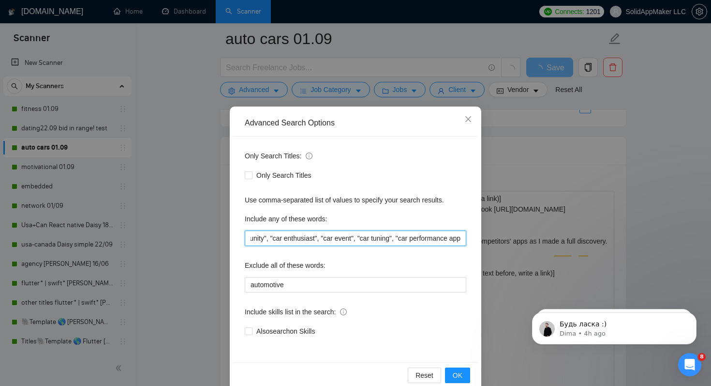
drag, startPoint x: 450, startPoint y: 239, endPoint x: 547, endPoint y: 249, distance: 98.3
click at [547, 249] on div "Advanced Search Options Only Search Titles: Only Search Titles Use comma-separa…" at bounding box center [355, 193] width 711 height 386
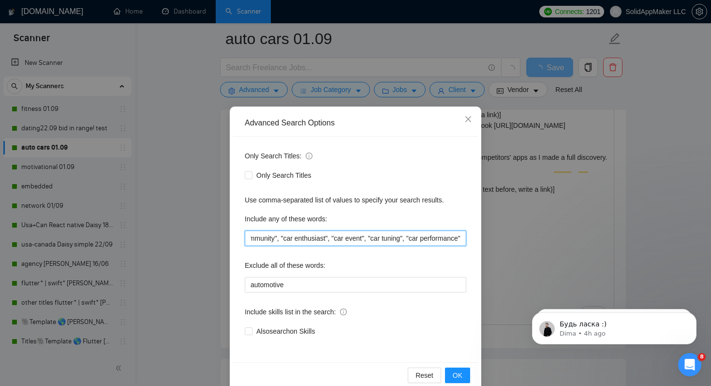
type input "car, automobile*, vehicle*, "car app", (automobile app), "auto app", "car track…"
click at [447, 330] on div "Also search on Skills" at bounding box center [356, 331] width 222 height 11
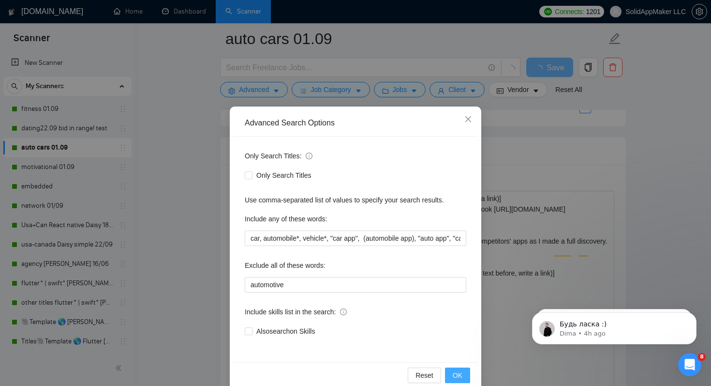
click at [459, 374] on span "OK" at bounding box center [458, 375] width 10 height 11
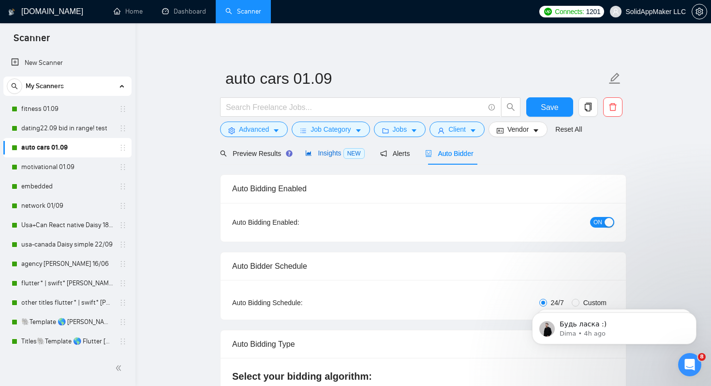
click at [321, 155] on span "Insights NEW" at bounding box center [334, 153] width 59 height 8
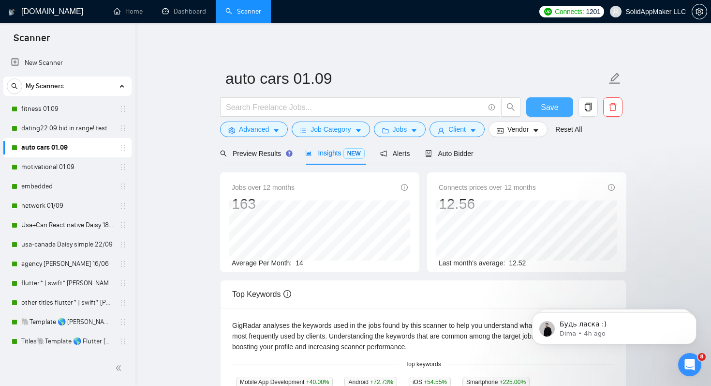
click at [555, 108] on span "Save" at bounding box center [549, 107] width 17 height 12
drag, startPoint x: 365, startPoint y: 40, endPoint x: 175, endPoint y: 29, distance: 190.5
click at [364, 41] on div "auto cars 01.09 Save Advanced Job Category Jobs Client Vendor Reset All Preview…" at bounding box center [423, 361] width 407 height 645
click at [182, 15] on link "Dashboard" at bounding box center [184, 11] width 44 height 8
